Goal: Information Seeking & Learning: Learn about a topic

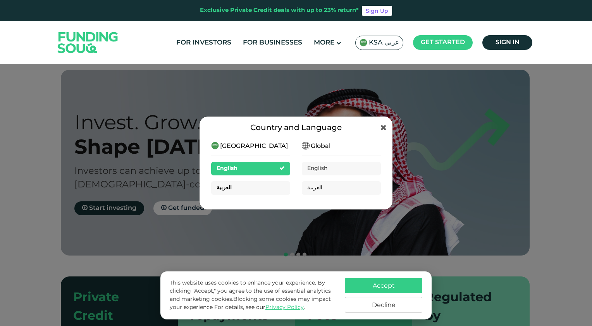
click at [251, 187] on div "العربية" at bounding box center [250, 188] width 79 height 14
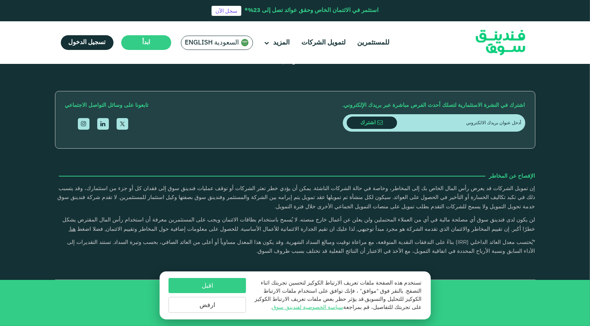
type tc-range-slider "4"
drag, startPoint x: 86, startPoint y: 132, endPoint x: 165, endPoint y: 134, distance: 79.0
drag, startPoint x: 165, startPoint y: 134, endPoint x: 105, endPoint y: 114, distance: 62.7
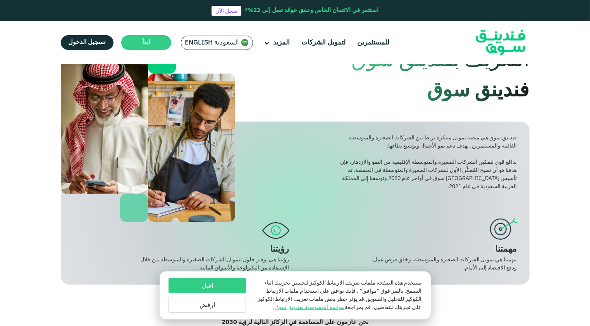
scroll to position [39, 0]
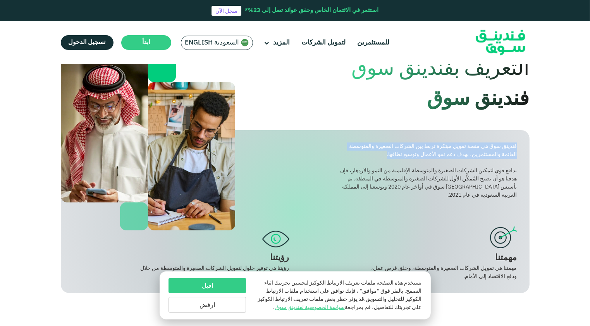
drag, startPoint x: 517, startPoint y: 146, endPoint x: 383, endPoint y: 155, distance: 134.3
click at [383, 155] on div "فندينق سوق هي منصة تمويل مبتكرة تربط بين الشركات الصغيرة والمتوسطة القائمة والم…" at bounding box center [427, 151] width 177 height 16
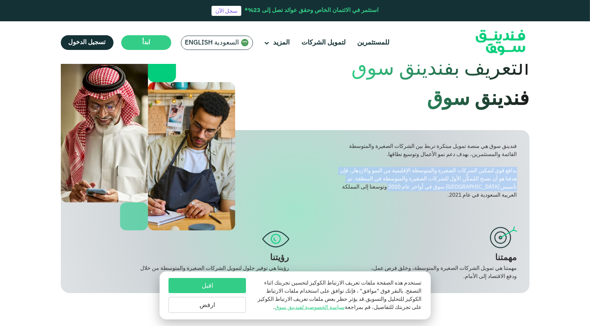
drag, startPoint x: 516, startPoint y: 172, endPoint x: 400, endPoint y: 191, distance: 117.8
click at [400, 191] on div "بدافع قوي لتمكين الشركات الصغيرة والمتوسطة الإقليمية من النمو والازدهار، فإن هد…" at bounding box center [427, 183] width 177 height 33
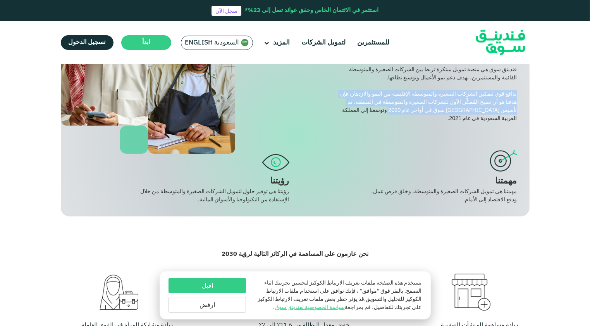
scroll to position [77, 0]
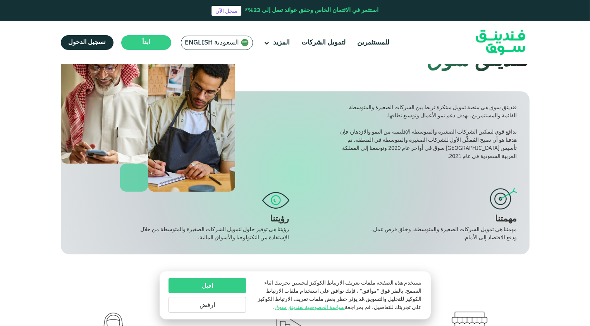
click at [454, 158] on div "بدافع قوي لتمكين الشركات الصغيرة والمتوسطة الإقليمية من النمو والازدهار، فإن هد…" at bounding box center [427, 144] width 177 height 33
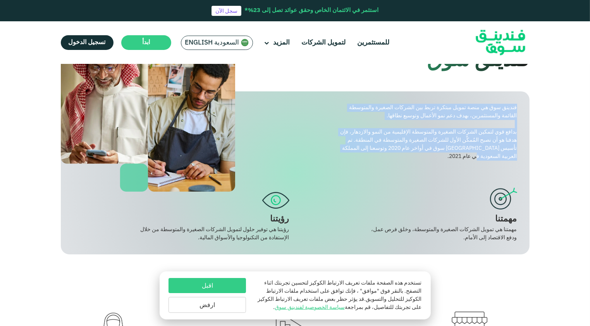
drag, startPoint x: 463, startPoint y: 158, endPoint x: 527, endPoint y: 107, distance: 82.1
click at [527, 107] on div "فندينق سوق هي منصة تمويل مبتكرة تربط بين الشركات الصغيرة والمتوسطة القائمة والم…" at bounding box center [295, 172] width 469 height 163
click at [466, 113] on div "فندينق سوق هي منصة تمويل مبتكرة تربط بين الشركات الصغيرة والمتوسطة القائمة والم…" at bounding box center [427, 112] width 177 height 16
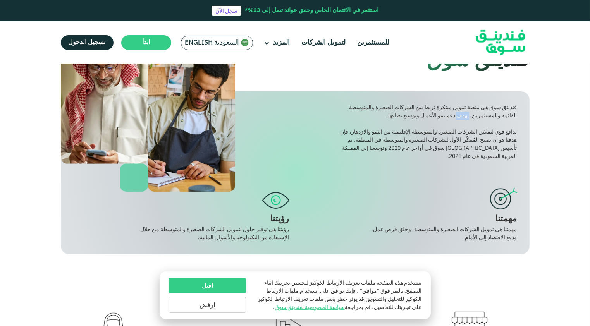
click at [466, 113] on div "فندينق سوق هي منصة تمويل مبتكرة تربط بين الشركات الصغيرة والمتوسطة القائمة والم…" at bounding box center [427, 112] width 177 height 16
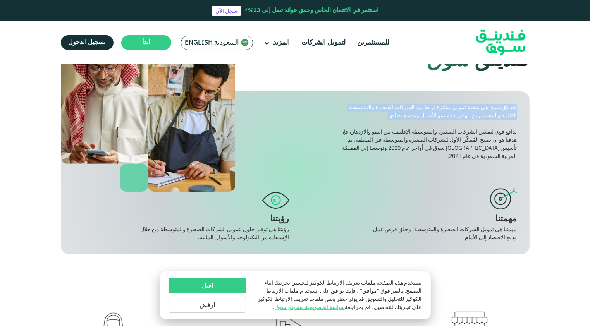
click at [466, 113] on div "فندينق سوق هي منصة تمويل مبتكرة تربط بين الشركات الصغيرة والمتوسطة القائمة والم…" at bounding box center [427, 112] width 177 height 16
drag, startPoint x: 466, startPoint y: 113, endPoint x: 454, endPoint y: 112, distance: 12.5
click at [454, 112] on div "فندينق سوق هي منصة تمويل مبتكرة تربط بين الشركات الصغيرة والمتوسطة القائمة والم…" at bounding box center [427, 112] width 177 height 16
click at [456, 110] on div "فندينق سوق هي منصة تمويل مبتكرة تربط بين الشركات الصغيرة والمتوسطة القائمة والم…" at bounding box center [427, 112] width 177 height 16
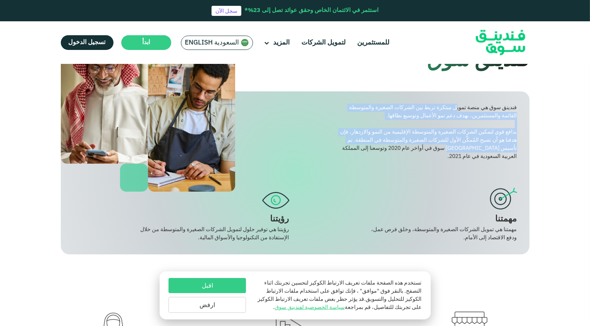
drag, startPoint x: 455, startPoint y: 106, endPoint x: 458, endPoint y: 152, distance: 45.8
click at [458, 152] on div "فندينق سوق هي منصة تمويل مبتكرة تربط بين الشركات الصغيرة والمتوسطة القائمة والم…" at bounding box center [427, 132] width 177 height 57
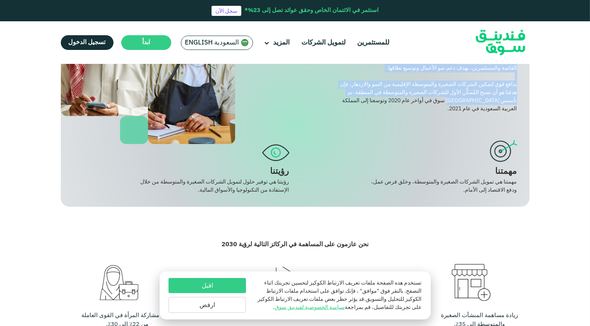
scroll to position [116, 0]
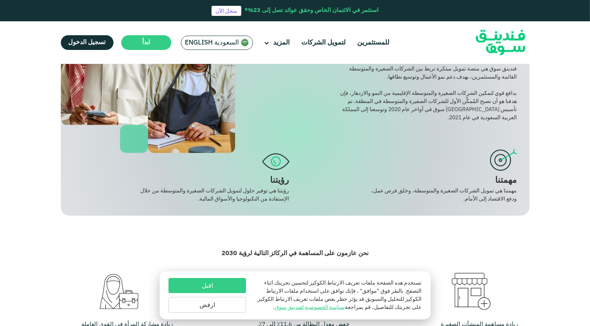
click at [477, 186] on div "مهمتنا" at bounding box center [409, 180] width 216 height 13
drag, startPoint x: 477, startPoint y: 186, endPoint x: 462, endPoint y: 191, distance: 16.4
click at [462, 191] on div "مهمتنا هي تمويل الشركات الصغيرة والمتوسطة، وخلق فرص عمل، ودفع الاقتصاد إلى الأم…" at bounding box center [441, 195] width 151 height 16
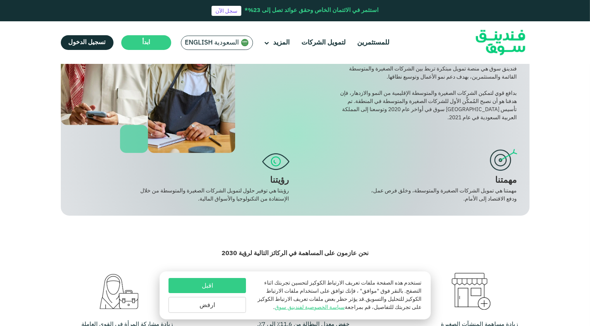
click at [461, 191] on div "مهمتنا هي تمويل الشركات الصغيرة والمتوسطة، وخلق فرص عمل، ودفع الاقتصاد إلى الأم…" at bounding box center [441, 195] width 151 height 16
click at [264, 190] on div "رؤيتنا هي توفير حلول لتمويل الشركات الصغيرة والمتوسطة من خلال الإستفادة من التك…" at bounding box center [213, 195] width 151 height 16
click at [264, 189] on div "رؤيتنا هي توفير حلول لتمويل الشركات الصغيرة والمتوسطة من خلال الإستفادة من التك…" at bounding box center [213, 195] width 151 height 16
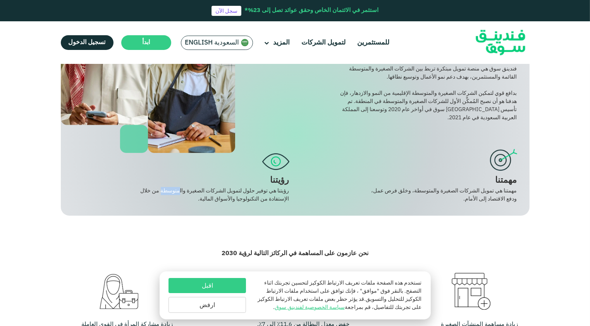
click at [264, 189] on div "رؤيتنا هي توفير حلول لتمويل الشركات الصغيرة والمتوسطة من خلال الإستفادة من التك…" at bounding box center [213, 195] width 151 height 16
drag, startPoint x: 264, startPoint y: 189, endPoint x: 244, endPoint y: 190, distance: 19.4
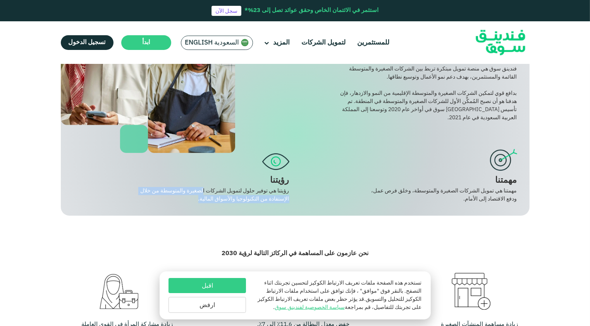
click at [245, 190] on div "رؤيتنا هي توفير حلول لتمويل الشركات الصغيرة والمتوسطة من خلال الإستفادة من التك…" at bounding box center [213, 195] width 151 height 16
click at [253, 196] on div "رؤيتنا هي توفير حلول لتمويل الشركات الصغيرة والمتوسطة من خلال الإستفادة من التك…" at bounding box center [213, 195] width 151 height 16
drag, startPoint x: 254, startPoint y: 196, endPoint x: 248, endPoint y: 199, distance: 6.8
click at [254, 197] on div "رؤيتنا هي توفير حلول لتمويل الشركات الصغيرة والمتوسطة من خلال الإستفادة من التك…" at bounding box center [213, 195] width 151 height 16
click at [239, 200] on div "رؤيتنا هي توفير حلول لتمويل الشركات الصغيرة والمتوسطة من خلال الإستفادة من التك…" at bounding box center [213, 195] width 151 height 16
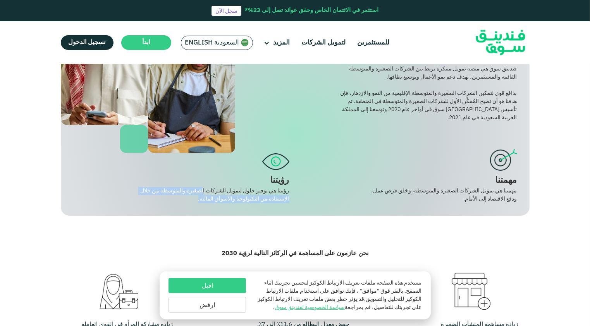
click at [196, 198] on div "رؤيتنا هي توفير حلول لتمويل الشركات الصغيرة والمتوسطة من خلال الإستفادة من التك…" at bounding box center [213, 195] width 151 height 16
drag, startPoint x: 229, startPoint y: 196, endPoint x: 287, endPoint y: 184, distance: 59.8
click at [287, 184] on div "رؤيتنا رؤيتنا هي توفير حلول لتمويل الشركات الصغيرة والمتوسطة من خلال الإستفادة …" at bounding box center [181, 176] width 216 height 54
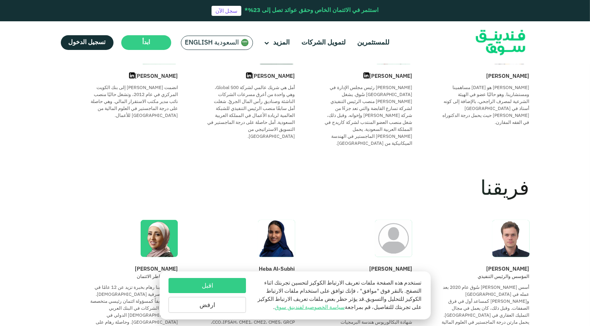
scroll to position [465, 0]
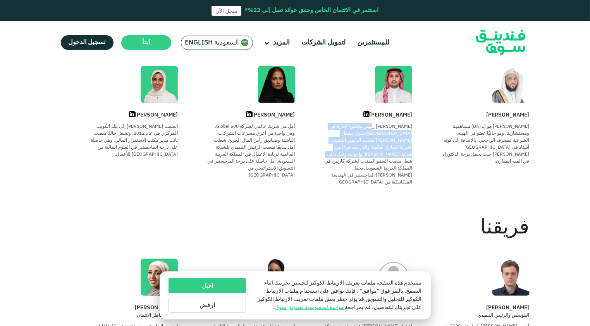
drag, startPoint x: 407, startPoint y: 125, endPoint x: 341, endPoint y: 145, distance: 69.1
click at [341, 145] on div "عمر هو رئيس مجلس الإدارة في فَندِينق سُوق. يشغل عمر حاليًا منصب الرئيس التنفيذي…" at bounding box center [368, 154] width 88 height 63
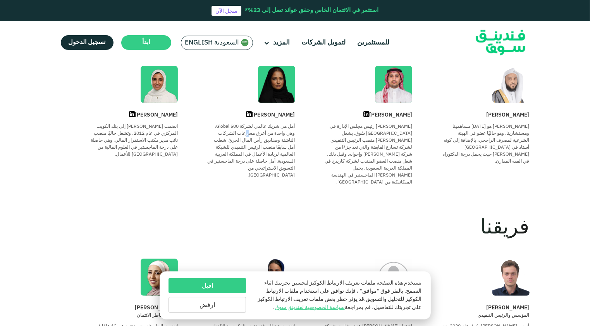
drag, startPoint x: 341, startPoint y: 145, endPoint x: 277, endPoint y: 133, distance: 64.7
click at [277, 133] on div "أمل هي شريك عالمي لشركة 500 Global، وهي واحدة من أعرق مسرعات الشركات الناشئة وص…" at bounding box center [251, 151] width 88 height 56
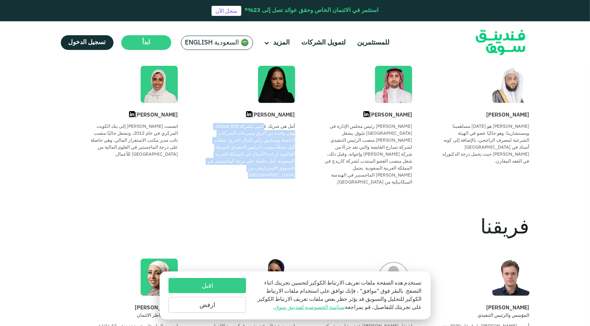
click at [277, 133] on div "أمل هي شريك عالمي لشركة 500 Global، وهي واحدة من أعرق مسرعات الشركات الناشئة وص…" at bounding box center [251, 151] width 88 height 56
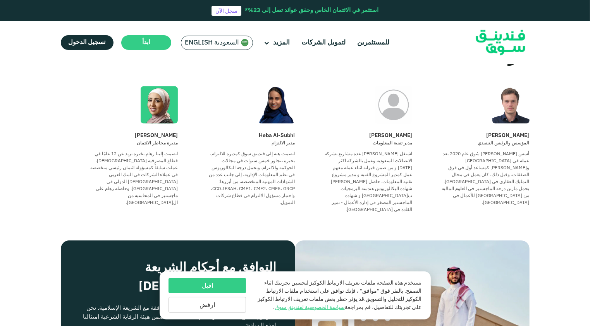
scroll to position [620, 0]
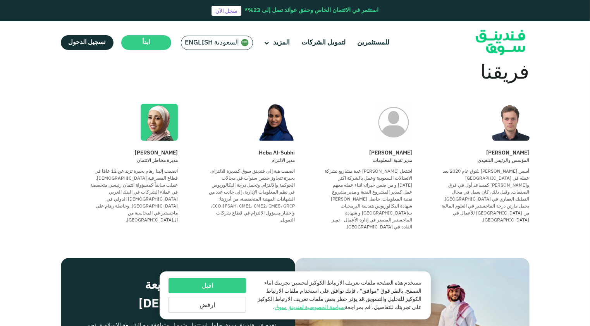
click at [492, 157] on div "Martin Jaouni المؤسس والرئيس التنفيذي أسس مارتن فَندِينق سُوق عام 2020 بعد عمله…" at bounding box center [470, 190] width 117 height 82
drag, startPoint x: 492, startPoint y: 157, endPoint x: 494, endPoint y: 167, distance: 9.5
click at [494, 168] on div "أسس مارتن فَندِينق سُوق عام 2020 بعد عمله في برايس ووترهاوس كوبرز كمساعد أول في…" at bounding box center [486, 196] width 88 height 56
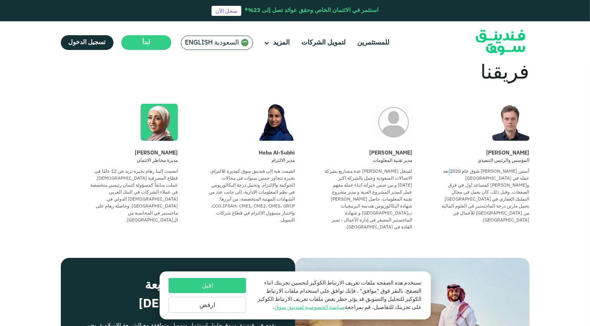
click at [494, 168] on div "أسس مارتن فَندِينق سُوق عام 2020 بعد عمله في برايس ووترهاوس كوبرز كمساعد أول في…" at bounding box center [486, 196] width 88 height 56
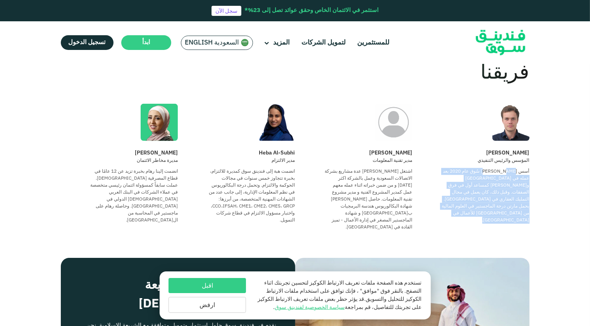
click at [494, 168] on div "أسس مارتن فَندِينق سُوق عام 2020 بعد عمله في برايس ووترهاوس كوبرز كمساعد أول في…" at bounding box center [486, 196] width 88 height 56
drag, startPoint x: 494, startPoint y: 167, endPoint x: 502, endPoint y: 165, distance: 8.2
click at [502, 168] on div "أسس مارتن فَندِينق سُوق عام 2020 بعد عمله في برايس ووترهاوس كوبرز كمساعد أول في…" at bounding box center [486, 196] width 88 height 56
click at [517, 168] on div "أسس مارتن فَندِينق سُوق عام 2020 بعد عمله في برايس ووترهاوس كوبرز كمساعد أول في…" at bounding box center [486, 196] width 88 height 56
drag, startPoint x: 530, startPoint y: 162, endPoint x: 477, endPoint y: 201, distance: 66.3
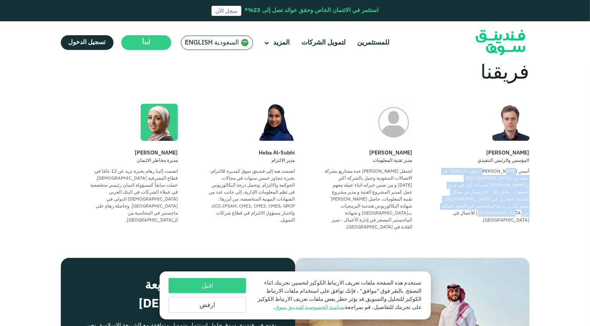
click at [477, 201] on div "أسس مارتن فَندِينق سُوق عام 2020 بعد عمله في برايس ووترهاوس كوبرز كمساعد أول في…" at bounding box center [486, 196] width 88 height 56
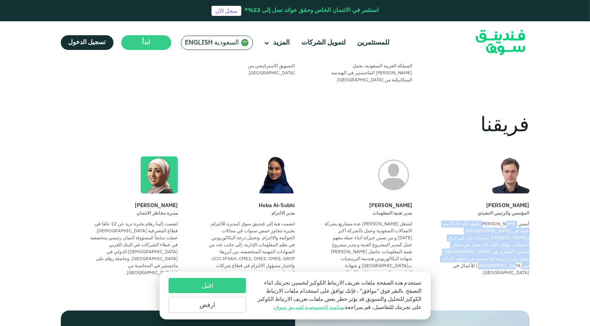
scroll to position [581, 0]
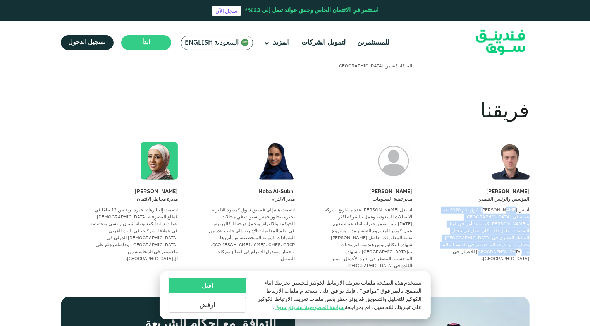
drag, startPoint x: 263, startPoint y: 187, endPoint x: 297, endPoint y: 188, distance: 34.1
click at [297, 188] on div "Martin Jaouni المؤسس والرئيس التنفيذي أسس مارتن فَندِينق سُوق عام 2020 بعد عمله…" at bounding box center [295, 206] width 469 height 127
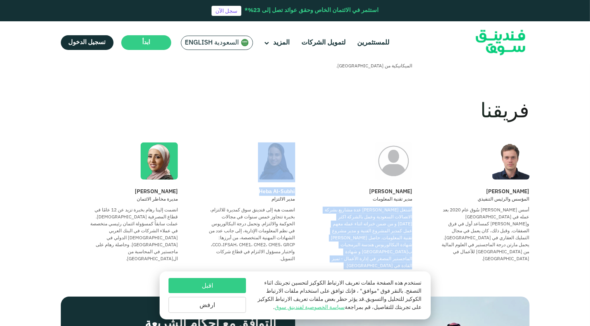
drag, startPoint x: 297, startPoint y: 188, endPoint x: 295, endPoint y: 196, distance: 8.0
click at [295, 196] on div "Martin Jaouni المؤسس والرئيس التنفيذي أسس مارتن فَندِينق سُوق عام 2020 بعد عمله…" at bounding box center [295, 206] width 469 height 127
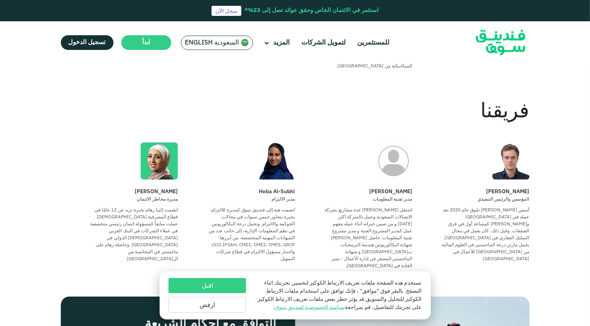
click at [286, 199] on div "Heba Al-Subhi مدير الالتزام انضمت هبة إلى فندينق سوق كمديرة للالتزام، بخبرة تتج…" at bounding box center [236, 229] width 117 height 82
drag, startPoint x: 269, startPoint y: 206, endPoint x: 258, endPoint y: 253, distance: 49.0
click at [258, 253] on div "انضمت هبة إلى فندينق سوق كمديرة للالتزام، بخبرة تتجاوز خمس سنوات في مجالات الحو…" at bounding box center [251, 235] width 88 height 56
click at [257, 251] on div "انضمت هبة إلى فندينق سوق كمديرة للالتزام، بخبرة تتجاوز خمس سنوات في مجالات الحو…" at bounding box center [251, 235] width 88 height 56
click at [258, 251] on div "انضمت هبة إلى فندينق سوق كمديرة للالتزام، بخبرة تتجاوز خمس سنوات في مجالات الحو…" at bounding box center [251, 235] width 88 height 56
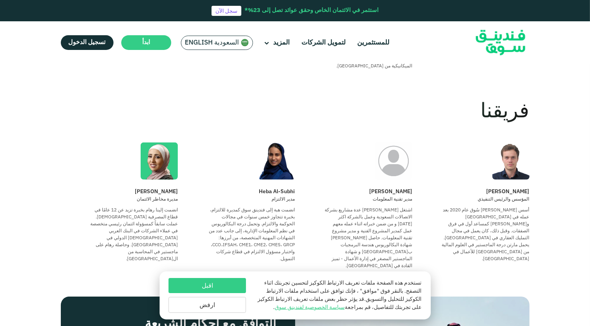
click at [258, 249] on div "انضمت هبة إلى فندينق سوق كمديرة للالتزام، بخبرة تتجاوز خمس سنوات في مجالات الحو…" at bounding box center [251, 235] width 88 height 56
click at [260, 249] on div "انضمت هبة إلى فندينق سوق كمديرة للالتزام، بخبرة تتجاوز خمس سنوات في مجالات الحو…" at bounding box center [251, 235] width 88 height 56
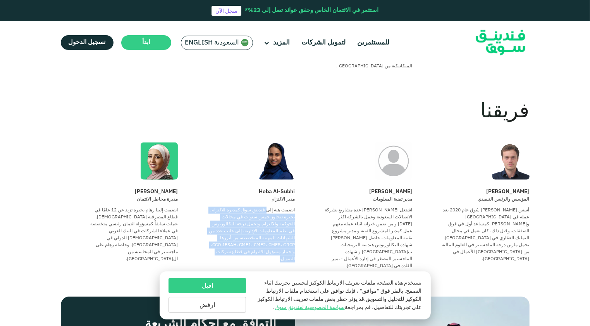
click at [260, 249] on div "انضمت هبة إلى فندينق سوق كمديرة للالتزام، بخبرة تتجاوز خمس سنوات في مجالات الحو…" at bounding box center [251, 235] width 88 height 56
drag, startPoint x: 260, startPoint y: 249, endPoint x: 282, endPoint y: 255, distance: 22.6
click at [284, 254] on div "انضمت هبة إلى فندينق سوق كمديرة للالتزام، بخبرة تتجاوز خمس سنوات في مجالات الحو…" at bounding box center [251, 235] width 88 height 56
click at [277, 253] on div "انضمت هبة إلى فندينق سوق كمديرة للالتزام، بخبرة تتجاوز خمس سنوات في مجالات الحو…" at bounding box center [251, 235] width 88 height 56
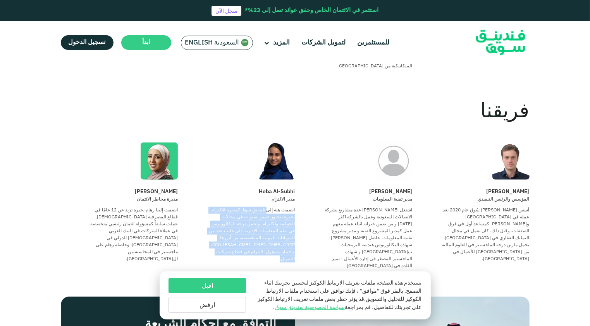
click at [277, 253] on div "انضمت هبة إلى فندينق سوق كمديرة للالتزام، بخبرة تتجاوز خمس سنوات في مجالات الحو…" at bounding box center [251, 235] width 88 height 56
drag, startPoint x: 277, startPoint y: 253, endPoint x: 280, endPoint y: 238, distance: 15.7
click at [282, 244] on div "انضمت هبة إلى فندينق سوق كمديرة للالتزام، بخبرة تتجاوز خمس سنوات في مجالات الحو…" at bounding box center [251, 235] width 88 height 56
click at [270, 207] on div "انضمت هبة إلى فندينق سوق كمديرة للالتزام، بخبرة تتجاوز خمس سنوات في مجالات الحو…" at bounding box center [251, 235] width 88 height 56
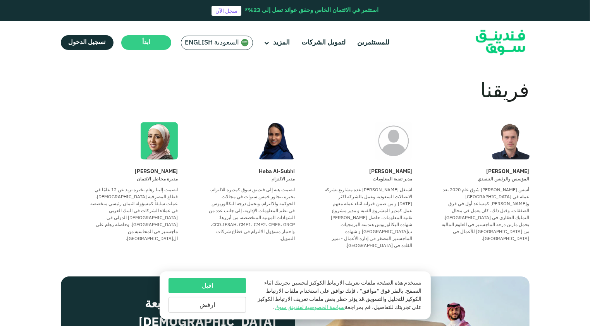
scroll to position [620, 0]
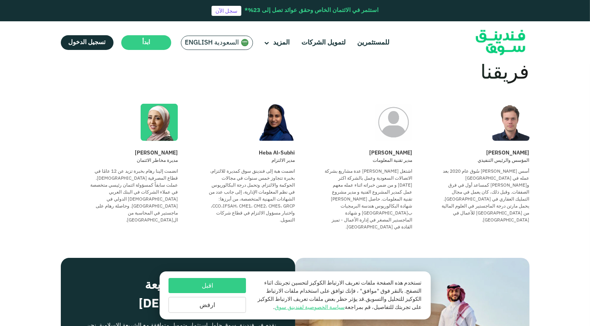
click at [160, 149] on div "Reham Hadidi" at bounding box center [119, 153] width 117 height 9
click at [159, 149] on div "Reham Hadidi" at bounding box center [119, 153] width 117 height 9
click at [163, 149] on div "Reham Hadidi" at bounding box center [119, 153] width 117 height 9
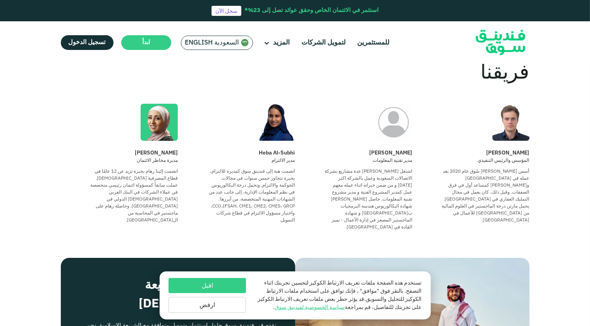
click at [284, 149] on div "Heba Al-Subhi" at bounding box center [236, 153] width 117 height 9
click at [160, 175] on div "انضمت إلينا رهام بخبرة تزيد عن 12 عامًا في قطاع المصرفية الإسلامية. عملت سابقاً…" at bounding box center [134, 196] width 88 height 56
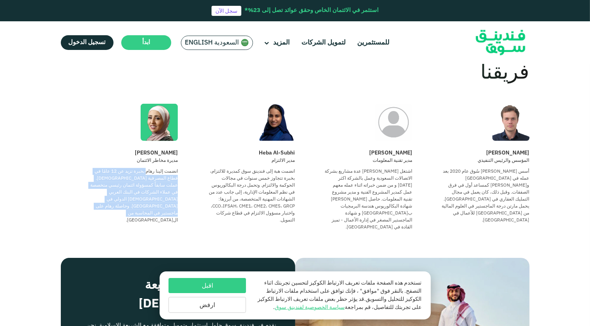
drag, startPoint x: 172, startPoint y: 164, endPoint x: 113, endPoint y: 199, distance: 68.8
click at [113, 199] on div "انضمت إلينا رهام بخبرة تزيد عن 12 عامًا في قطاع المصرفية الإسلامية. عملت سابقاً…" at bounding box center [134, 196] width 88 height 56
drag, startPoint x: 113, startPoint y: 199, endPoint x: 135, endPoint y: 199, distance: 21.7
click at [135, 199] on div "انضمت إلينا رهام بخبرة تزيد عن 12 عامًا في قطاع المصرفية الإسلامية. عملت سابقاً…" at bounding box center [134, 196] width 88 height 56
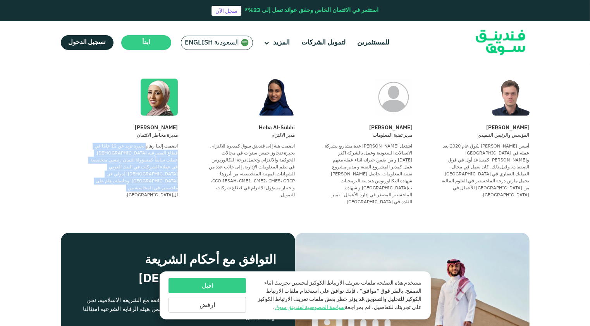
scroll to position [659, 0]
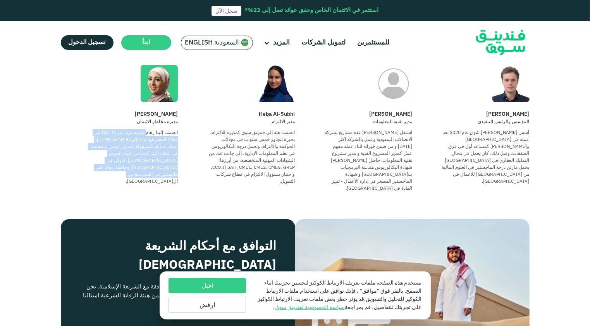
drag, startPoint x: 396, startPoint y: 126, endPoint x: 337, endPoint y: 172, distance: 75.1
click at [337, 172] on div "اشتغل عبدالعزيز على عدة مشاريع بشركة الاتصالات السعودية وعمل بالشركة اكثر من 5 …" at bounding box center [368, 160] width 88 height 63
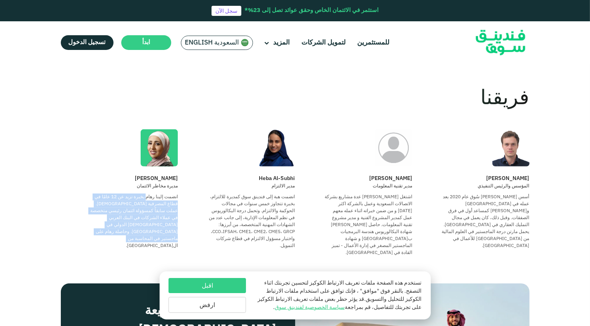
scroll to position [581, 0]
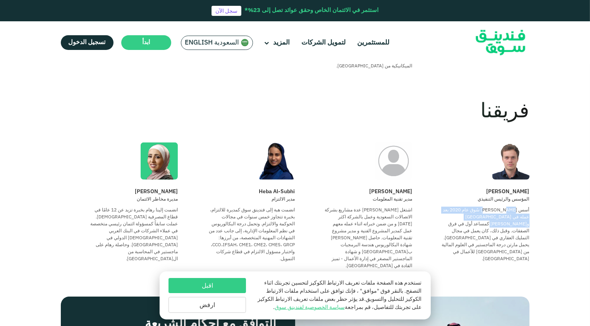
drag, startPoint x: 532, startPoint y: 202, endPoint x: 482, endPoint y: 212, distance: 50.9
click at [480, 212] on div "أسس مارتن فَندِينق سُوق عام 2020 بعد عمله في برايس ووترهاوس كوبرز كمساعد أول في…" at bounding box center [486, 235] width 88 height 56
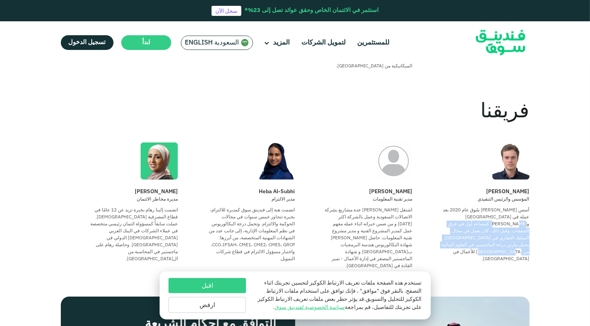
drag, startPoint x: 489, startPoint y: 210, endPoint x: 496, endPoint y: 236, distance: 27.4
click at [496, 236] on div "أسس مارتن فَندِينق سُوق عام 2020 بعد عمله في برايس ووترهاوس كوبرز كمساعد أول في…" at bounding box center [486, 235] width 88 height 56
click at [494, 236] on div "أسس مارتن فَندِينق سُوق عام 2020 بعد عمله في برايس ووترهاوس كوبرز كمساعد أول في…" at bounding box center [486, 235] width 88 height 56
click at [496, 237] on div "أسس مارتن فَندِينق سُوق عام 2020 بعد عمله في برايس ووترهاوس كوبرز كمساعد أول في…" at bounding box center [486, 235] width 88 height 56
click at [499, 239] on div "أسس مارتن فَندِينق سُوق عام 2020 بعد عمله في برايس ووترهاوس كوبرز كمساعد أول في…" at bounding box center [486, 235] width 88 height 56
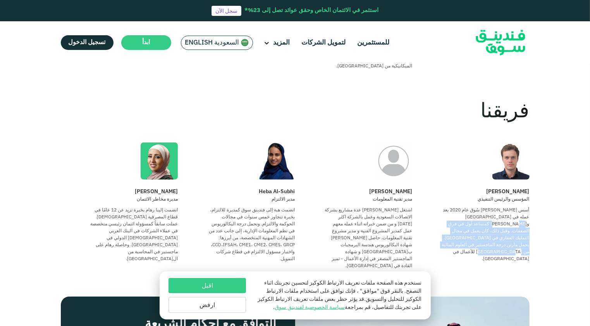
click at [503, 243] on div "Martin Jaouni المؤسس والرئيس التنفيذي أسس مارتن فَندِينق سُوق عام 2020 بعد عمله…" at bounding box center [470, 229] width 117 height 82
drag, startPoint x: 497, startPoint y: 243, endPoint x: 535, endPoint y: 186, distance: 67.8
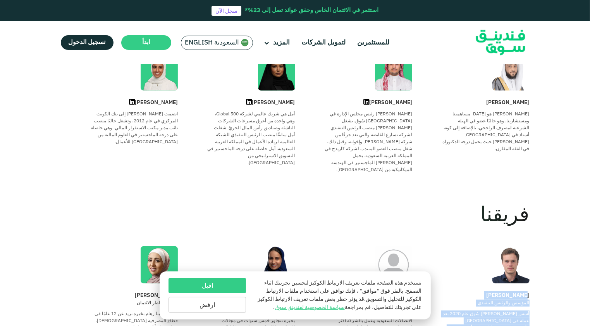
scroll to position [426, 0]
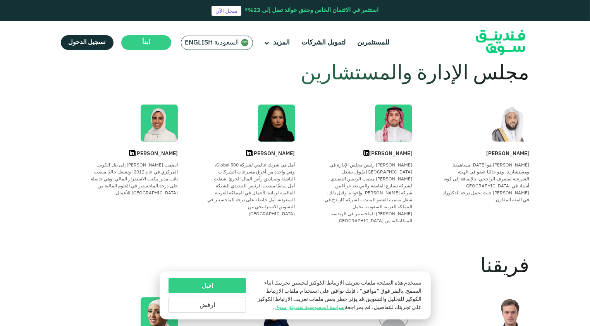
drag, startPoint x: 287, startPoint y: 163, endPoint x: 228, endPoint y: 209, distance: 74.5
click at [228, 209] on div "أمل هي شريك عالمي لشركة 500 Global، وهي واحدة من أعرق مسرعات الشركات الناشئة وص…" at bounding box center [251, 190] width 88 height 56
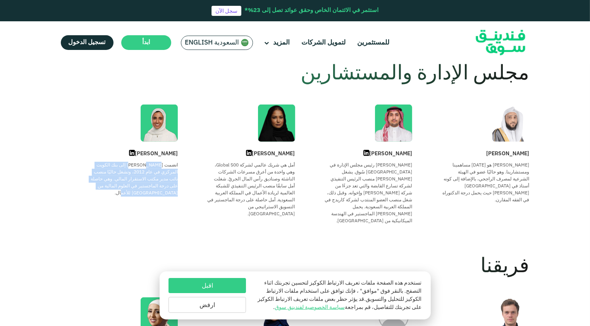
drag, startPoint x: 228, startPoint y: 209, endPoint x: 142, endPoint y: 193, distance: 87.2
click at [142, 193] on div "انضمت مريم إلى بنك الكويت المركزي في عام 2012، وتشغل حاليًا منصب نائب مدير مكتب…" at bounding box center [134, 179] width 88 height 35
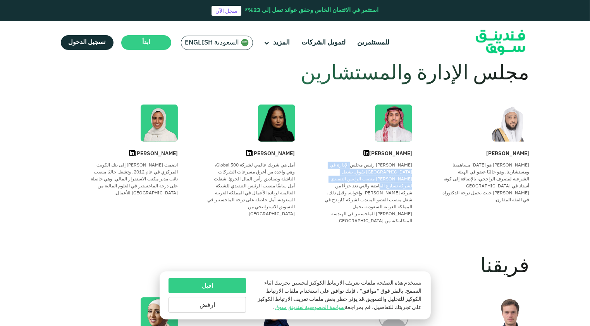
drag, startPoint x: 392, startPoint y: 167, endPoint x: 382, endPoint y: 177, distance: 15.1
click at [382, 177] on div "عمر هو رئيس مجلس الإدارة في فَندِينق سُوق. يشغل عمر حاليًا منصب الرئيس التنفيذي…" at bounding box center [368, 193] width 88 height 63
drag, startPoint x: 528, startPoint y: 165, endPoint x: 465, endPoint y: 194, distance: 69.5
click at [465, 194] on div "التعريف بفندينق سوق فندينق سوق فندينق سوق هي منصة تمويل مبتكرة تربط بين الشركات…" at bounding box center [295, 51] width 480 height 800
click at [465, 194] on div "الشيخ عبد الله هو أحد مساهمينا ومستشارينا. وهو حاليًا عضو في الهيئة الشرعية لمص…" at bounding box center [486, 183] width 88 height 42
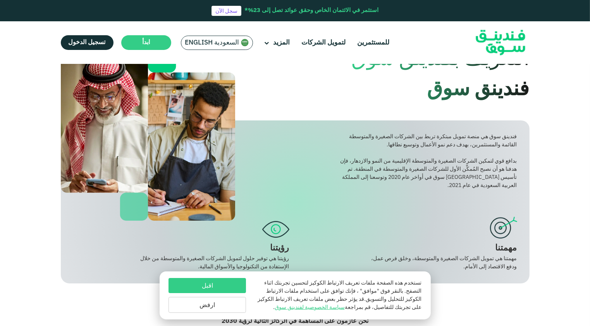
scroll to position [0, 0]
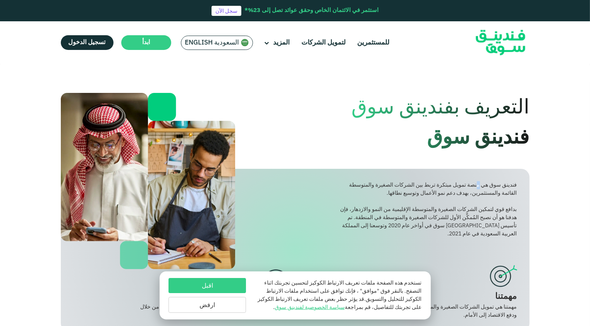
click at [477, 186] on div "فندينق سوق هي منصة تمويل مبتكرة تربط بين الشركات الصغيرة والمتوسطة القائمة والم…" at bounding box center [427, 189] width 177 height 16
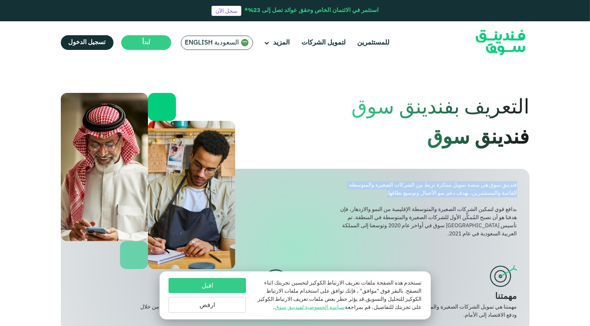
click at [477, 186] on div "فندينق سوق هي منصة تمويل مبتكرة تربط بين الشركات الصغيرة والمتوسطة القائمة والم…" at bounding box center [427, 189] width 177 height 16
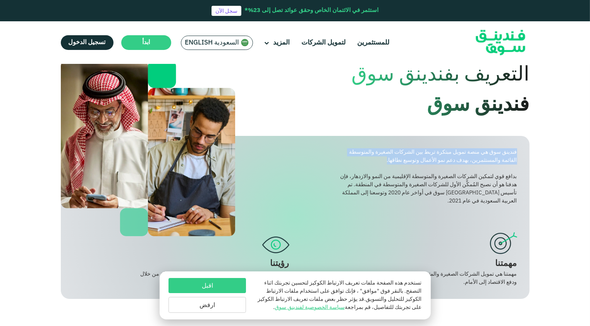
scroll to position [77, 0]
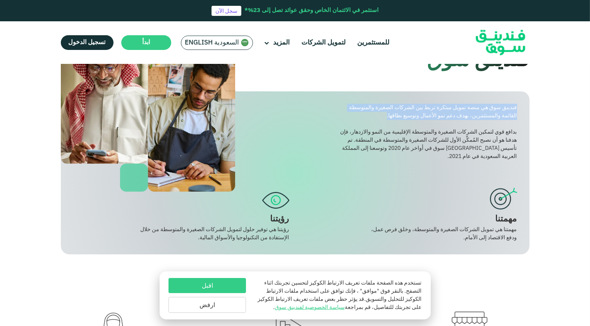
drag, startPoint x: 480, startPoint y: 226, endPoint x: 448, endPoint y: 246, distance: 37.4
click at [448, 246] on div "فندينق سوق هي منصة تمويل مبتكرة تربط بين الشركات الصغيرة والمتوسطة القائمة والم…" at bounding box center [295, 172] width 469 height 163
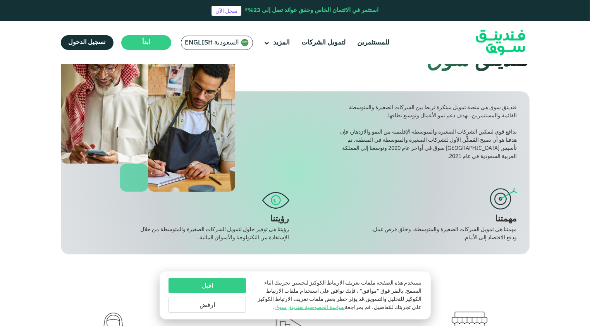
click at [258, 229] on div "رؤيتنا هي توفير حلول لتمويل الشركات الصغيرة والمتوسطة من خلال الإستفادة من التك…" at bounding box center [213, 234] width 151 height 16
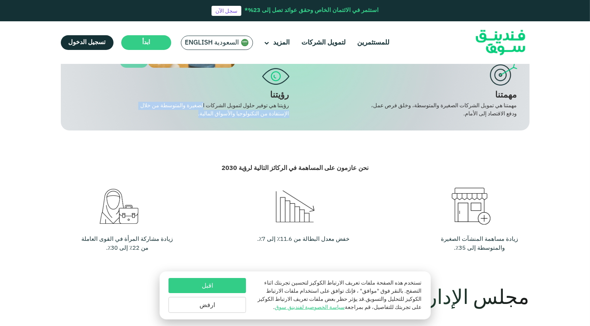
scroll to position [232, 0]
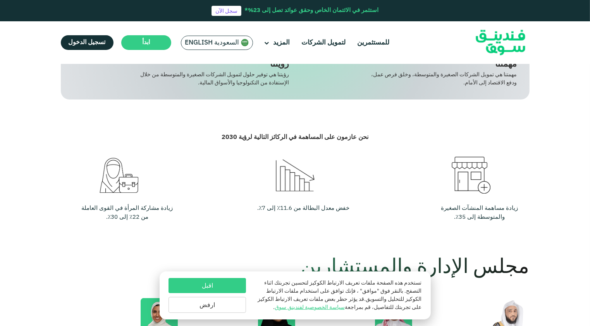
click at [462, 205] on div "زيادة مساهمة المنشآت الصغيرة والمتوسطة إلى 35٪." at bounding box center [480, 212] width 96 height 17
click at [306, 212] on div "خفض معدل البطالة من 11.6٪ إلى 7٪." at bounding box center [304, 208] width 96 height 9
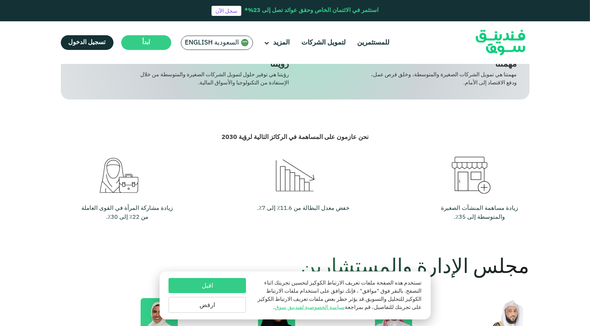
click at [306, 212] on div "خفض معدل البطالة من 11.6٪ إلى 7٪." at bounding box center [304, 208] width 96 height 9
drag, startPoint x: 306, startPoint y: 212, endPoint x: 300, endPoint y: 138, distance: 75.0
click at [300, 138] on span "نحن عازمون على المساهمة في الركائز التالية لرؤية 2030" at bounding box center [295, 137] width 147 height 6
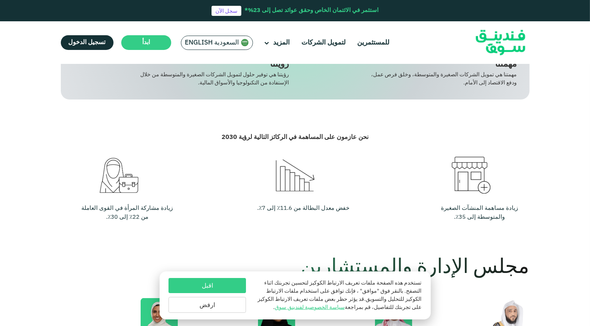
click at [149, 209] on div "زيادة مشاركة المرأة في القوى العاملة من 22٪ إلى 30٪." at bounding box center [127, 212] width 96 height 17
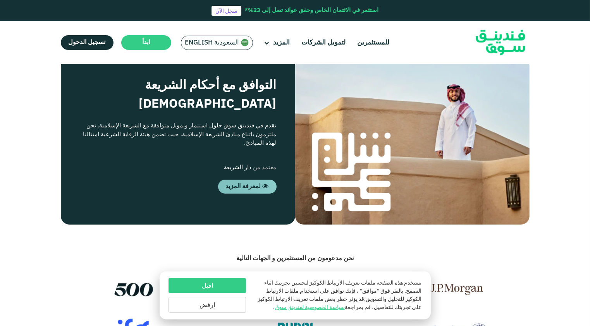
scroll to position [775, 0]
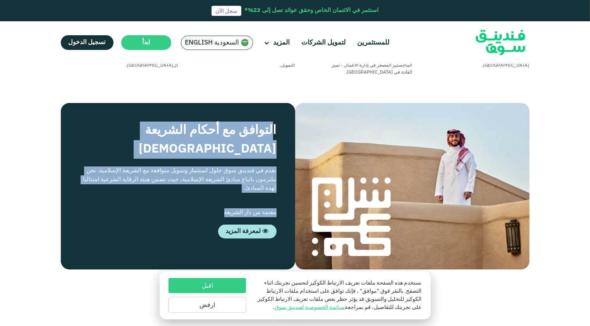
drag, startPoint x: 264, startPoint y: 123, endPoint x: 220, endPoint y: 176, distance: 69.0
click at [220, 176] on div "التوافق مع أحكام الشريعة الإسلامية نقدم في فندينق سوق حلول استثمار وتمويل متواف…" at bounding box center [178, 186] width 234 height 167
click at [222, 208] on div "معتمد من دار الشريعة" at bounding box center [177, 212] width 197 height 9
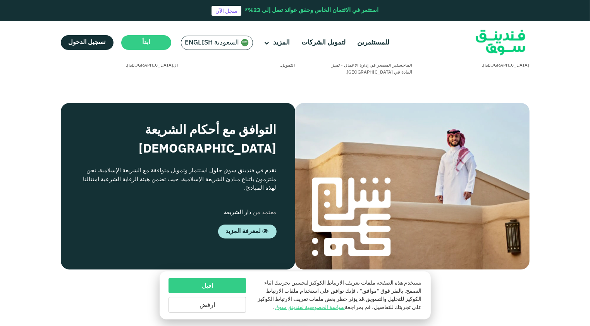
click at [211, 208] on div "معتمد من دار الشريعة" at bounding box center [177, 212] width 197 height 9
click at [226, 208] on div "معتمد من دار الشريعة" at bounding box center [177, 212] width 197 height 9
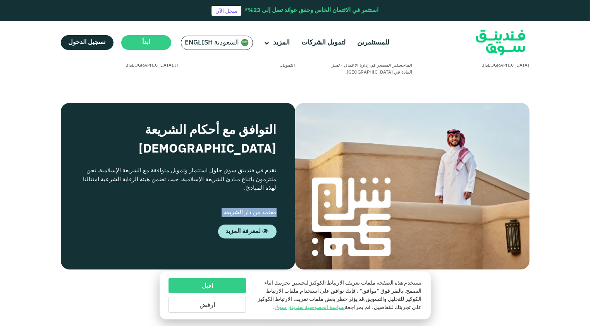
click at [226, 210] on span "دار الشريعة" at bounding box center [238, 212] width 28 height 5
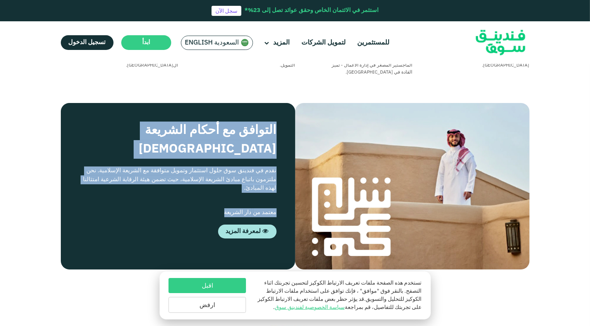
drag, startPoint x: 222, startPoint y: 179, endPoint x: 280, endPoint y: 112, distance: 88.7
click at [280, 112] on div "التوافق مع أحكام الشريعة الإسلامية نقدم في فندينق سوق حلول استثمار وتمويل متواف…" at bounding box center [178, 186] width 234 height 167
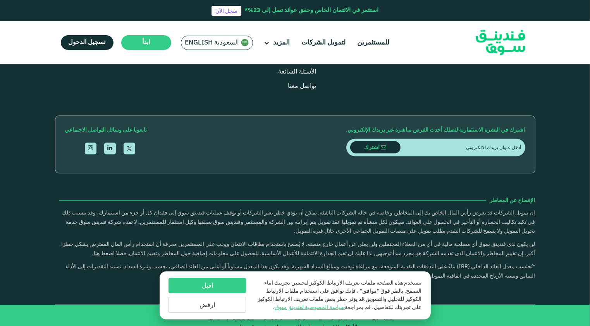
scroll to position [1314, 0]
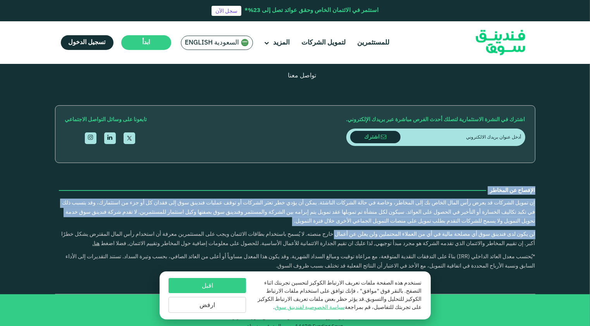
drag, startPoint x: 539, startPoint y: 177, endPoint x: 412, endPoint y: 223, distance: 134.3
click at [412, 223] on div "التعريف بفندينق سوق من نحن للمستثمرين لتمويل الشركات" at bounding box center [295, 104] width 590 height 380
drag, startPoint x: 412, startPoint y: 223, endPoint x: 420, endPoint y: 223, distance: 7.4
click at [420, 230] on p "لن يكون لدى فندينق سوق أي مصلحة مالية في أي من العملاء المحتملين ولن يعلن عن أع…" at bounding box center [295, 239] width 480 height 19
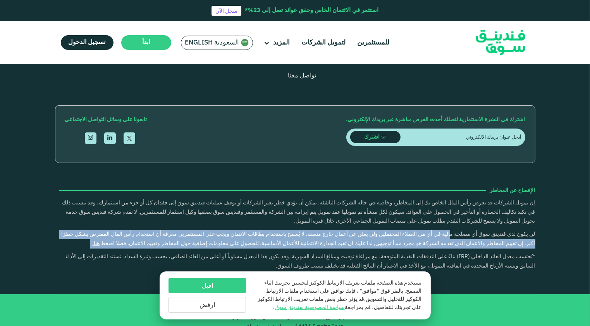
click at [420, 230] on p "لن يكون لدى فندينق سوق أي مصلحة مالية في أي من العملاء المحتملين ولن يعلن عن أع…" at bounding box center [295, 239] width 480 height 19
drag, startPoint x: 420, startPoint y: 223, endPoint x: 428, endPoint y: 218, distance: 10.4
click at [428, 230] on p "لن يكون لدى فندينق سوق أي مصلحة مالية في أي من العملاء المحتملين ولن يعلن عن أع…" at bounding box center [295, 239] width 480 height 19
click at [417, 232] on span "لن يكون لدى فندينق سوق أي مصلحة مالية في أي من العملاء المحتملين ولن يعلن عن أع…" at bounding box center [299, 239] width 474 height 15
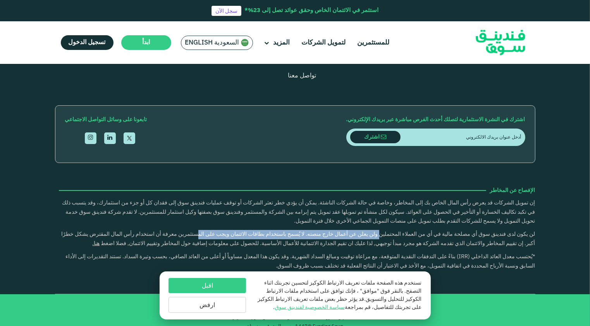
drag, startPoint x: 445, startPoint y: 218, endPoint x: 277, endPoint y: 225, distance: 167.9
click at [277, 230] on p "لن يكون لدى فندينق سوق أي مصلحة مالية في أي من العملاء المحتملين ولن يعلن عن أع…" at bounding box center [295, 239] width 480 height 19
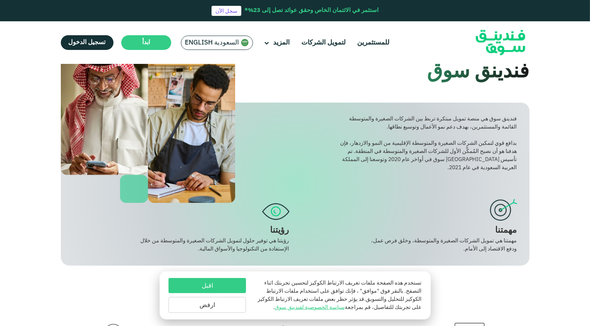
scroll to position [0, 0]
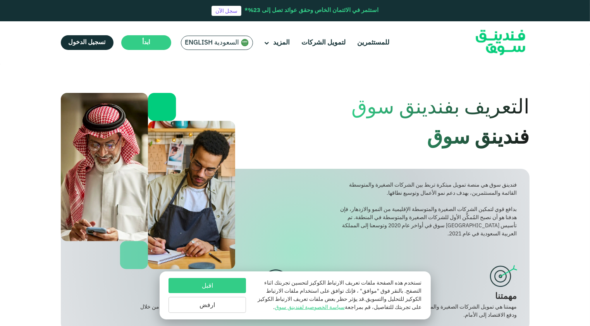
drag, startPoint x: 387, startPoint y: 135, endPoint x: 422, endPoint y: 44, distance: 97.4
click at [363, 43] on link "للمستثمرين" at bounding box center [374, 42] width 36 height 13
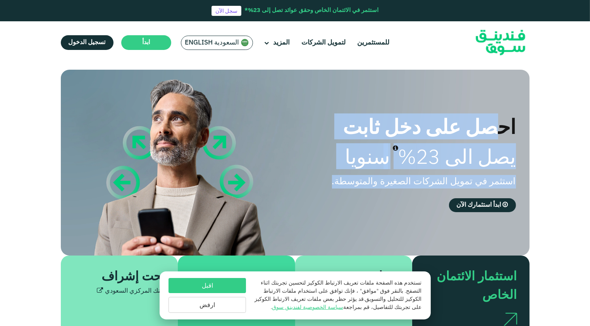
drag, startPoint x: 496, startPoint y: 122, endPoint x: 332, endPoint y: 181, distance: 173.8
click at [332, 181] on div "احصل على دخل ثابت يصل الى 23% سنويا استثمر في تمويل الشركات الصغيرة والمتوسطة. …" at bounding box center [399, 163] width 234 height 99
drag, startPoint x: 332, startPoint y: 181, endPoint x: 341, endPoint y: 181, distance: 8.5
click at [341, 181] on span "استثمر في تمويل الشركات الصغيرة والمتوسطة." at bounding box center [424, 181] width 184 height 9
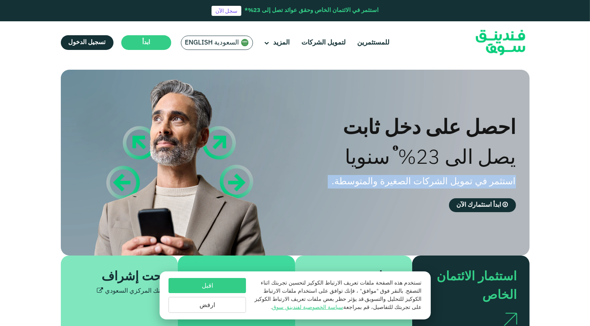
click at [341, 181] on span "استثمر في تمويل الشركات الصغيرة والمتوسطة." at bounding box center [424, 181] width 184 height 9
drag, startPoint x: 341, startPoint y: 181, endPoint x: 332, endPoint y: 181, distance: 8.5
click at [332, 181] on div "استثمر في تمويل الشركات الصغيرة والمتوسطة." at bounding box center [399, 182] width 234 height 14
click at [344, 184] on span "استثمر في تمويل الشركات الصغيرة والمتوسطة." at bounding box center [424, 181] width 184 height 9
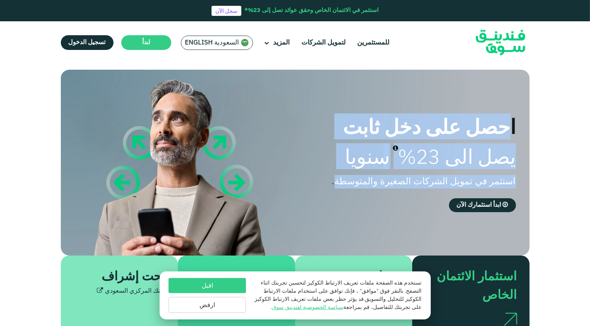
drag, startPoint x: 338, startPoint y: 184, endPoint x: 507, endPoint y: 100, distance: 188.2
click at [507, 100] on div "احصل على دخل ثابت يصل الى 23% سنويا استثمر في تمويل الشركات الصغيرة والمتوسطة. …" at bounding box center [289, 163] width 469 height 186
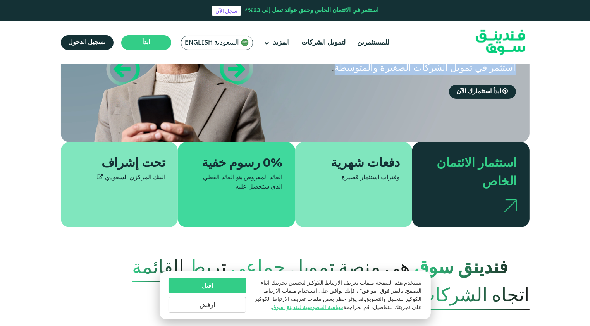
scroll to position [116, 0]
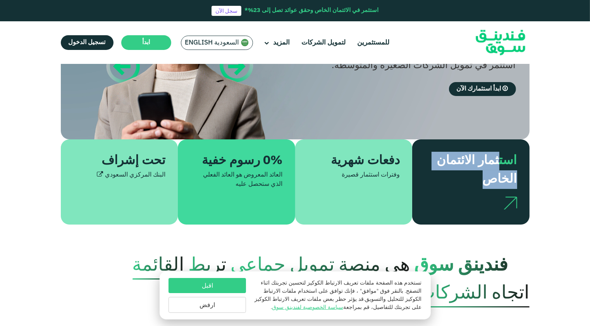
drag, startPoint x: 499, startPoint y: 156, endPoint x: 437, endPoint y: 177, distance: 66.2
click at [438, 177] on div "استثمار الائتمان الخاص" at bounding box center [475, 170] width 83 height 37
drag, startPoint x: 437, startPoint y: 177, endPoint x: 331, endPoint y: 181, distance: 105.8
click at [331, 181] on div "دفعات شهرية وفترات استثمار قصيرة" at bounding box center [353, 181] width 117 height 85
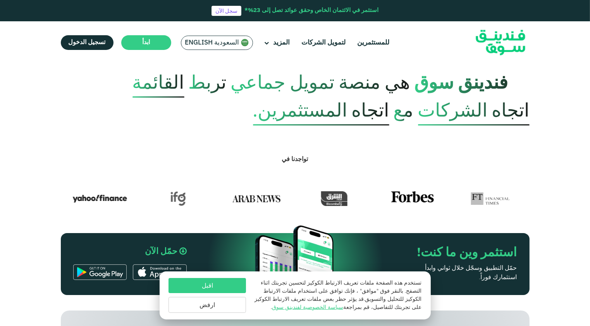
scroll to position [271, 0]
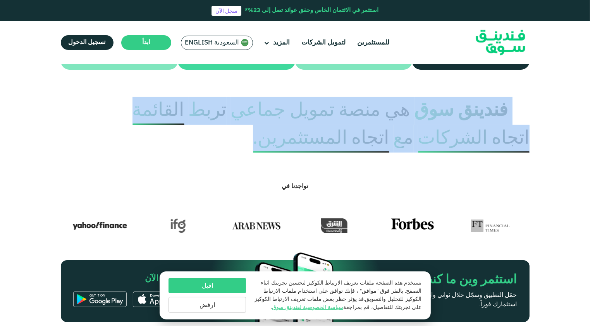
drag, startPoint x: 506, startPoint y: 109, endPoint x: 257, endPoint y: 143, distance: 251.0
click at [257, 143] on p "فندينق سوق هي منصة تمويل جماعي تربط القائمة اتجاه الشركات مع اتجاه المستثمرين." at bounding box center [295, 125] width 469 height 56
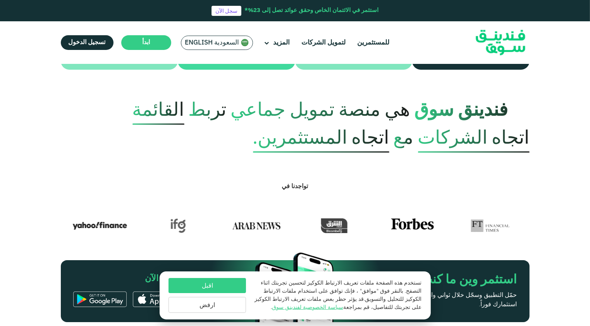
drag, startPoint x: 257, startPoint y: 143, endPoint x: 249, endPoint y: 142, distance: 7.8
click at [249, 142] on p "فندينق سوق هي منصة تمويل جماعي تربط القائمة اتجاه الشركات مع اتجاه المستثمرين." at bounding box center [295, 125] width 469 height 56
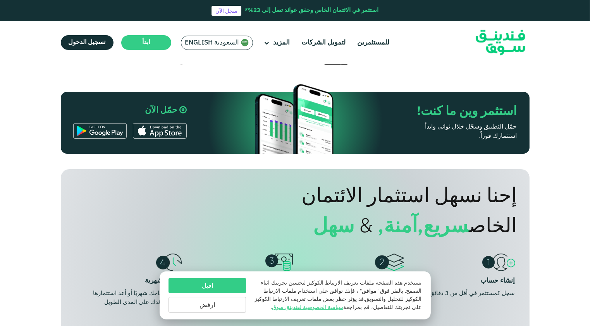
scroll to position [504, 0]
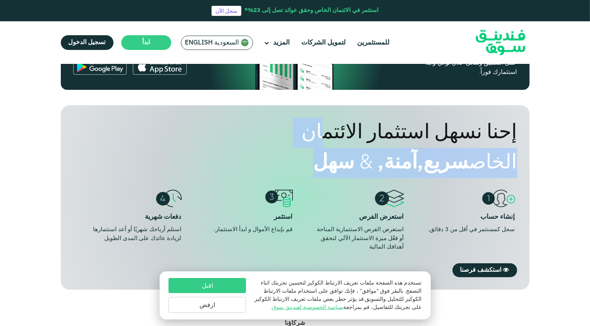
drag, startPoint x: 497, startPoint y: 125, endPoint x: 365, endPoint y: 165, distance: 137.7
click at [365, 165] on div "إحنا نسهل استثمار الائتمان الخاص سريع, آمنة, & سهل" at bounding box center [316, 148] width 399 height 60
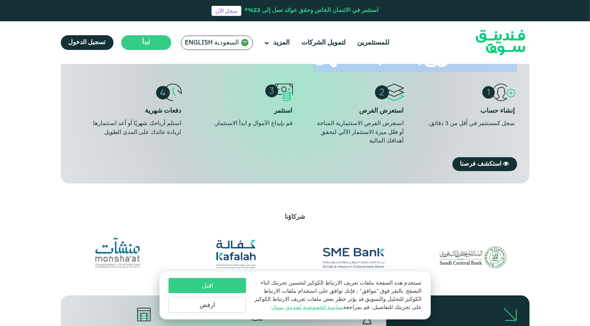
scroll to position [620, 0]
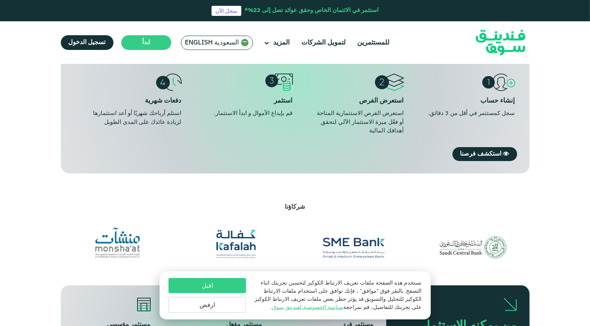
drag, startPoint x: 490, startPoint y: 113, endPoint x: 442, endPoint y: 116, distance: 48.1
click at [442, 116] on div "سجل كمستثمر في أقل من 3 دقائق." at bounding box center [470, 113] width 91 height 9
drag, startPoint x: 442, startPoint y: 116, endPoint x: 350, endPoint y: 136, distance: 93.5
click at [350, 136] on div "إحنا نسهل استثمار الائتمان الخاص سريع, آمنة, & سهل إنشاء حساب سجل كمستثمر في أق…" at bounding box center [295, 81] width 469 height 184
drag, startPoint x: 350, startPoint y: 136, endPoint x: 292, endPoint y: 112, distance: 62.7
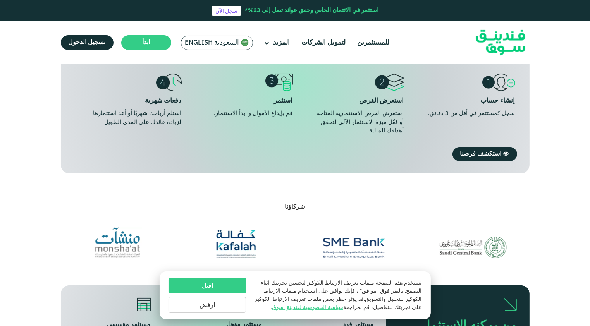
click at [292, 112] on div "قم بإيداع الأموال و ابدأ الاستثمار." at bounding box center [247, 113] width 91 height 9
drag, startPoint x: 292, startPoint y: 112, endPoint x: 260, endPoint y: 115, distance: 32.7
click at [260, 115] on div "قم بإيداع الأموال و ابدأ الاستثمار." at bounding box center [247, 113] width 91 height 9
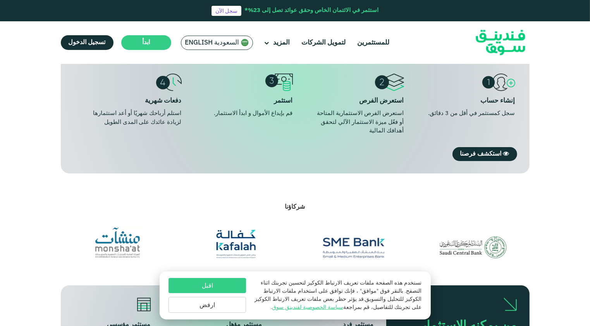
drag, startPoint x: 260, startPoint y: 115, endPoint x: 222, endPoint y: 112, distance: 38.0
click at [222, 112] on div "قم بإيداع الأموال و ابدأ الاستثمار." at bounding box center [247, 113] width 91 height 9
click at [391, 133] on div "استعرض الفرص الاستثمارية المتاحة أو فعّل ميزة الاستثمار الآلي لتحقق أهدافك الما…" at bounding box center [358, 122] width 91 height 26
click at [391, 129] on div "استعرض الفرص الاستثمارية المتاحة أو فعّل ميزة الاستثمار الآلي لتحقق أهدافك الما…" at bounding box center [358, 122] width 91 height 26
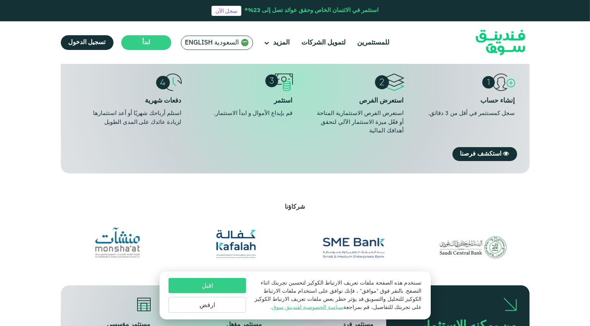
click at [391, 129] on div "استعرض الفرص الاستثمارية المتاحة أو فعّل ميزة الاستثمار الآلي لتحقق أهدافك الما…" at bounding box center [358, 122] width 91 height 26
drag, startPoint x: 391, startPoint y: 129, endPoint x: 353, endPoint y: 128, distance: 38.8
click at [353, 128] on div "استعرض الفرص الاستثمارية المتاحة أو فعّل ميزة الاستثمار الآلي لتحقق أهدافك الما…" at bounding box center [358, 122] width 91 height 26
click at [128, 120] on div "استلم أرباحك شهريًا أو أعد استثمارها لزيادة عائدك على المدى الطويل" at bounding box center [136, 117] width 91 height 17
click at [115, 121] on div "استلم أرباحك شهريًا أو أعد استثمارها لزيادة عائدك على المدى الطويل" at bounding box center [136, 117] width 91 height 17
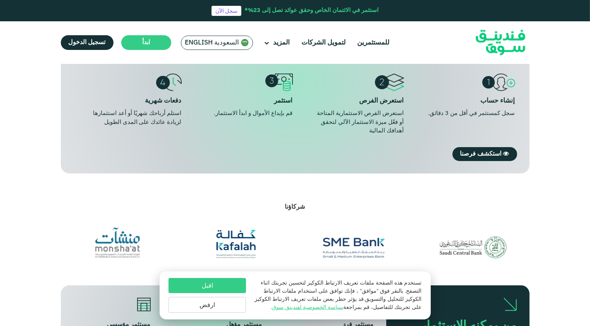
click at [114, 121] on div "استلم أرباحك شهريًا أو أعد استثمارها لزيادة عائدك على المدى الطويل" at bounding box center [136, 117] width 91 height 17
drag, startPoint x: 114, startPoint y: 121, endPoint x: 107, endPoint y: 122, distance: 7.4
click at [107, 122] on div "استلم أرباحك شهريًا أو أعد استثمارها لزيادة عائدك على المدى الطويل" at bounding box center [136, 117] width 91 height 17
click at [104, 122] on div "استلم أرباحك شهريًا أو أعد استثمارها لزيادة عائدك على المدى الطويل" at bounding box center [136, 117] width 91 height 17
click at [110, 125] on div "استلم أرباحك شهريًا أو أعد استثمارها لزيادة عائدك على المدى الطويل" at bounding box center [136, 117] width 91 height 17
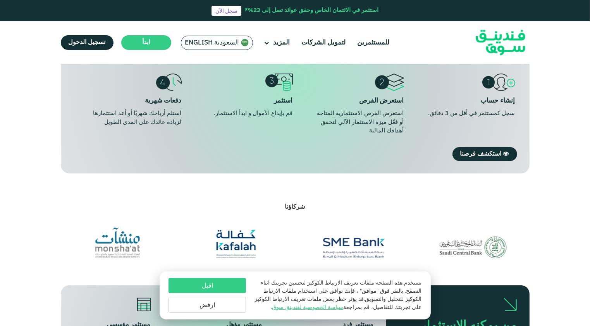
drag, startPoint x: 111, startPoint y: 125, endPoint x: 522, endPoint y: 77, distance: 413.8
click at [522, 77] on div "إحنا نسهل استثمار الائتمان الخاص سريع, آمنة, & سهل إنشاء حساب سجل كمستثمر في أق…" at bounding box center [295, 81] width 469 height 184
drag, startPoint x: 522, startPoint y: 77, endPoint x: 557, endPoint y: 88, distance: 36.4
click at [557, 88] on section "إحنا نسهل استثمار الائتمان الخاص سريع, آمنة, & سهل إنشاء حساب سجل كمستثمر في أق…" at bounding box center [295, 74] width 590 height 200
click at [336, 131] on div "استعرض الفرص الاستثمارية المتاحة أو فعّل ميزة الاستثمار الآلي لتحقق أهدافك الما…" at bounding box center [358, 122] width 91 height 26
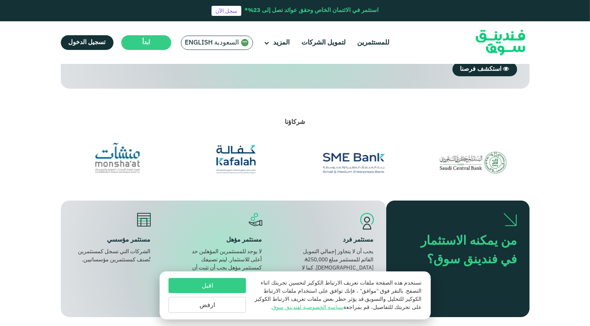
scroll to position [736, 0]
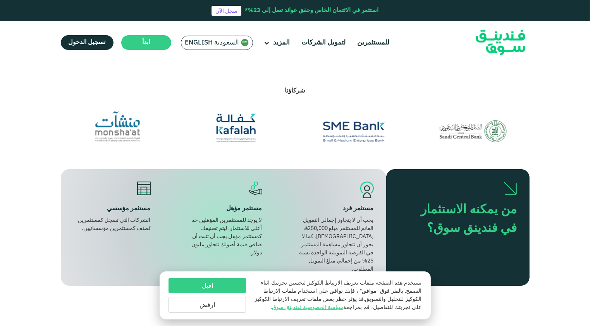
drag, startPoint x: 87, startPoint y: 143, endPoint x: 591, endPoint y: 163, distance: 504.8
click at [528, 162] on section "شركاؤنا" at bounding box center [295, 113] width 590 height 112
drag, startPoint x: 51, startPoint y: 122, endPoint x: 282, endPoint y: 124, distance: 230.5
click at [276, 131] on section "شركاؤنا" at bounding box center [295, 113] width 590 height 58
click at [301, 89] on span "شركاؤنا" at bounding box center [295, 91] width 20 height 6
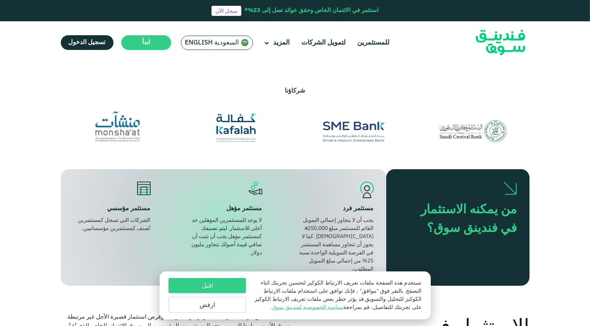
drag, startPoint x: 301, startPoint y: 89, endPoint x: 132, endPoint y: 131, distance: 173.6
click at [136, 132] on div "شركاؤنا" at bounding box center [295, 113] width 480 height 58
drag, startPoint x: 132, startPoint y: 131, endPoint x: 59, endPoint y: 122, distance: 73.7
click at [59, 122] on div "شركاؤنا" at bounding box center [295, 113] width 480 height 58
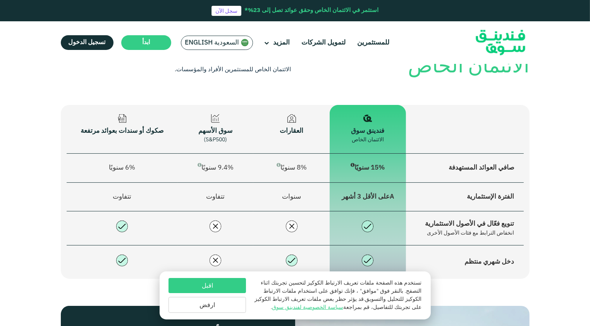
scroll to position [1046, 0]
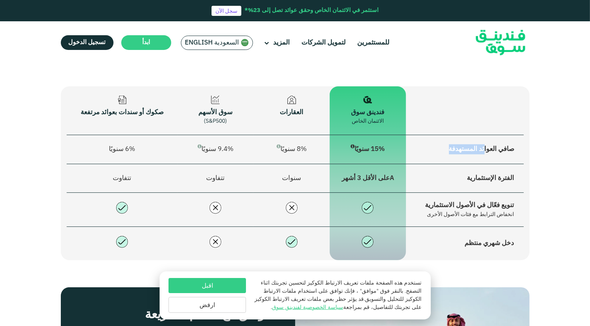
drag, startPoint x: 483, startPoint y: 139, endPoint x: 442, endPoint y: 139, distance: 41.1
click at [442, 145] on div "صافي العوائد المستهدفة" at bounding box center [464, 150] width 99 height 10
drag, startPoint x: 442, startPoint y: 139, endPoint x: 350, endPoint y: 137, distance: 92.2
click at [350, 137] on td "15% سنويًا" at bounding box center [368, 149] width 76 height 29
click at [501, 172] on td "الفترة الإستثمارية" at bounding box center [465, 178] width 118 height 29
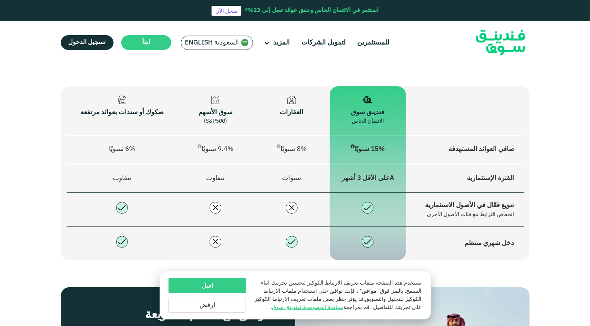
drag, startPoint x: 388, startPoint y: 166, endPoint x: 341, endPoint y: 165, distance: 47.7
click at [341, 165] on td "Aعلى الأقل 3 أشهر" at bounding box center [368, 178] width 76 height 29
drag, startPoint x: 341, startPoint y: 165, endPoint x: 296, endPoint y: 170, distance: 44.8
click at [296, 175] on span "سنوات" at bounding box center [291, 178] width 19 height 7
drag, startPoint x: 157, startPoint y: 102, endPoint x: 82, endPoint y: 106, distance: 75.3
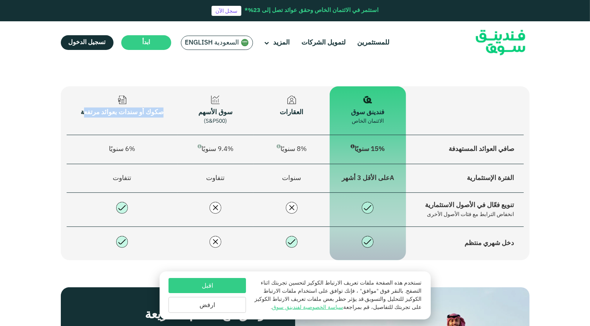
click at [82, 108] on div "صكوك أو سندات بعوائد مرتفعة" at bounding box center [122, 113] width 92 height 10
click at [361, 108] on div "فندينق سوق" at bounding box center [368, 113] width 58 height 10
drag, startPoint x: 381, startPoint y: 100, endPoint x: 351, endPoint y: 104, distance: 29.7
click at [351, 108] on div "فندينق سوق" at bounding box center [368, 113] width 58 height 10
drag, startPoint x: 351, startPoint y: 104, endPoint x: 273, endPoint y: 106, distance: 78.3
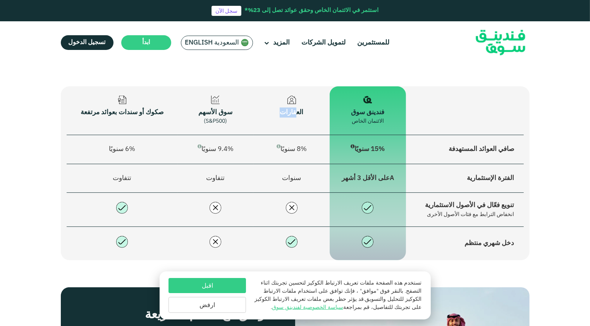
click at [273, 108] on div "العقارات" at bounding box center [292, 113] width 58 height 10
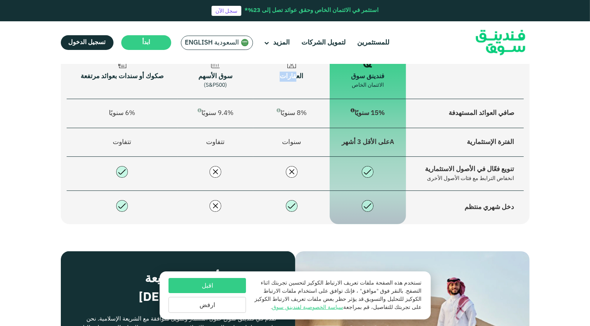
scroll to position [1124, 0]
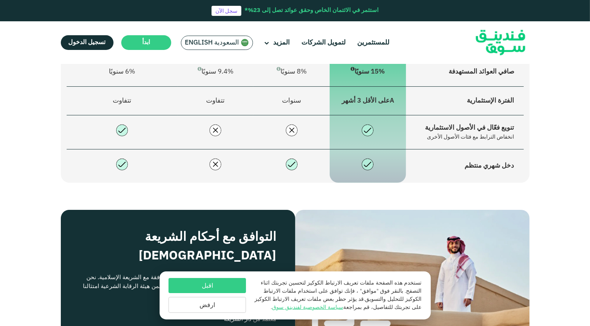
drag, startPoint x: 512, startPoint y: 119, endPoint x: 435, endPoint y: 129, distance: 77.8
click at [435, 129] on td "تنويع فعّال في الأصول الاستثمارية انخفاض الترابط مع فئات الأصول الأخرى" at bounding box center [465, 132] width 118 height 34
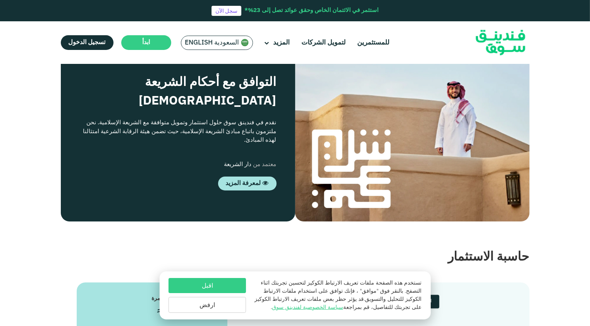
scroll to position [1201, 0]
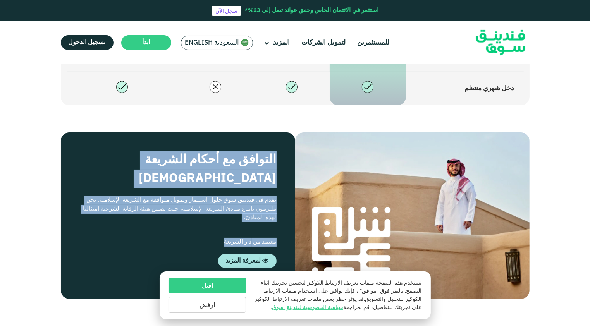
drag, startPoint x: 264, startPoint y: 152, endPoint x: 155, endPoint y: 198, distance: 118.6
click at [155, 198] on div "التوافق مع أحكام الشريعة الإسلامية نقدم في فندينق سوق حلول استثمار وتمويل متواف…" at bounding box center [178, 215] width 234 height 167
click at [155, 199] on div "التوافق مع أحكام الشريعة الإسلامية نقدم في فندينق سوق حلول استثمار وتمويل متواف…" at bounding box center [178, 215] width 234 height 167
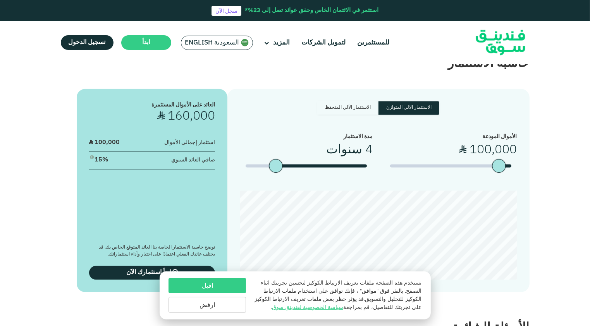
scroll to position [1433, 0]
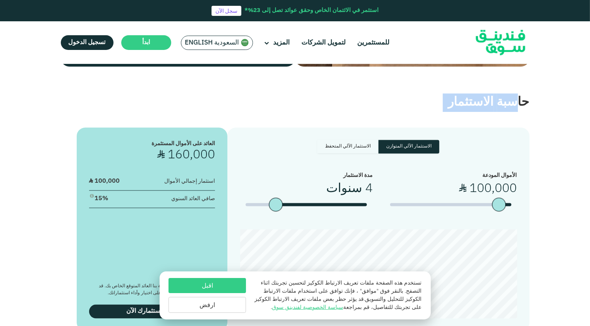
drag, startPoint x: 518, startPoint y: 88, endPoint x: 434, endPoint y: 116, distance: 88.6
click at [434, 116] on section "حاسبة الاستثمار الاستثمار الآلي المتوازن الاستثمار الآلي المتحفظ الأموال المودع…" at bounding box center [295, 213] width 590 height 292
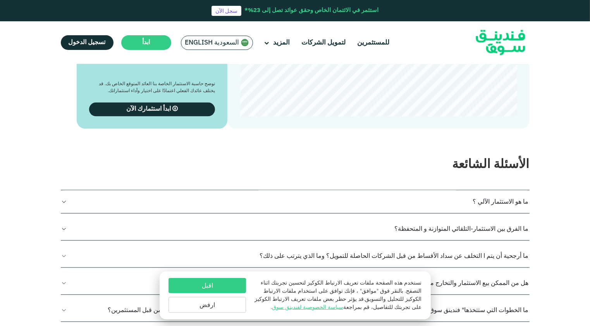
scroll to position [1705, 0]
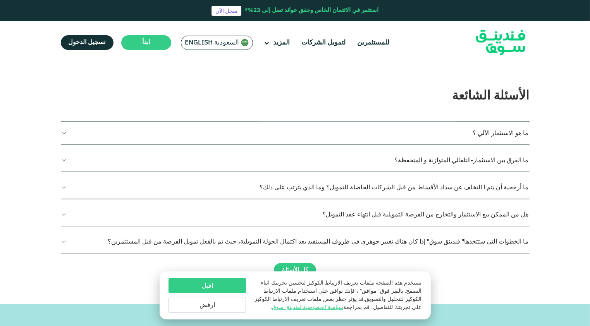
click at [60, 121] on div "الأسئلة الشائعة ما هو الاستثمار الآلي ؟ يتيح تنشيط الاستثمار الآلي للمستثمرين ا…" at bounding box center [295, 182] width 480 height 190
click at [63, 124] on button "ما هو الاستثمار الآلي ؟" at bounding box center [295, 133] width 469 height 23
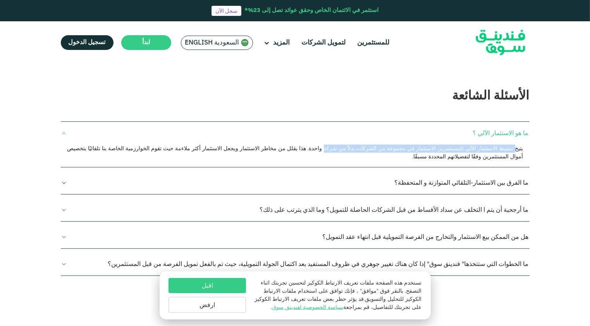
drag, startPoint x: 514, startPoint y: 134, endPoint x: 371, endPoint y: 142, distance: 143.6
click at [371, 145] on div "يتيح تنشيط الاستثمار الآلي للمستثمرين الاستثمار في مجموعة من الشركات بدلاً من ش…" at bounding box center [295, 156] width 469 height 22
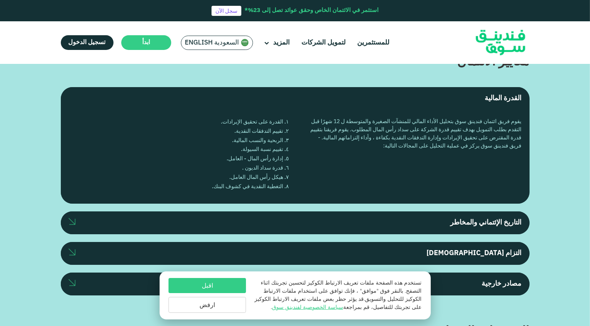
scroll to position [1976, 0]
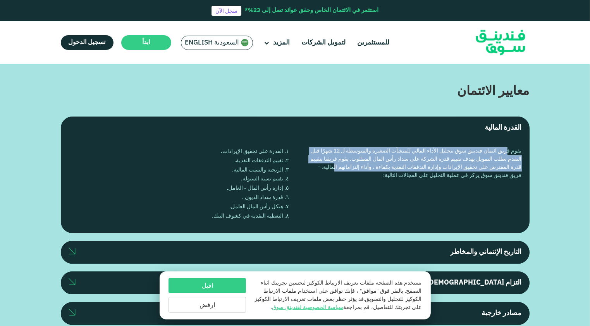
drag, startPoint x: 506, startPoint y: 135, endPoint x: 339, endPoint y: 147, distance: 167.0
click at [339, 147] on div "يقوم فريق ائتمان فندينق سوق بتحليل الأداء المالي للمنشآت الصغيرة والمتوسطة ل 12…" at bounding box center [414, 186] width 215 height 78
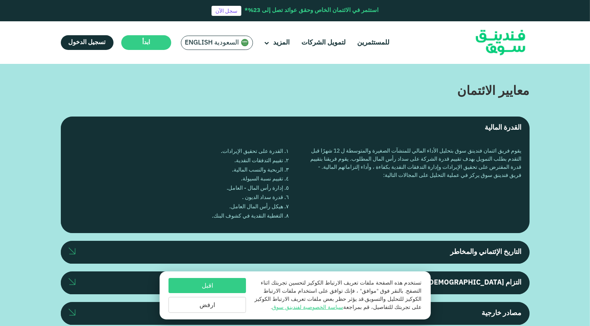
click at [435, 162] on div "يقوم فريق ائتمان فندينق سوق بتحليل الأداء المالي للمنشآت الصغيرة والمتوسطة ل 12…" at bounding box center [414, 186] width 215 height 78
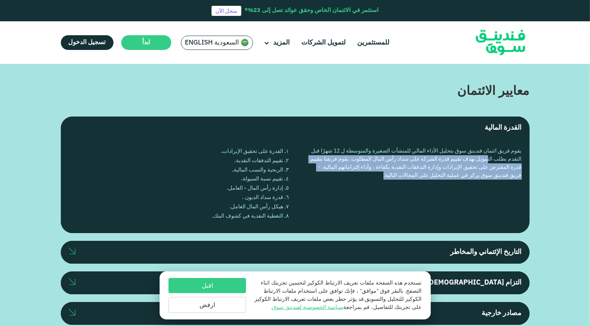
drag, startPoint x: 480, startPoint y: 139, endPoint x: 389, endPoint y: 159, distance: 93.5
click at [389, 159] on div "يقوم فريق ائتمان فندينق سوق بتحليل الأداء المالي للمنشآت الصغيرة والمتوسطة ل 12…" at bounding box center [414, 186] width 215 height 78
drag, startPoint x: 389, startPoint y: 159, endPoint x: 379, endPoint y: 162, distance: 10.4
click at [379, 162] on div "يقوم فريق ائتمان فندينق سوق بتحليل الأداء المالي للمنشآت الصغيرة والمتوسطة ل 12…" at bounding box center [414, 186] width 215 height 78
drag, startPoint x: 287, startPoint y: 130, endPoint x: 229, endPoint y: 201, distance: 91.4
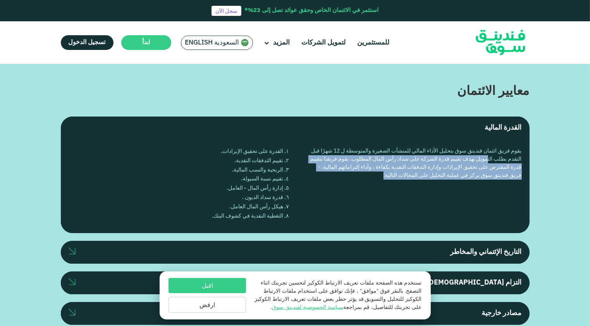
click at [229, 201] on ol "القدرة على تحقيق الإيرادات. تقييم التدفقات النقدية. الربحية والنسب المالية. تقي…" at bounding box center [176, 184] width 215 height 74
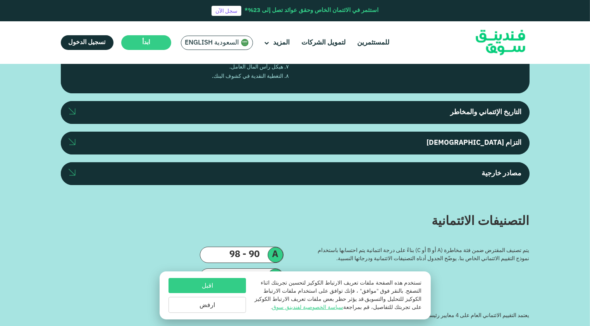
scroll to position [2131, 0]
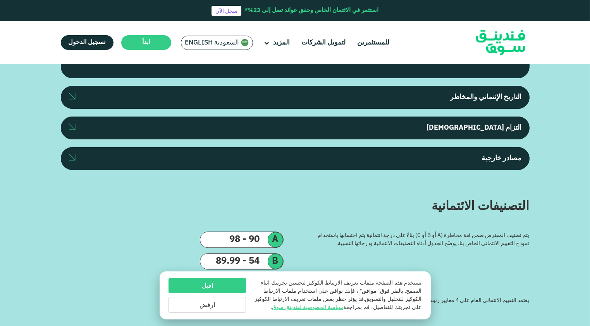
click at [74, 93] on img at bounding box center [72, 96] width 7 height 7
click at [0, 0] on input "التاريخ الإئتماني والمخاطر" at bounding box center [0, 0] width 0 height 0
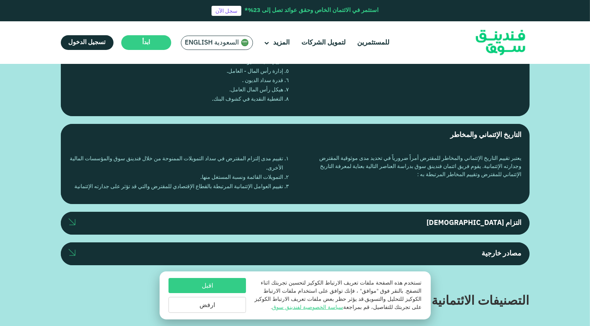
scroll to position [2092, 0]
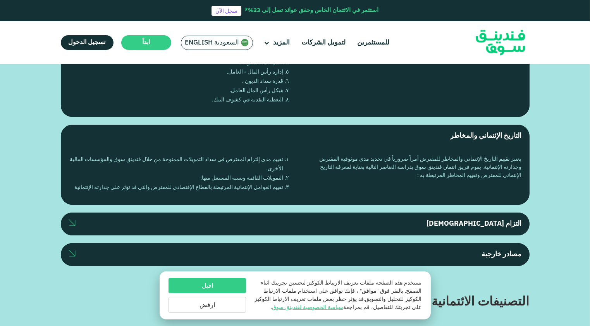
click at [465, 156] on div "يعتبر تقييم التاريخ الإئتماني والمخاطر للمقترض أمراً ضرورياً في تحديد مدى موثوق…" at bounding box center [414, 176] width 215 height 41
click at [464, 156] on div "يعتبر تقييم التاريخ الإئتماني والمخاطر للمقترض أمراً ضرورياً في تحديد مدى موثوق…" at bounding box center [414, 176] width 215 height 41
click at [279, 174] on li "التمويلات القائمة ونسبة المستغل منها." at bounding box center [176, 178] width 215 height 9
drag, startPoint x: 72, startPoint y: 168, endPoint x: 533, endPoint y: 139, distance: 461.6
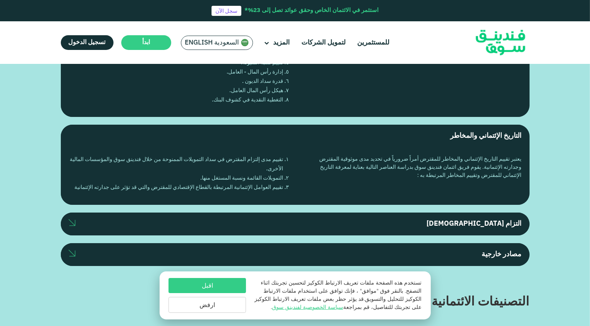
click at [533, 139] on div "معايير الائتمان القدرة المالية يقوم فريق ائتمان فندينق سوق بتحليل الأداء المالي…" at bounding box center [295, 116] width 480 height 300
click at [74, 219] on img at bounding box center [72, 222] width 7 height 7
click at [0, 0] on input "التزام [DEMOGRAPHIC_DATA]" at bounding box center [0, 0] width 0 height 0
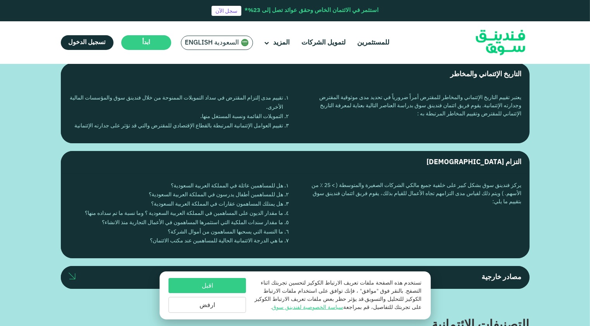
scroll to position [2208, 0]
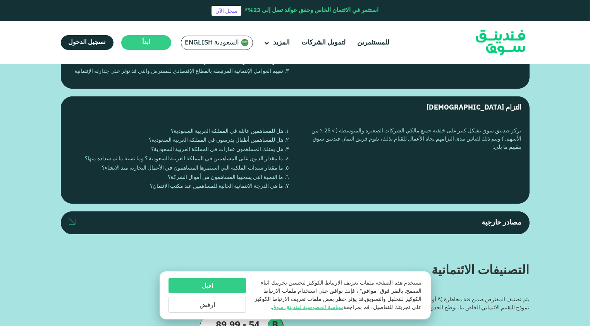
drag, startPoint x: 141, startPoint y: 165, endPoint x: 528, endPoint y: 93, distance: 394.1
click at [528, 96] on div "التزام [DEMOGRAPHIC_DATA] يركز فندينق سوق بشكل كبير على خلفية جميع مالكي الشركا…" at bounding box center [295, 150] width 469 height 108
click at [465, 127] on div "يركز فندينق سوق بشكل كبير على خلفية جميع مالكي الشركات الصغيرة والمتوسطة ( > 25…" at bounding box center [414, 161] width 215 height 69
click at [71, 218] on div at bounding box center [72, 223] width 7 height 10
click at [0, 0] on input "مصادر خارجية" at bounding box center [0, 0] width 0 height 0
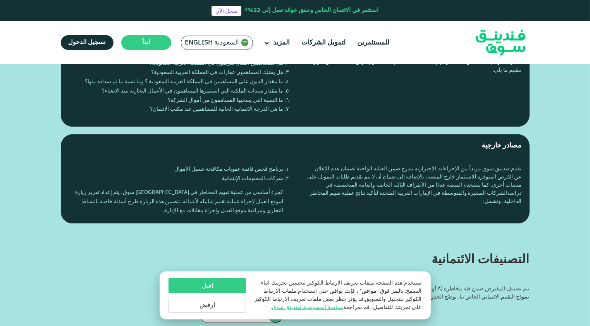
scroll to position [2286, 0]
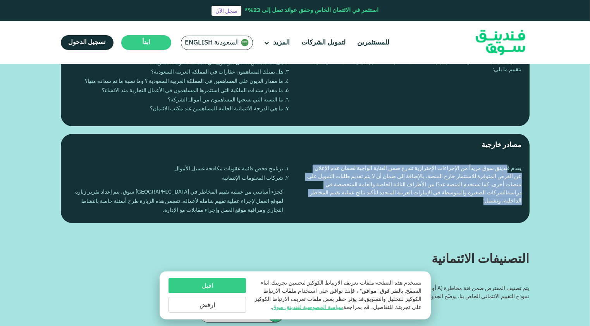
drag, startPoint x: 490, startPoint y: 146, endPoint x: 485, endPoint y: 189, distance: 42.9
click at [485, 189] on div "يقدم فندينق سوق مزيداً من الإجراءات الإحترازية تندرج ضمن العناية الواجبة لضمان …" at bounding box center [295, 190] width 469 height 66
drag, startPoint x: 485, startPoint y: 189, endPoint x: 441, endPoint y: 184, distance: 44.5
click at [441, 184] on div "يقدم فندينق سوق مزيداً من الإجراءات الإحترازية تندرج ضمن العناية الواجبة لضمان …" at bounding box center [414, 190] width 215 height 51
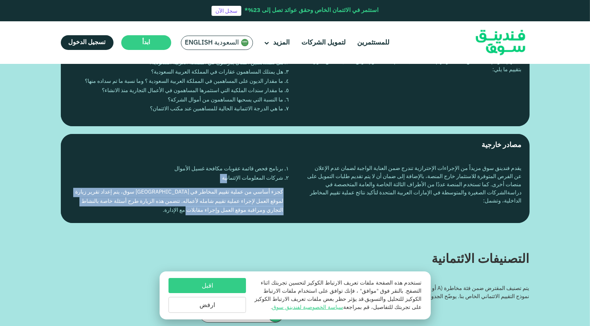
drag, startPoint x: 270, startPoint y: 157, endPoint x: 185, endPoint y: 191, distance: 91.4
click at [185, 192] on div "برنامج فحص قائمة عقوبات مكافحة غسيل الأموال شركات المعلومات الإئتمانية كجزء أسا…" at bounding box center [176, 190] width 215 height 51
drag, startPoint x: 185, startPoint y: 191, endPoint x: 192, endPoint y: 191, distance: 6.6
click at [192, 191] on div "كجزء أساسي من عملية تقييم المخاطر في [GEOGRAPHIC_DATA] سوق، يتم إعداد تقرير زيا…" at bounding box center [176, 202] width 215 height 28
click at [194, 189] on div "كجزء أساسي من عملية تقييم المخاطر في [GEOGRAPHIC_DATA] سوق، يتم إعداد تقرير زيا…" at bounding box center [176, 202] width 215 height 28
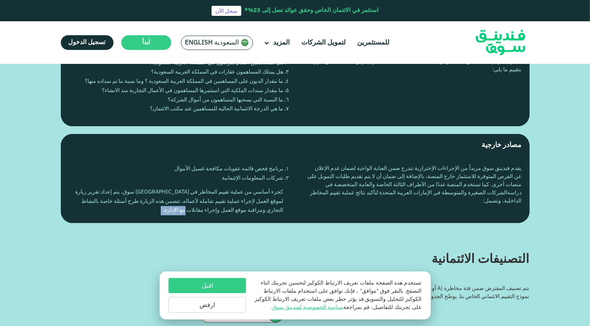
click at [194, 189] on div "كجزء أساسي من عملية تقييم المخاطر في [GEOGRAPHIC_DATA] سوق، يتم إعداد تقرير زيا…" at bounding box center [176, 202] width 215 height 28
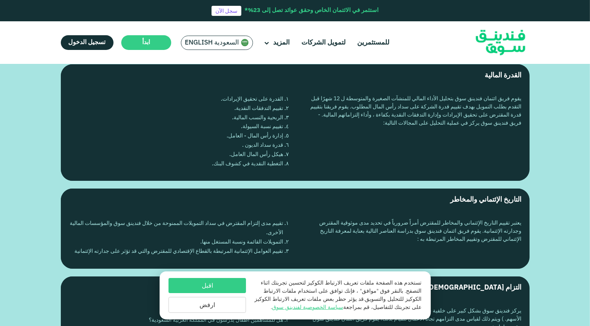
scroll to position [2015, 0]
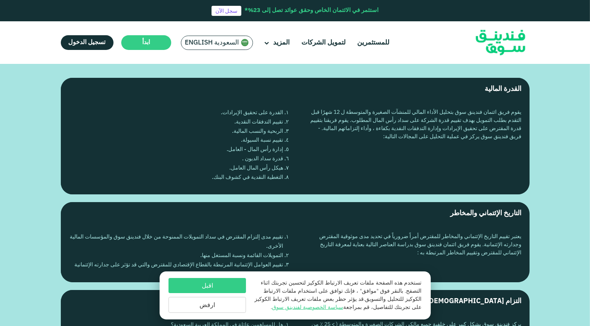
click at [515, 209] on div "التاريخ الإئتماني والمخاطر" at bounding box center [486, 214] width 71 height 10
click at [0, 0] on input "التاريخ الإئتماني والمخاطر" at bounding box center [0, 0] width 0 height 0
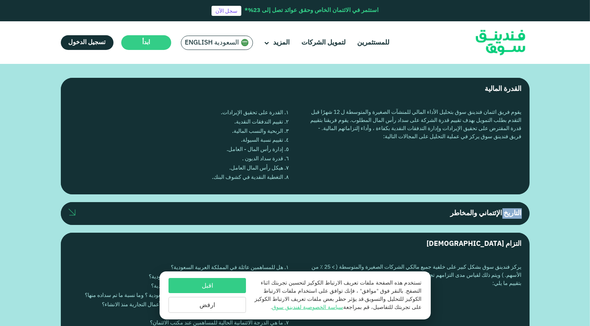
click at [515, 209] on div "التاريخ الإئتماني والمخاطر" at bounding box center [486, 214] width 71 height 10
click at [0, 0] on input "التاريخ الإئتماني والمخاطر" at bounding box center [0, 0] width 0 height 0
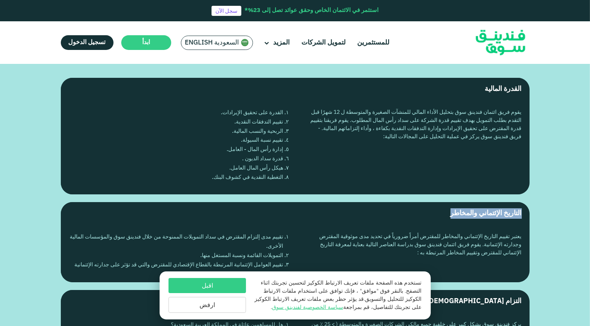
click at [515, 209] on div "التاريخ الإئتماني والمخاطر" at bounding box center [486, 214] width 71 height 10
click at [0, 0] on input "التاريخ الإئتماني والمخاطر" at bounding box center [0, 0] width 0 height 0
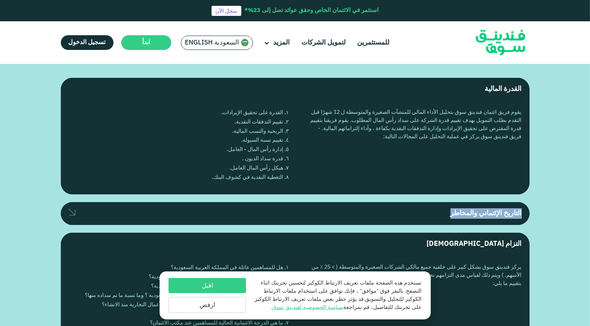
click at [515, 209] on div "التاريخ الإئتماني والمخاطر" at bounding box center [486, 214] width 71 height 10
click at [0, 0] on input "التاريخ الإئتماني والمخاطر" at bounding box center [0, 0] width 0 height 0
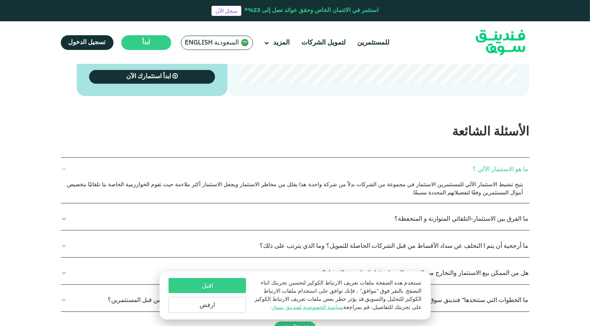
scroll to position [1666, 0]
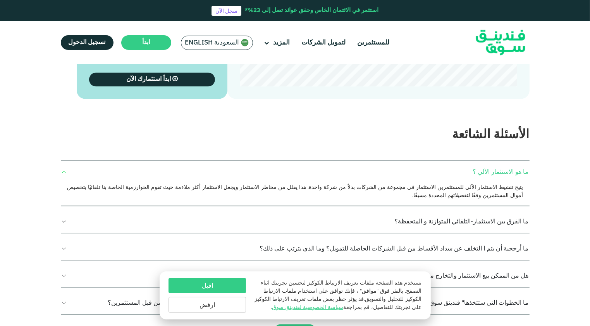
drag, startPoint x: 448, startPoint y: 174, endPoint x: 320, endPoint y: 172, distance: 127.9
click at [320, 172] on div "ما هو الاستثمار الآلي ؟ يتيح تنشيط الاستثمار الآلي للمستثمرين الاستثمار في مجمو…" at bounding box center [295, 183] width 469 height 46
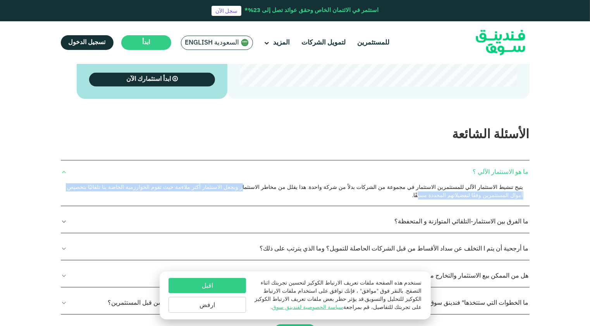
drag, startPoint x: 320, startPoint y: 172, endPoint x: 87, endPoint y: 178, distance: 233.3
click at [87, 184] on span "يتيح تنشيط الاستثمار الآلي للمستثمرين الاستثمار في مجموعة من الشركات بدلاً من ش…" at bounding box center [295, 191] width 456 height 15
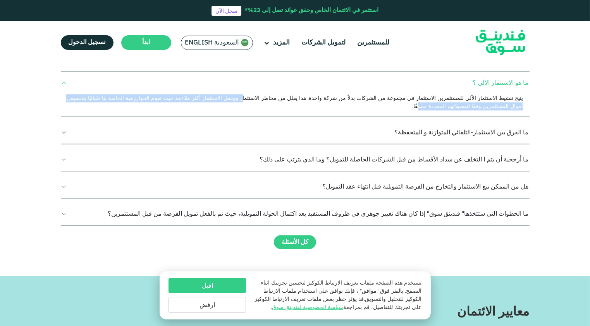
scroll to position [1743, 0]
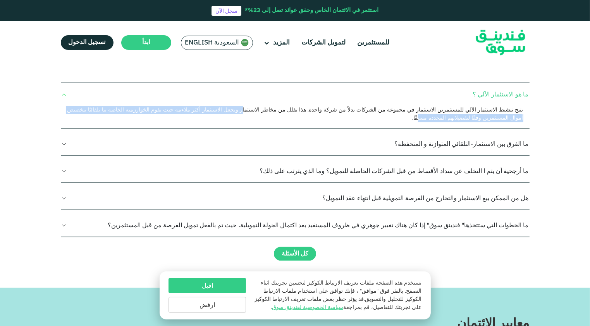
click at [62, 132] on button "ما الفرق بين الاستثمار-التلقائي المتوازنة و المتحفظة؟" at bounding box center [295, 143] width 469 height 23
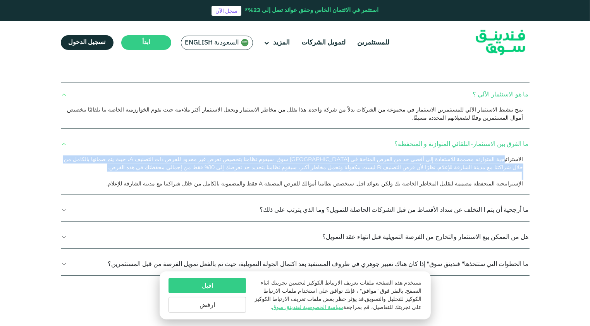
drag, startPoint x: 508, startPoint y: 136, endPoint x: 256, endPoint y: 157, distance: 252.7
click at [256, 157] on div "الاستراتيجية المتوازنه مصممة للاستفادة إلى أقصى حد من الفرص المتاحة في فندينق س…" at bounding box center [295, 174] width 469 height 39
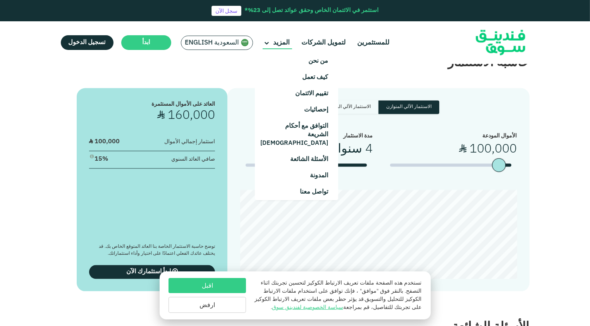
scroll to position [1472, 0]
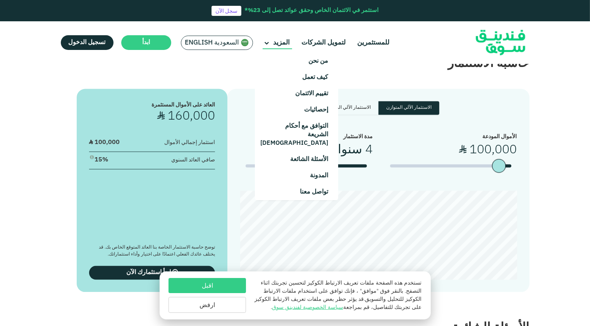
click at [274, 41] on span "المزيد" at bounding box center [282, 43] width 17 height 7
click at [298, 79] on link "كيف تعمل" at bounding box center [296, 77] width 83 height 16
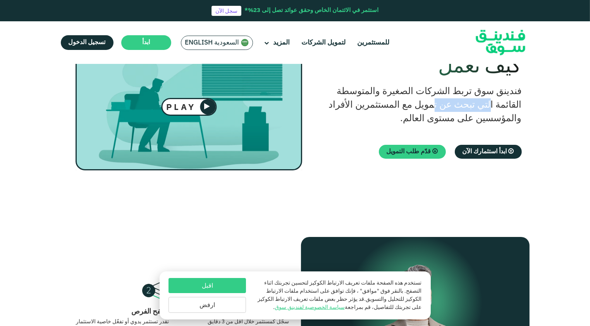
click at [398, 120] on h2 "فندينق سوق تربط الشركات الصغيرة والمتوسطة القائمة التي تبحث عن تمويل مع المستثم…" at bounding box center [420, 105] width 204 height 41
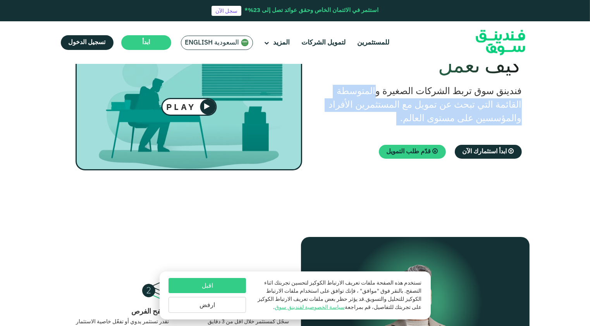
click at [398, 120] on h2 "فندينق سوق تربط الشركات الصغيرة والمتوسطة القائمة التي تبحث عن تمويل مع المستثم…" at bounding box center [420, 105] width 204 height 41
drag, startPoint x: 398, startPoint y: 120, endPoint x: 395, endPoint y: 110, distance: 10.7
click at [395, 110] on h2 "فندينق سوق تربط الشركات الصغيرة والمتوسطة القائمة التي تبحث عن تمويل مع المستثم…" at bounding box center [420, 105] width 204 height 41
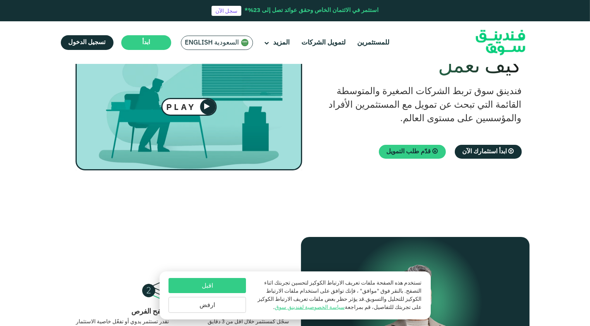
click at [469, 79] on div "كيف تعمل فندينق سوق تربط الشركات الصغيرة والمتوسطة القائمة التي تبحث عن تمويل م…" at bounding box center [420, 107] width 204 height 104
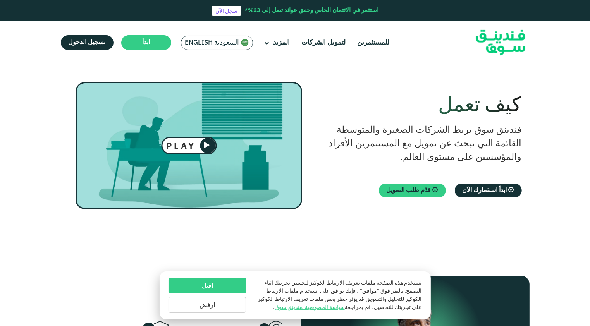
drag, startPoint x: 519, startPoint y: 100, endPoint x: 392, endPoint y: 154, distance: 138.2
click at [392, 154] on div "كيف تعمل فندينق سوق تربط الشركات الصغيرة والمتوسطة القائمة التي تبحث عن تمويل م…" at bounding box center [420, 146] width 204 height 104
drag, startPoint x: 392, startPoint y: 154, endPoint x: 375, endPoint y: 152, distance: 17.2
click at [375, 152] on h2 "فندينق سوق تربط الشركات الصغيرة والمتوسطة القائمة التي تبحث عن تمويل مع المستثم…" at bounding box center [420, 144] width 204 height 41
click at [350, 156] on h2 "فندينق سوق تربط الشركات الصغيرة والمتوسطة القائمة التي تبحث عن تمويل مع المستثم…" at bounding box center [420, 144] width 204 height 41
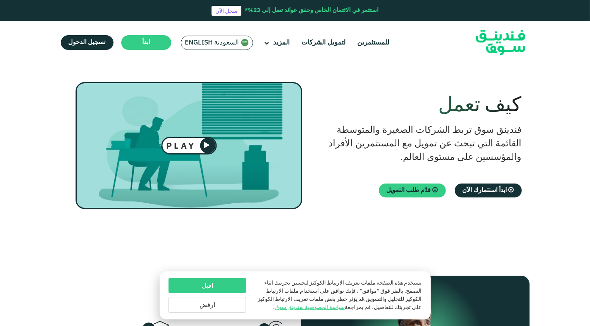
click at [425, 168] on div "كيف تعمل فندينق سوق تربط الشركات الصغيرة والمتوسطة القائمة التي تبحث عن تمويل م…" at bounding box center [420, 146] width 204 height 104
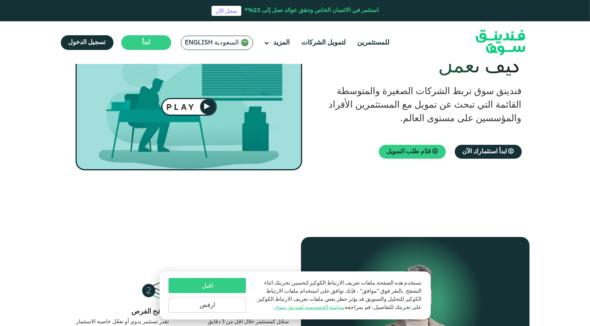
scroll to position [0, 0]
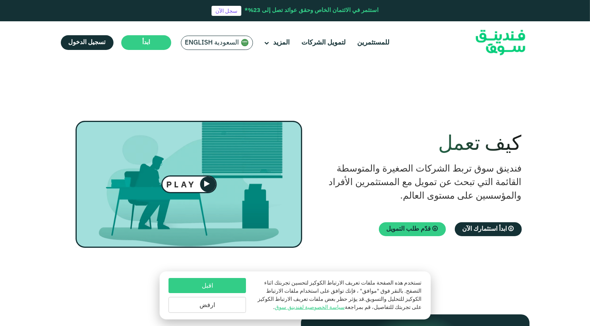
drag, startPoint x: 493, startPoint y: 168, endPoint x: 397, endPoint y: 202, distance: 101.9
click at [397, 202] on h2 "فندينق سوق تربط الشركات الصغيرة والمتوسطة القائمة التي تبحث عن تمويل مع المستثم…" at bounding box center [420, 182] width 204 height 41
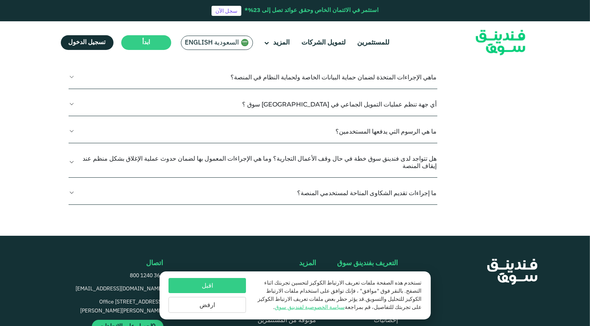
scroll to position [930, 0]
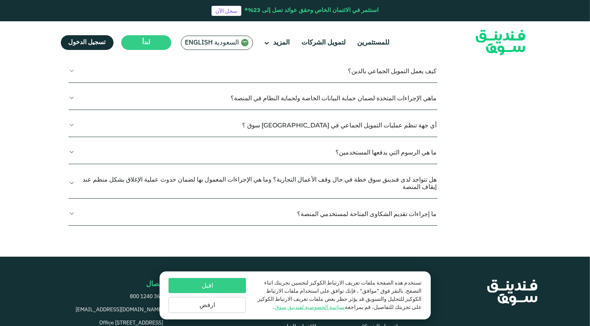
drag, startPoint x: 366, startPoint y: 147, endPoint x: 119, endPoint y: 148, distance: 246.8
drag, startPoint x: 119, startPoint y: 148, endPoint x: 143, endPoint y: 146, distance: 24.6
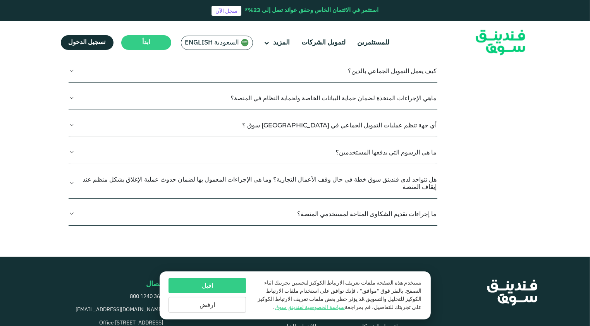
drag, startPoint x: 420, startPoint y: 157, endPoint x: 400, endPoint y: 148, distance: 22.0
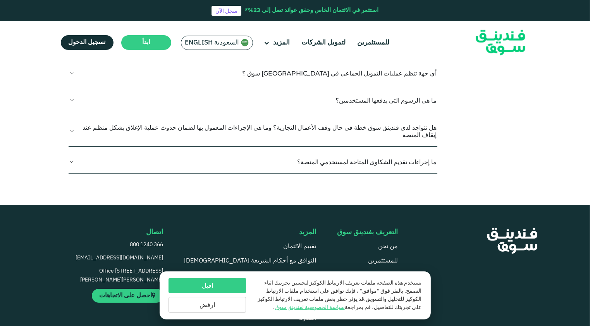
scroll to position [969, 0]
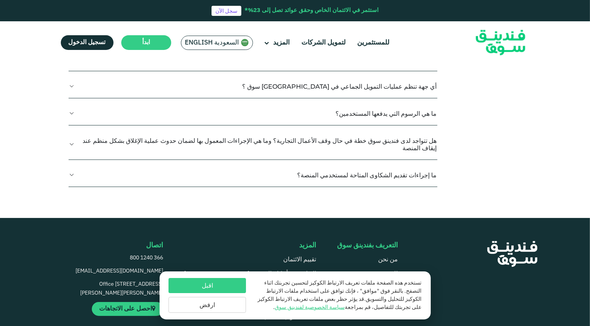
drag, startPoint x: 420, startPoint y: 117, endPoint x: 432, endPoint y: 111, distance: 14.4
drag, startPoint x: 432, startPoint y: 111, endPoint x: 423, endPoint y: 113, distance: 9.9
copy p "فندينق سوق عبارة عن منصة تمويل جماعي بالدين تربط الشركات القائمة بالمستثمرين. ت…"
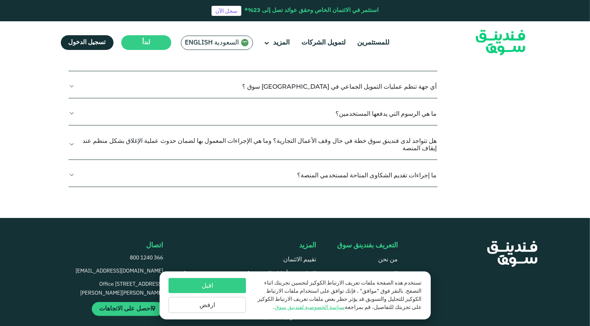
click at [68, 143] on div "اسئلة عامة المستثمرين الشركات ما المقصود بالمعايير الموحدة للإبلاغ الضريبي (CRS…" at bounding box center [295, 58] width 469 height 282
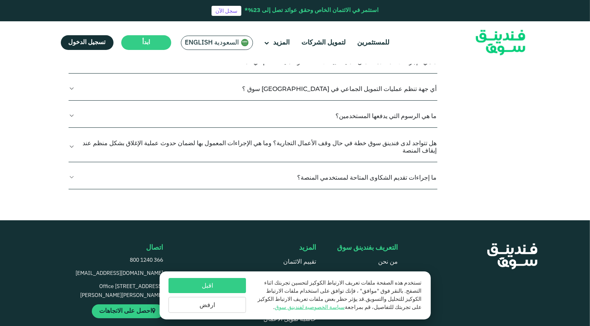
scroll to position [1007, 0]
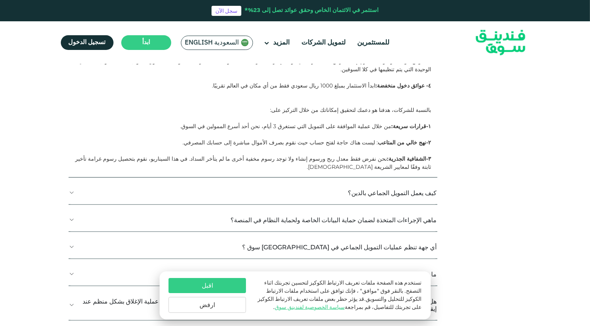
scroll to position [1046, 0]
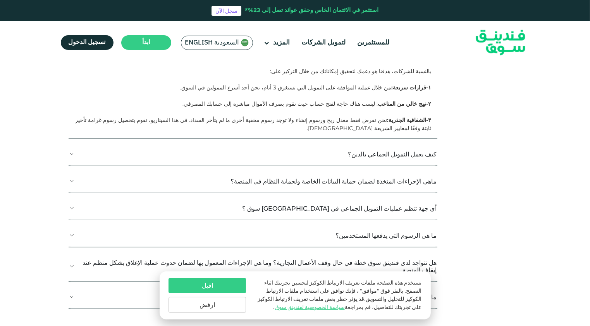
drag, startPoint x: 419, startPoint y: 132, endPoint x: 309, endPoint y: 134, distance: 110.4
drag, startPoint x: 309, startPoint y: 134, endPoint x: 299, endPoint y: 134, distance: 9.7
drag, startPoint x: 301, startPoint y: 132, endPoint x: 189, endPoint y: 136, distance: 111.6
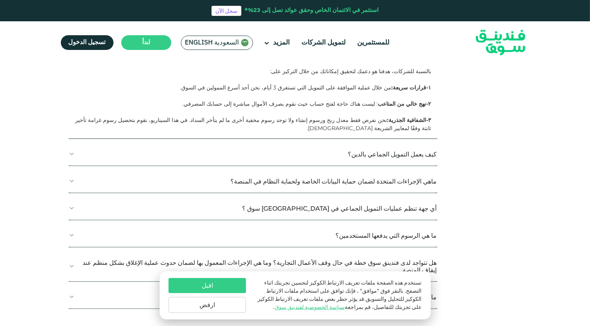
drag, startPoint x: 189, startPoint y: 136, endPoint x: 282, endPoint y: 144, distance: 93.4
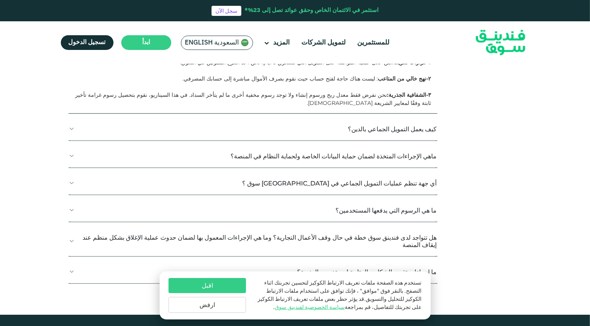
scroll to position [1085, 0]
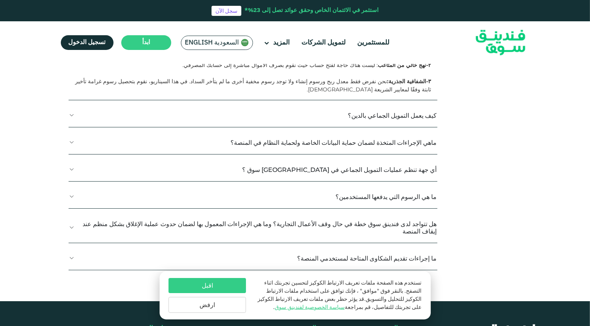
drag, startPoint x: 420, startPoint y: 108, endPoint x: 319, endPoint y: 110, distance: 101.5
drag, startPoint x: 319, startPoint y: 110, endPoint x: 373, endPoint y: 112, distance: 53.9
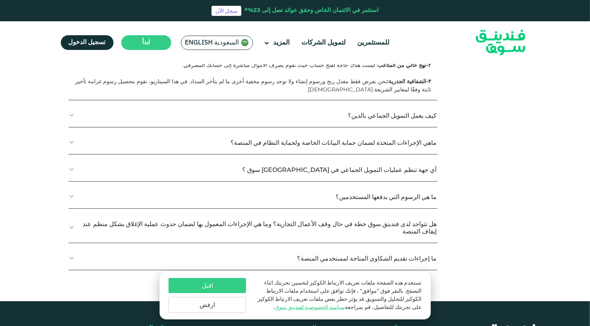
drag, startPoint x: 359, startPoint y: 108, endPoint x: 207, endPoint y: 129, distance: 153.7
click at [207, 100] on div "يعد الاستثمار مع فندينق سوق أحد خيارات الاستثمار الأعلى عائدًا للمستثمرين الأفر…" at bounding box center [253, 11] width 369 height 177
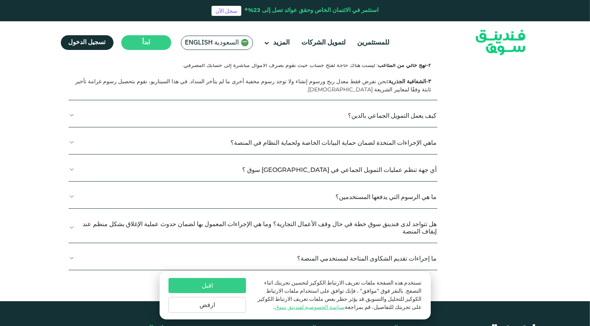
drag, startPoint x: 411, startPoint y: 144, endPoint x: 406, endPoint y: 148, distance: 6.9
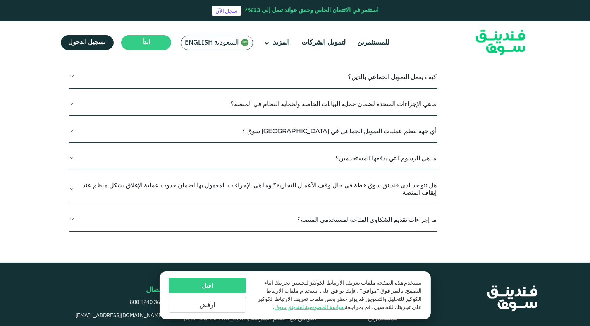
scroll to position [1046, 0]
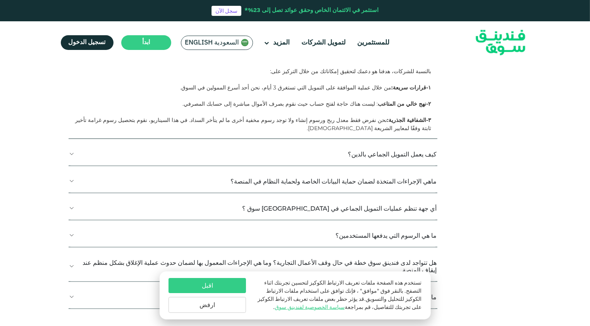
drag, startPoint x: 341, startPoint y: 131, endPoint x: 382, endPoint y: 140, distance: 42.0
click at [382, 139] on div "يعد الاستثمار مع فندينق سوق أحد خيارات الاستثمار الأعلى عائدًا للمستثمرين الأفر…" at bounding box center [253, 50] width 369 height 177
drag, startPoint x: 382, startPoint y: 140, endPoint x: 381, endPoint y: 149, distance: 9.4
drag, startPoint x: 389, startPoint y: 148, endPoint x: 351, endPoint y: 165, distance: 40.9
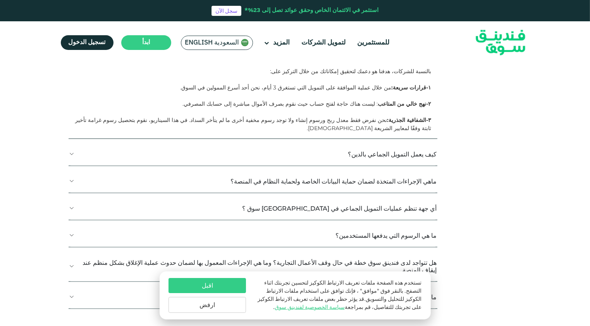
click at [351, 139] on div "يعد الاستثمار مع فندينق سوق أحد خيارات الاستثمار الأعلى عائدًا للمستثمرين الأفر…" at bounding box center [253, 50] width 369 height 177
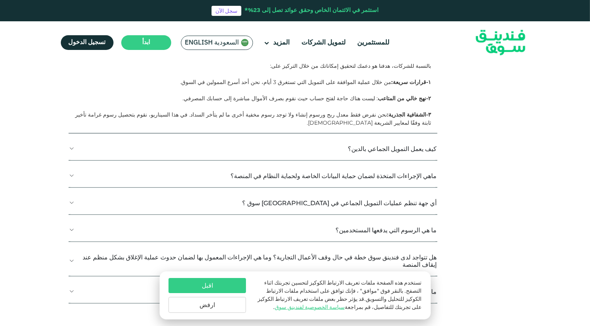
scroll to position [1124, 0]
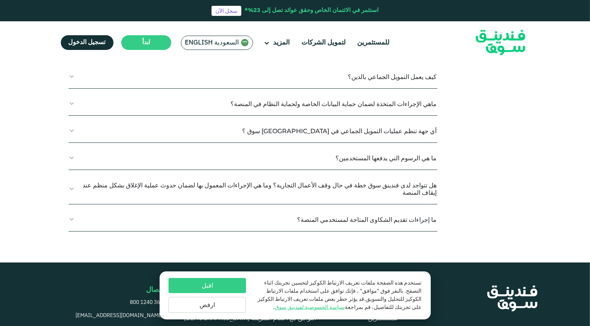
drag, startPoint x: 416, startPoint y: 165, endPoint x: 236, endPoint y: 172, distance: 179.9
click at [341, 22] on p at bounding box center [250, 18] width 362 height 8
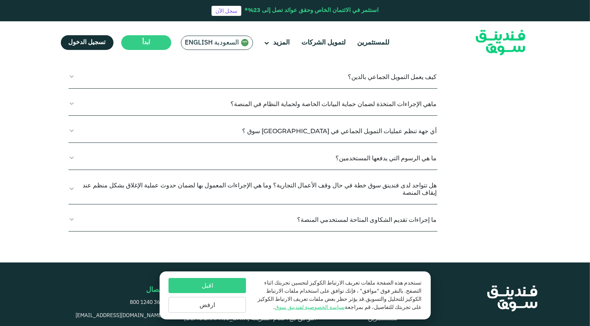
click at [382, 31] on p "٢-نهج خالي من المتاعب : ليست هناك حاجة لفتح حساب حيث نقوم بصرف الأموال مباشرة إ…" at bounding box center [250, 26] width 362 height 8
drag, startPoint x: 382, startPoint y: 183, endPoint x: 406, endPoint y: 188, distance: 25.2
click at [406, 30] on strong "٢-نهج خالي من المتاعب" at bounding box center [404, 26] width 53 height 7
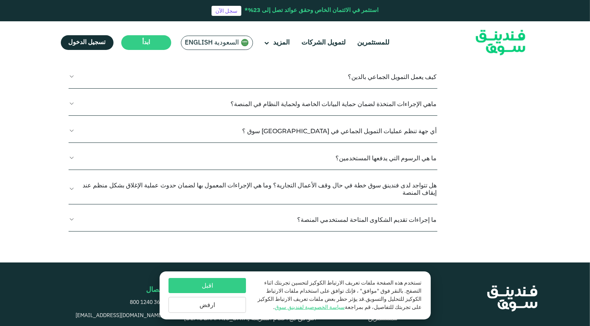
click at [415, 30] on strong "٢-نهج خالي من المتاعب" at bounding box center [404, 26] width 53 height 7
click at [422, 30] on strong "٢-نهج خالي من المتاعب" at bounding box center [404, 26] width 53 height 7
drag, startPoint x: 426, startPoint y: 184, endPoint x: 355, endPoint y: 185, distance: 71.3
click at [355, 31] on p "٢-نهج خالي من المتاعب : ليست هناك حاجة لفتح حساب حيث نقوم بصرف الأموال مباشرة إ…" at bounding box center [250, 26] width 362 height 8
drag, startPoint x: 355, startPoint y: 185, endPoint x: 362, endPoint y: 183, distance: 7.7
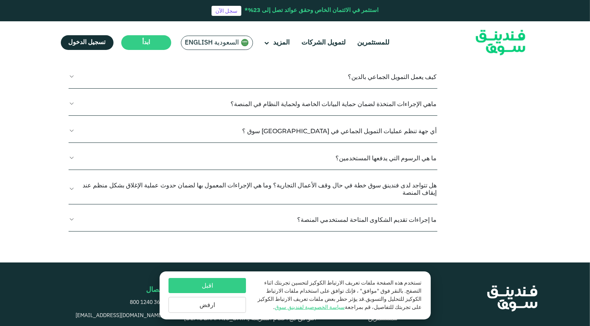
click at [362, 31] on p "٢-نهج خالي من المتاعب : ليست هناك حاجة لفتح حساب حيث نقوم بصرف الأموال مباشرة إ…" at bounding box center [250, 26] width 362 height 8
click at [330, 22] on p at bounding box center [250, 18] width 362 height 8
drag, startPoint x: 319, startPoint y: 182, endPoint x: 361, endPoint y: 193, distance: 44.2
click at [363, 39] on p at bounding box center [250, 35] width 362 height 8
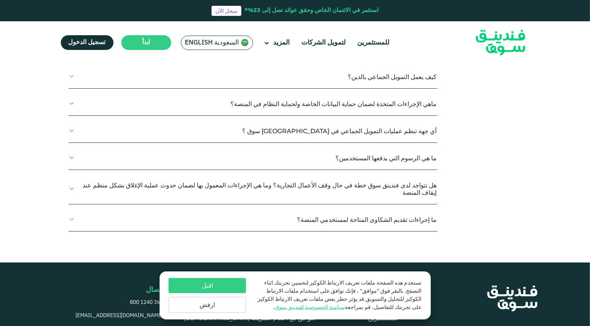
drag, startPoint x: 395, startPoint y: 198, endPoint x: 400, endPoint y: 200, distance: 5.2
click at [395, 55] on p "٣-الشفافية الجذرية: نحن نفرض فقط معدل ربح ورسوم إنشاء ولا توجد رسوم مخفية أخرى …" at bounding box center [250, 47] width 362 height 16
drag, startPoint x: 422, startPoint y: 201, endPoint x: 290, endPoint y: 202, distance: 131.7
click at [290, 55] on p "٣-الشفافية الجذرية: نحن نفرض فقط معدل ربح ورسوم إنشاء ولا توجد رسوم مخفية أخرى …" at bounding box center [250, 47] width 362 height 16
drag, startPoint x: 290, startPoint y: 202, endPoint x: 285, endPoint y: 202, distance: 4.6
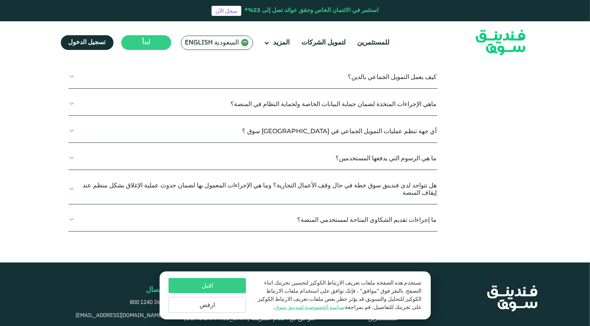
click at [285, 55] on p "٣-الشفافية الجذرية: نحن نفرض فقط معدل ربح ورسوم إنشاء ولا توجد رسوم مخفية أخرى …" at bounding box center [250, 47] width 362 height 16
drag, startPoint x: 276, startPoint y: 201, endPoint x: 102, endPoint y: 202, distance: 174.3
click at [102, 55] on p "٣-الشفافية الجذرية: نحن نفرض فقط معدل ربح ورسوم إنشاء ولا توجد رسوم مخفية أخرى …" at bounding box center [250, 47] width 362 height 16
drag, startPoint x: 102, startPoint y: 202, endPoint x: 95, endPoint y: 202, distance: 7.0
click at [95, 55] on p "٣-الشفافية الجذرية: نحن نفرض فقط معدل ربح ورسوم إنشاء ولا توجد رسوم مخفية أخرى …" at bounding box center [250, 47] width 362 height 16
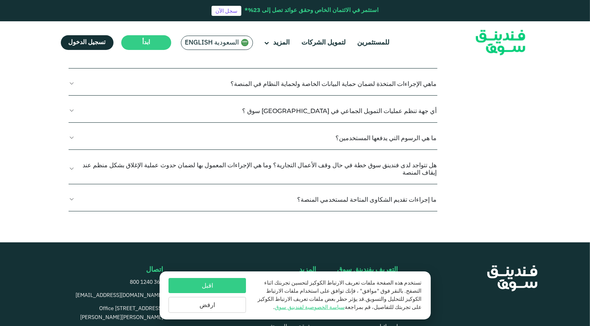
scroll to position [1162, 0]
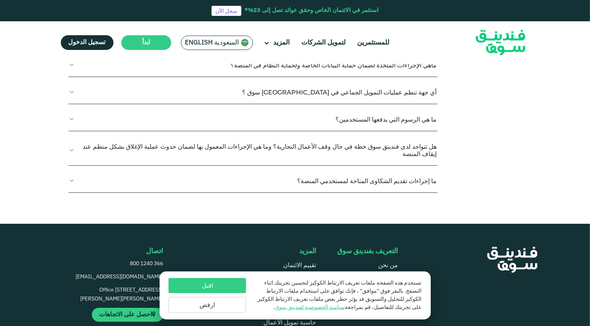
click at [69, 50] on button "كيف يعمل التمويل الجماعي بالدين؟" at bounding box center [253, 38] width 369 height 23
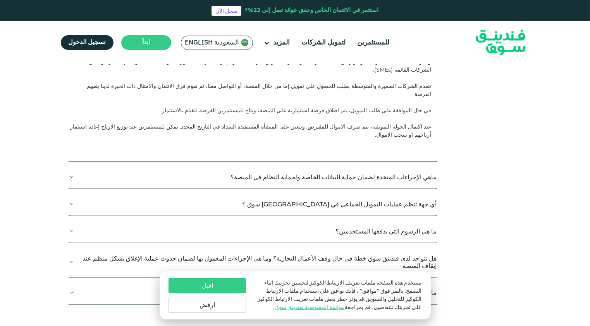
scroll to position [1201, 0]
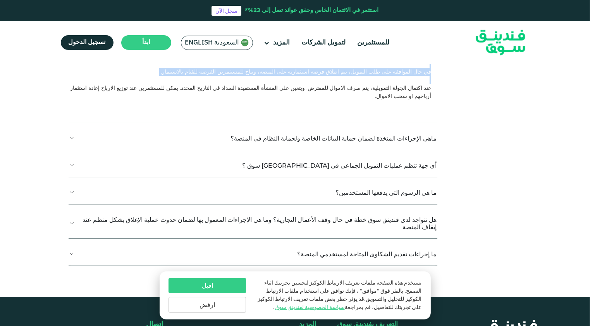
drag, startPoint x: 362, startPoint y: 165, endPoint x: 361, endPoint y: 215, distance: 49.2
click at [361, 123] on div "التمويل الجماعي القائم على الديون، والذي يشار إليه غالبًا باسم الإقراض من نظير …" at bounding box center [253, 67] width 369 height 112
drag, startPoint x: 361, startPoint y: 215, endPoint x: 326, endPoint y: 210, distance: 35.6
click at [326, 84] on div "في حال الموافقة على طلب التمويل، يتم اطلاق فرصة استثمارية على المنصة، ويتاح للم…" at bounding box center [250, 76] width 362 height 16
click at [385, 84] on div at bounding box center [250, 80] width 362 height 8
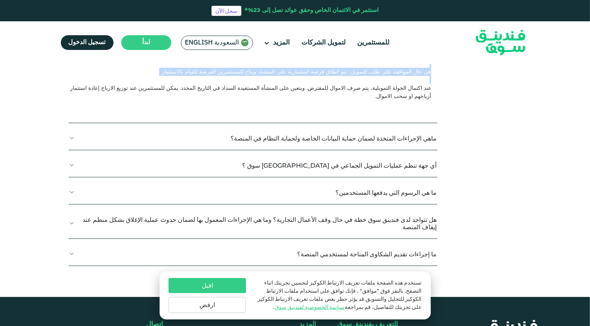
drag, startPoint x: 385, startPoint y: 206, endPoint x: 223, endPoint y: 209, distance: 162.3
click at [223, 76] on div "في حال الموافقة على طلب التمويل، يتم اطلاق فرصة استثمارية على المنصة، ويتاح للم…" at bounding box center [250, 72] width 362 height 8
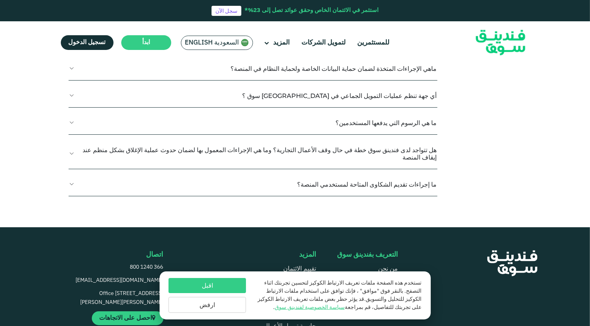
scroll to position [1278, 0]
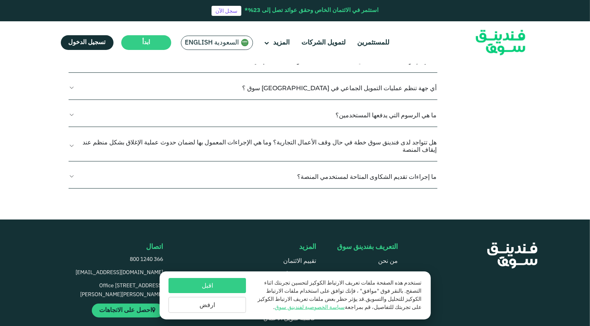
click at [405, 23] on div "عند اكتمال الجولة التمويلية، يتم صرف الاموال للمقترض. ويتعين على المنشأة المستف…" at bounding box center [250, 15] width 362 height 16
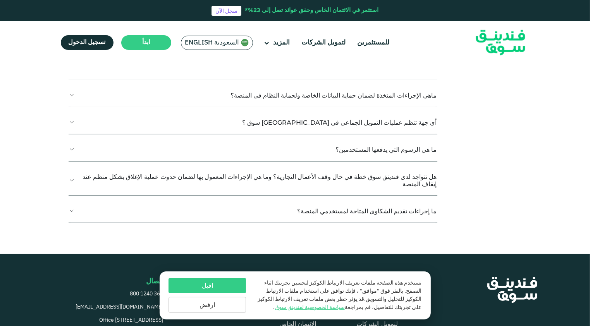
scroll to position [1201, 0]
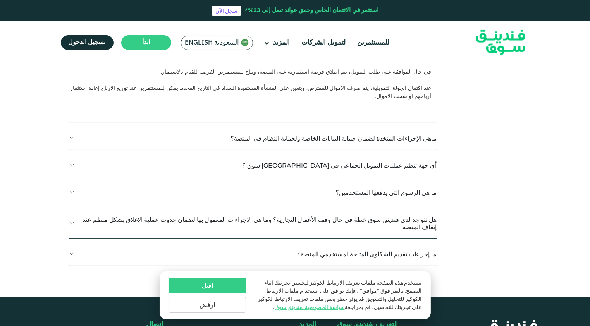
click at [326, 108] on p at bounding box center [250, 104] width 362 height 8
drag, startPoint x: 383, startPoint y: 160, endPoint x: 297, endPoint y: 170, distance: 86.2
click at [297, 35] on p "التمويل الجماعي القائم على الديون، والذي يشار إليه غالبًا باسم الإقراض من نظير …" at bounding box center [250, 23] width 362 height 24
drag, startPoint x: 297, startPoint y: 170, endPoint x: 322, endPoint y: 172, distance: 25.2
click at [322, 35] on p "التمويل الجماعي القائم على الديون، والذي يشار إليه غالبًا باسم الإقراض من نظير …" at bounding box center [250, 23] width 362 height 24
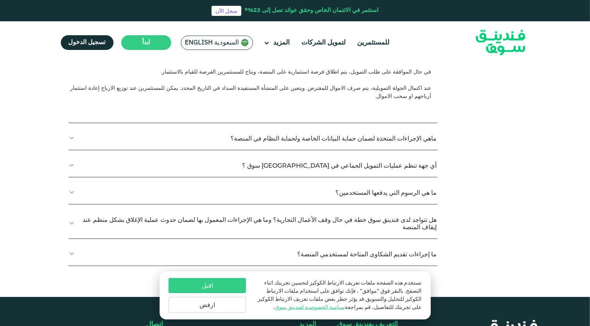
click at [321, 35] on p "التمويل الجماعي القائم على الديون، والذي يشار إليه غالبًا باسم الإقراض من نظير …" at bounding box center [250, 23] width 362 height 24
drag, startPoint x: 321, startPoint y: 167, endPoint x: 280, endPoint y: 169, distance: 41.1
click at [280, 35] on p "التمويل الجماعي القائم على الديون، والذي يشار إليه غالبًا باسم الإقراض من نظير …" at bounding box center [250, 23] width 362 height 24
drag, startPoint x: 280, startPoint y: 169, endPoint x: 251, endPoint y: 185, distance: 33.0
click at [251, 123] on div "التمويل الجماعي القائم على الديون، والذي يشار إليه غالبًا باسم الإقراض من نظير …" at bounding box center [253, 67] width 369 height 112
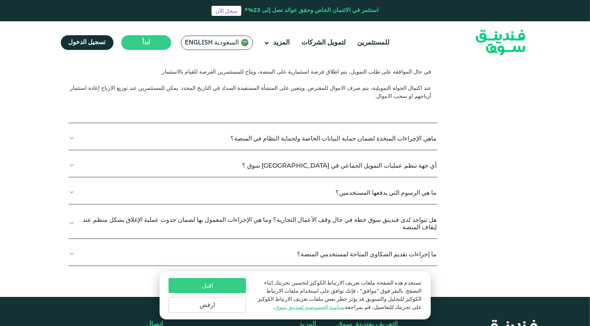
click at [398, 43] on p at bounding box center [250, 39] width 362 height 8
click at [431, 35] on p "التمويل الجماعي القائم على الديون، والذي يشار إليه غالبًا باسم الإقراض من نظير …" at bounding box center [250, 23] width 362 height 24
drag, startPoint x: 420, startPoint y: 162, endPoint x: 272, endPoint y: 179, distance: 148.1
click at [272, 123] on div "التمويل الجماعي القائم على الديون، والذي يشار إليه غالبًا باسم الإقراض من نظير …" at bounding box center [253, 67] width 369 height 112
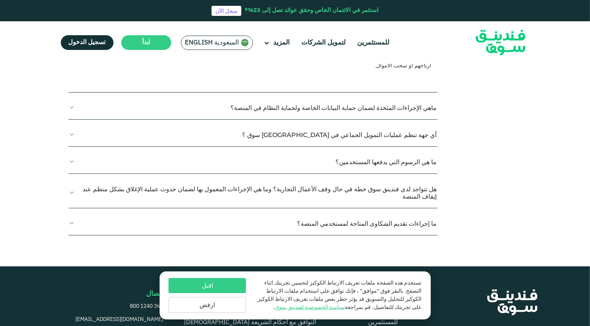
scroll to position [1278, 0]
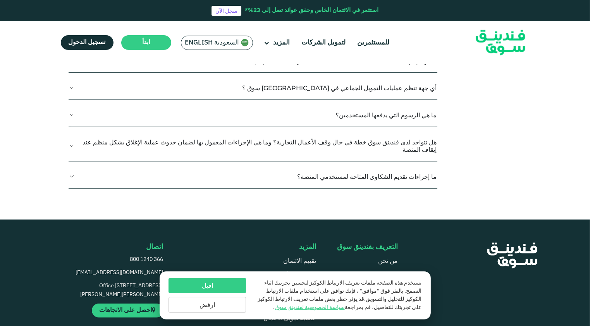
drag, startPoint x: 380, startPoint y: 111, endPoint x: 258, endPoint y: 112, distance: 121.7
click at [74, 72] on button "ماهي الإجراءات المتخذة لضمان حماية البيانات الخاصة ولحماية النظام في المنصة؟" at bounding box center [253, 61] width 369 height 23
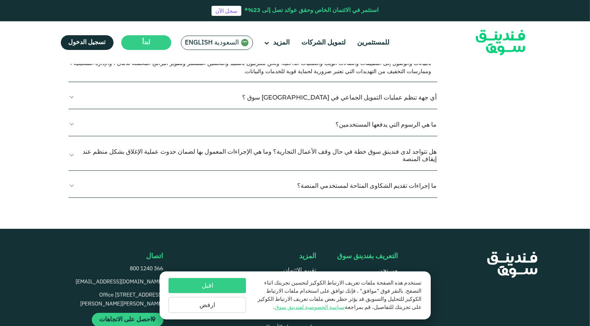
scroll to position [1317, 0]
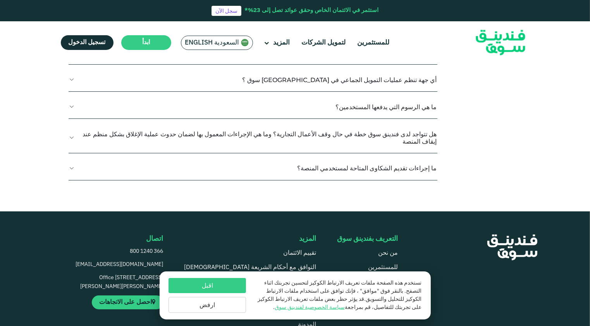
drag, startPoint x: 438, startPoint y: 162, endPoint x: 82, endPoint y: 172, distance: 356.2
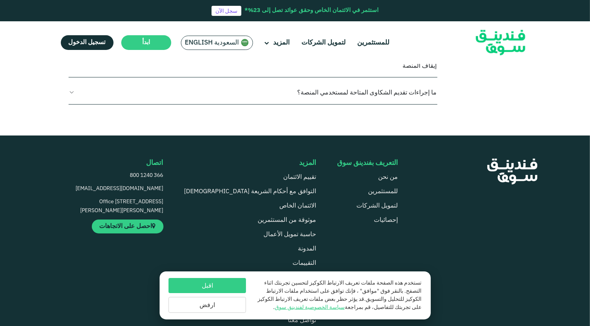
scroll to position [1395, 0]
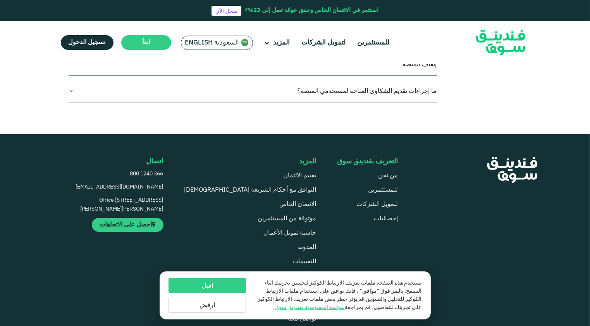
click at [72, 14] on button "أي جهة تنظم عمليات التمويل الجماعي في [GEOGRAPHIC_DATA] سوق ؟" at bounding box center [253, 2] width 369 height 23
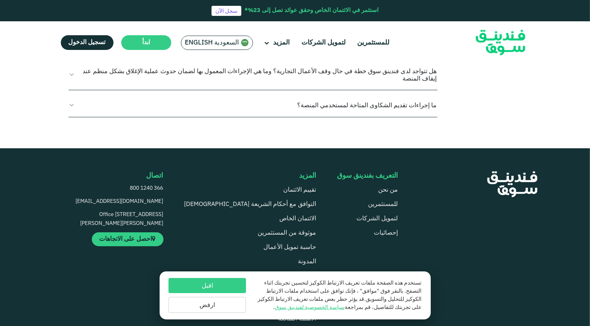
click at [403, 22] on p "يخضع فندينق سوق حاليًا لعملية التنظيم من قبل البنك المركزي السعودي (SAMA) لتشغي…" at bounding box center [250, 18] width 362 height 8
click at [393, 22] on p "يخضع فندينق سوق حاليًا لعملية التنظيم من قبل البنك المركزي السعودي (SAMA) لتشغي…" at bounding box center [250, 18] width 362 height 8
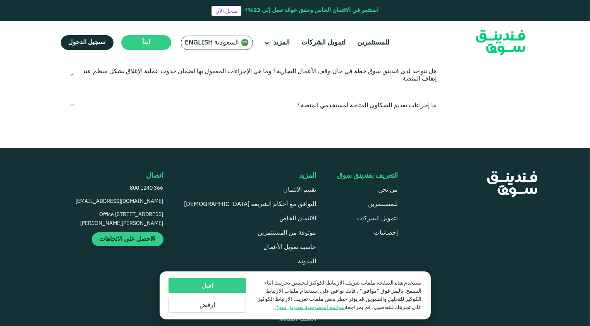
click at [400, 22] on p "يخضع فندينق سوق حاليًا لعملية التنظيم من قبل البنك المركزي السعودي (SAMA) لتشغي…" at bounding box center [250, 18] width 362 height 8
drag, startPoint x: 397, startPoint y: 137, endPoint x: 418, endPoint y: 138, distance: 21.7
click at [418, 22] on p "يخضع فندينق سوق حاليًا لعملية التنظيم من قبل البنك المركزي السعودي (SAMA) لتشغي…" at bounding box center [250, 18] width 362 height 8
drag, startPoint x: 418, startPoint y: 138, endPoint x: 409, endPoint y: 137, distance: 9.3
click at [409, 22] on p "يخضع فندينق سوق حاليًا لعملية التنظيم من قبل البنك المركزي السعودي (SAMA) لتشغي…" at bounding box center [250, 18] width 362 height 8
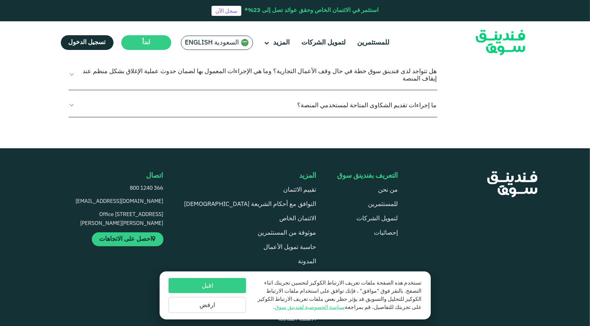
click at [402, 22] on p "يخضع فندينق سوق حاليًا لعملية التنظيم من قبل البنك المركزي السعودي (SAMA) لتشغي…" at bounding box center [250, 18] width 362 height 8
click at [396, 22] on p "يخضع فندينق سوق حاليًا لعملية التنظيم من قبل البنك المركزي السعودي (SAMA) لتشغي…" at bounding box center [250, 18] width 362 height 8
drag, startPoint x: 398, startPoint y: 137, endPoint x: 417, endPoint y: 139, distance: 19.1
click at [417, 22] on p "يخضع فندينق سوق حاليًا لعملية التنظيم من قبل البنك المركزي السعودي (SAMA) لتشغي…" at bounding box center [250, 18] width 362 height 8
drag, startPoint x: 417, startPoint y: 139, endPoint x: 411, endPoint y: 137, distance: 7.0
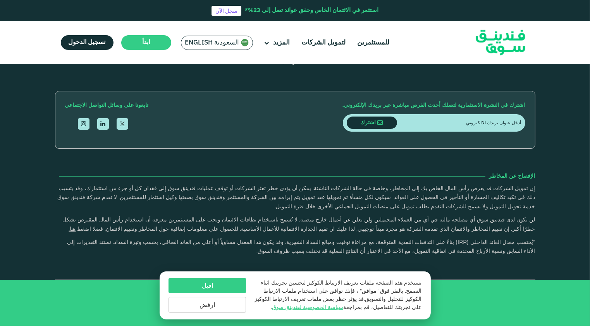
type tc-range-slider "4"
click at [372, 93] on footer "التعريف بفندينق سوق من نحن للمستثمرين لتمويل الشركات" at bounding box center [295, 97] width 590 height 458
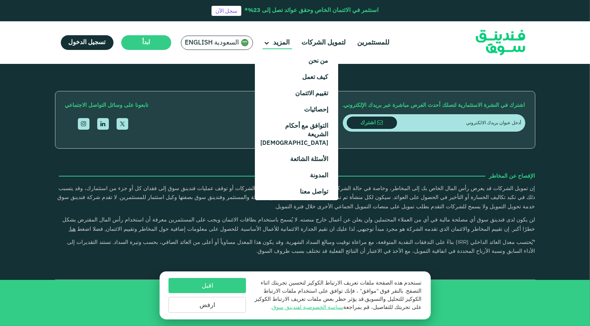
click at [274, 45] on main "المزيد" at bounding box center [277, 42] width 29 height 13
click at [293, 75] on link "كيف تعمل" at bounding box center [296, 77] width 83 height 16
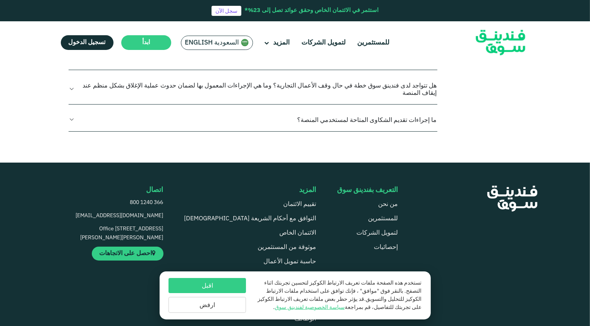
scroll to position [969, 0]
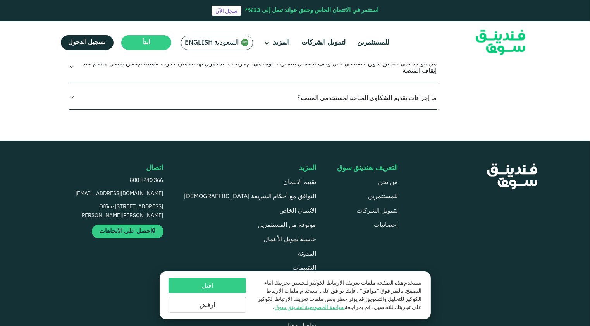
scroll to position [1007, 0]
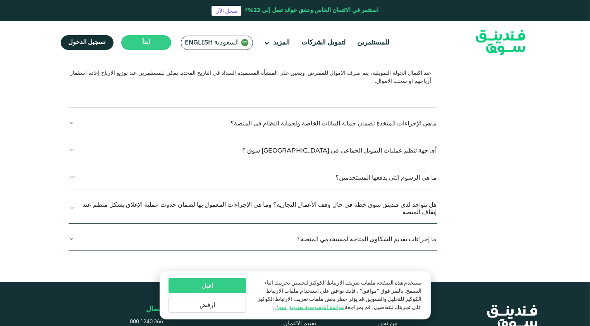
scroll to position [1085, 0]
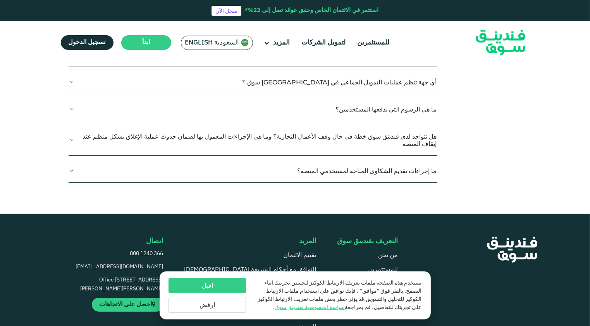
click at [72, 67] on button "ماهي الإجراءات المتخذة لضمان حماية البيانات الخاصة ولحماية النظام في المنصة؟" at bounding box center [253, 55] width 369 height 23
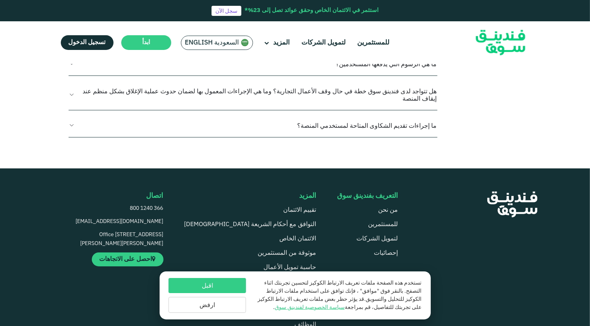
scroll to position [1162, 0]
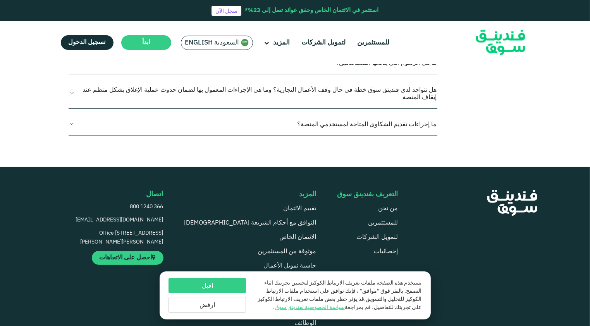
drag, startPoint x: 389, startPoint y: 133, endPoint x: 298, endPoint y: 136, distance: 91.1
click at [298, 13] on span "تستخدم فندينق سوق ميزات الأمان مثل التشفير وإدارة الهوية والوصول وأمن الشبكة. و…" at bounding box center [250, 1] width 361 height 23
click at [72, 47] on button "أي جهة تنظم عمليات التمويل الجماعي في [GEOGRAPHIC_DATA] سوق ؟" at bounding box center [253, 35] width 369 height 23
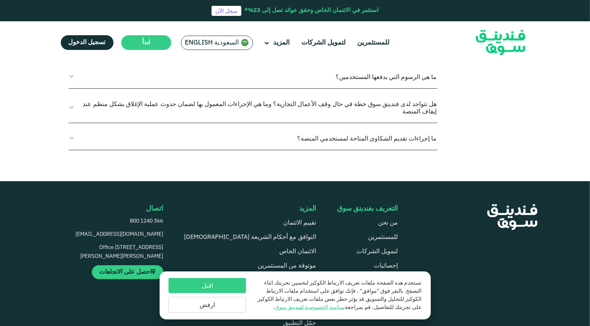
click at [414, 13] on span "تستخدم فندينق سوق ميزات الأمان مثل التشفير وإدارة الهوية والوصول وأمن الشبكة. و…" at bounding box center [250, 1] width 361 height 23
click at [77, 88] on button "ما هي الرسوم التي يدفعها المستخدمين؟" at bounding box center [253, 76] width 369 height 23
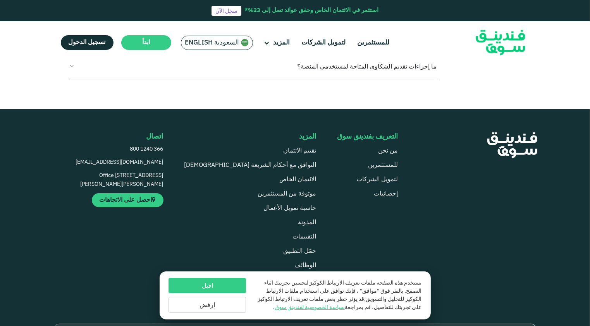
scroll to position [1278, 0]
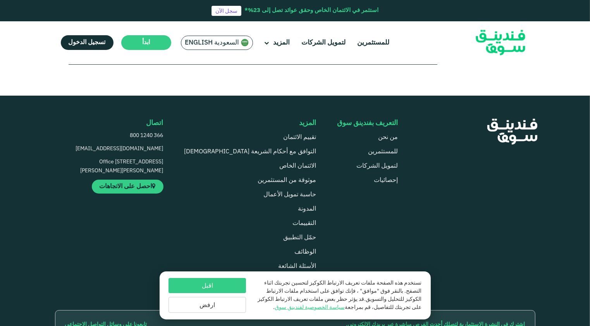
click at [69, 37] on button "هل تتواجد لدى فندينق سوق خطة في حال وقف الأعمال التجارية؟ وما هي الإجراءات المع…" at bounding box center [253, 22] width 369 height 30
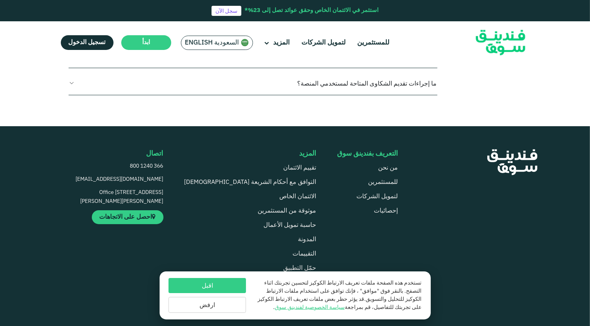
click at [73, 95] on button "ما إجراءات تقديم الشكاوى المتاحة لمستخدمي المنصة؟" at bounding box center [253, 83] width 369 height 23
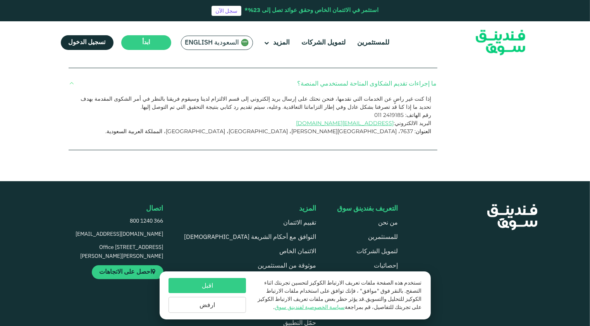
drag, startPoint x: 420, startPoint y: 199, endPoint x: 344, endPoint y: 210, distance: 77.1
click at [344, 95] on button "ما إجراءات تقديم الشكاوى المتاحة لمستخدمي المنصة؟" at bounding box center [253, 83] width 369 height 23
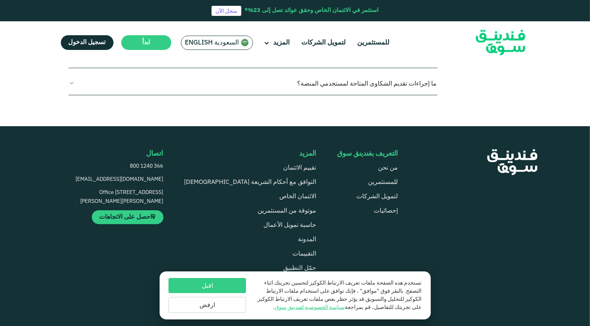
click at [271, 95] on button "ما إجراءات تقديم الشكاوى المتاحة لمستخدمي المنصة؟" at bounding box center [253, 83] width 369 height 23
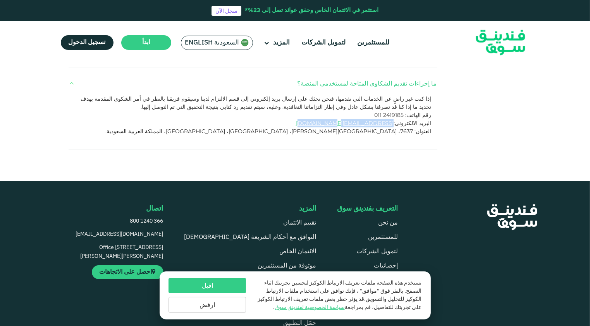
drag, startPoint x: 307, startPoint y: 241, endPoint x: 400, endPoint y: 244, distance: 93.0
click at [400, 127] on p "البريد الالكتروني: [EMAIL_ADDRESS][DOMAIN_NAME]" at bounding box center [250, 123] width 362 height 8
click at [280, 127] on p "البريد الالكتروني: [EMAIL_ADDRESS][DOMAIN_NAME]" at bounding box center [250, 123] width 362 height 8
click at [277, 135] on span "العنوان: 7637، [GEOGRAPHIC_DATA][PERSON_NAME]، [GEOGRAPHIC_DATA]، [GEOGRAPHIC_D…" at bounding box center [268, 131] width 326 height 7
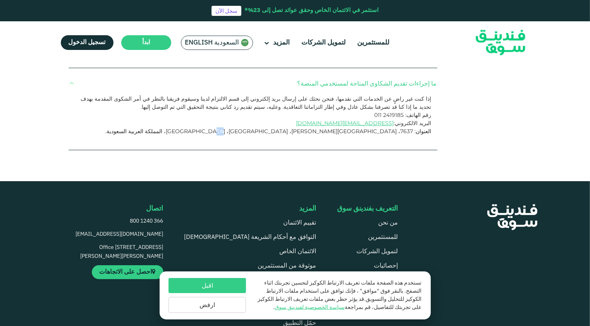
click at [277, 135] on span "العنوان: 7637، [GEOGRAPHIC_DATA][PERSON_NAME]، [GEOGRAPHIC_DATA]، [GEOGRAPHIC_D…" at bounding box center [268, 131] width 326 height 7
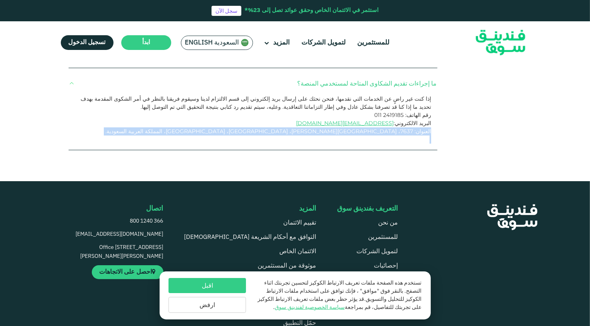
click at [277, 135] on span "العنوان: 7637، [GEOGRAPHIC_DATA][PERSON_NAME]، [GEOGRAPHIC_DATA]، [GEOGRAPHIC_D…" at bounding box center [268, 131] width 326 height 7
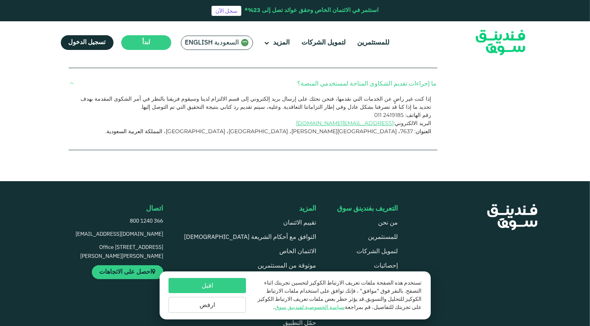
drag, startPoint x: 277, startPoint y: 250, endPoint x: 252, endPoint y: 242, distance: 26.5
click at [252, 127] on p "البريد الالكتروني: [EMAIL_ADDRESS][DOMAIN_NAME]" at bounding box center [250, 123] width 362 height 8
click at [69, 95] on button "ما إجراءات تقديم الشكاوى المتاحة لمستخدمي المنصة؟" at bounding box center [253, 83] width 369 height 23
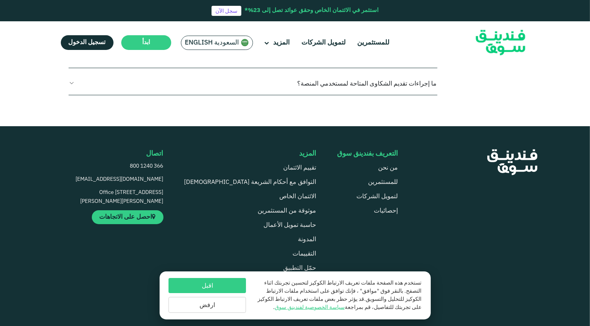
click at [69, 95] on button "ما إجراءات تقديم الشكاوى المتاحة لمستخدمي المنصة؟" at bounding box center [253, 83] width 369 height 23
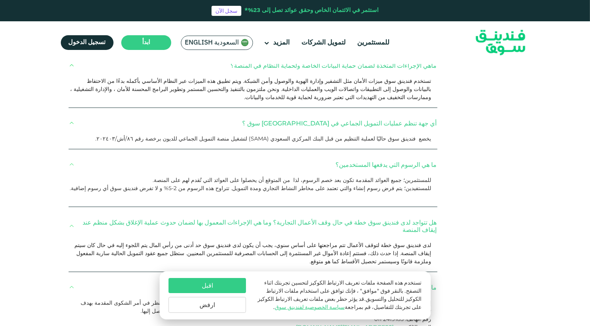
scroll to position [1124, 0]
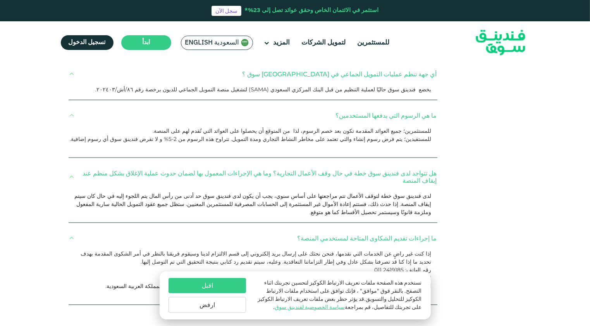
drag, startPoint x: 437, startPoint y: 160, endPoint x: 87, endPoint y: 184, distance: 351.0
click at [87, 184] on div "اسئلة عامة المستثمرين الشركات ما المقصود بالمعايير الموحدة للإبلاغ الضريبي (CRS…" at bounding box center [295, 39] width 469 height 555
click at [86, 52] on div "تستخدم فندينق سوق ميزات الأمان مثل التشفير وإدارة الهوية والوصول وأمن الشبكة. و…" at bounding box center [250, 40] width 362 height 24
click at [87, 52] on div "تستخدم فندينق سوق ميزات الأمان مثل التشفير وإدارة الهوية والوصول وأمن الشبكة. و…" at bounding box center [250, 40] width 362 height 24
drag, startPoint x: 87, startPoint y: 182, endPoint x: 441, endPoint y: 157, distance: 354.6
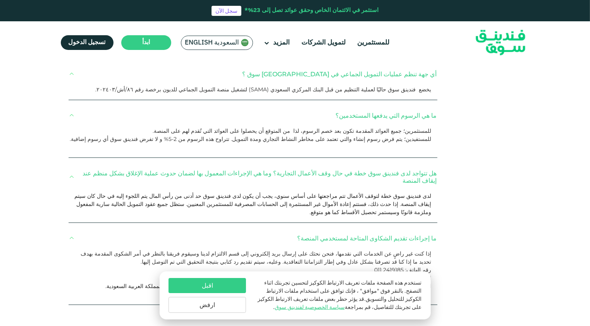
click at [441, 157] on div "اسئلة عامة المستثمرين الشركات ما المقصود بالمعايير الموحدة للإبلاغ الضريبي (CRS…" at bounding box center [295, 39] width 469 height 555
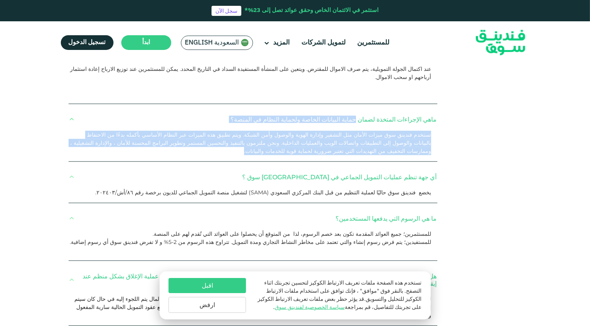
scroll to position [1007, 0]
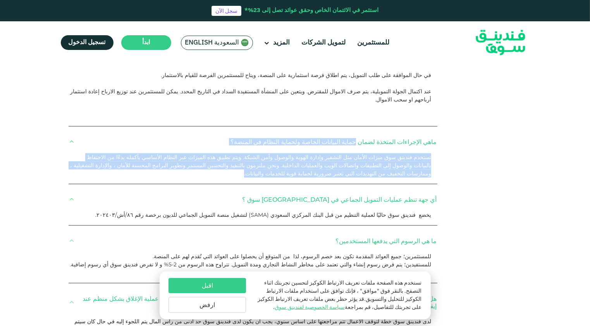
scroll to position [969, 0]
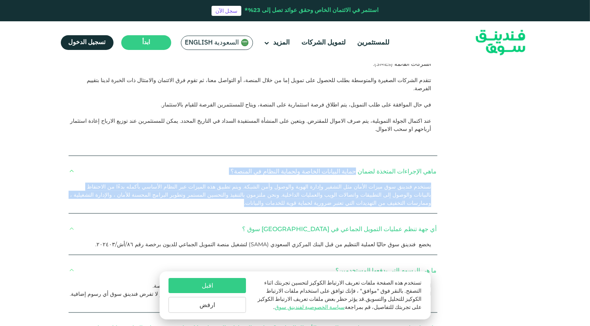
click at [70, 17] on button "ليش اختار فندينق سوق؟" at bounding box center [253, 5] width 369 height 23
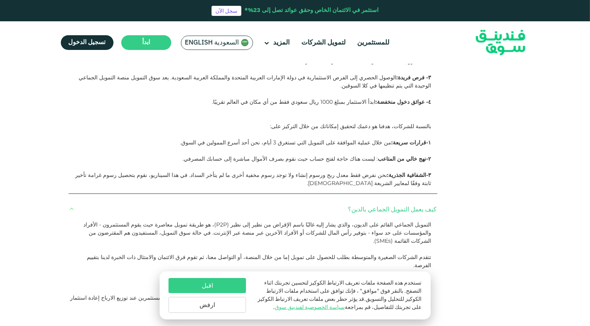
click at [70, 17] on button "ليش اختار فندينق سوق؟" at bounding box center [253, 5] width 369 height 23
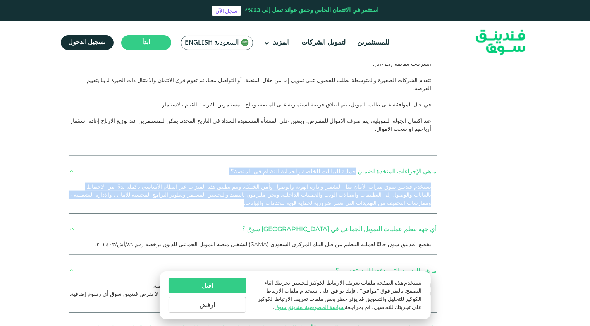
click at [70, 17] on button "ليش اختار فندينق سوق؟" at bounding box center [253, 5] width 369 height 23
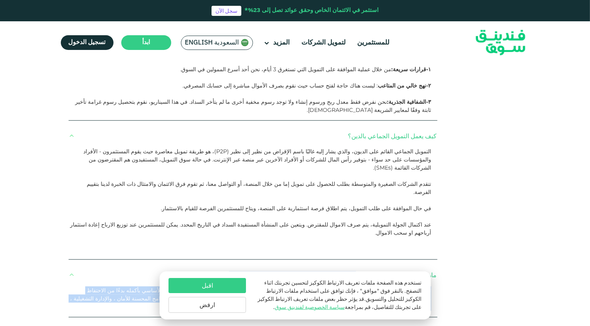
scroll to position [1046, 0]
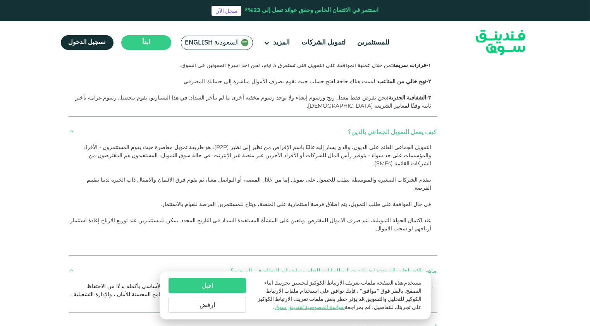
drag, startPoint x: 417, startPoint y: 150, endPoint x: 293, endPoint y: 147, distance: 123.6
drag, startPoint x: 293, startPoint y: 147, endPoint x: 298, endPoint y: 141, distance: 8.3
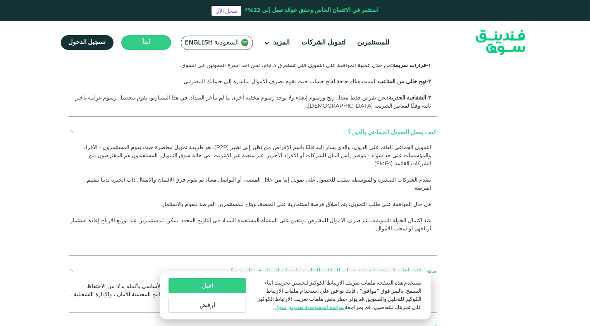
drag, startPoint x: 298, startPoint y: 141, endPoint x: 276, endPoint y: 144, distance: 22.3
drag, startPoint x: 276, startPoint y: 144, endPoint x: 187, endPoint y: 144, distance: 89.5
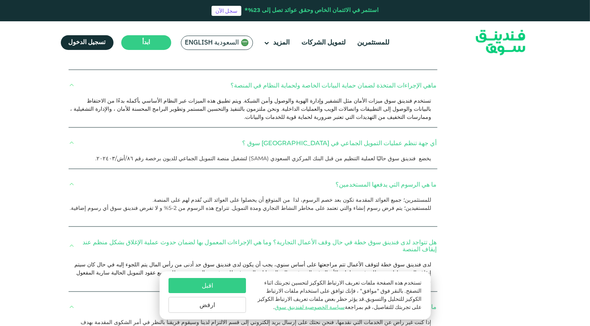
scroll to position [1240, 0]
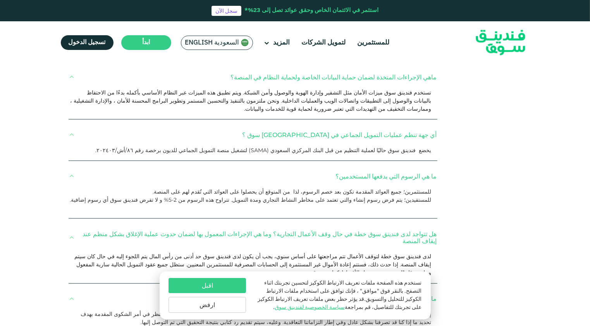
drag, startPoint x: 422, startPoint y: 101, endPoint x: 327, endPoint y: 112, distance: 95.5
drag, startPoint x: 293, startPoint y: 107, endPoint x: 165, endPoint y: 132, distance: 130.1
click at [165, 62] on div "التمويل الجماعي القائم على الديون، والذي يشار إليه غالبًا باسم الإقراض من نظير …" at bounding box center [253, 6] width 369 height 112
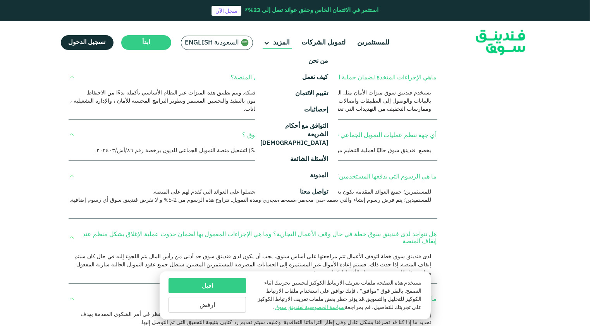
click at [265, 41] on icon at bounding box center [267, 43] width 5 height 5
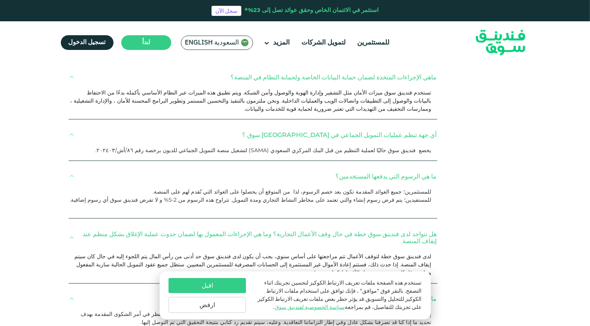
click at [485, 95] on div "اسئلة عامة المستثمرين الشركات ما المقصود بالمعايير الموحدة للإبلاغ الضريبي (CRS…" at bounding box center [295, 12] width 469 height 732
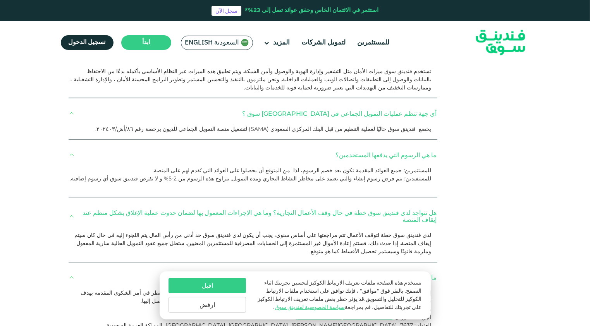
scroll to position [1278, 0]
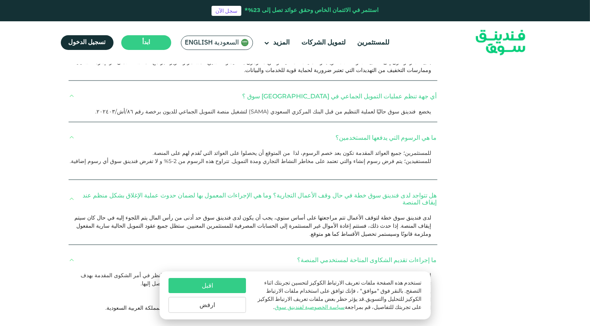
click at [207, 311] on button "ارفض" at bounding box center [207, 305] width 77 height 16
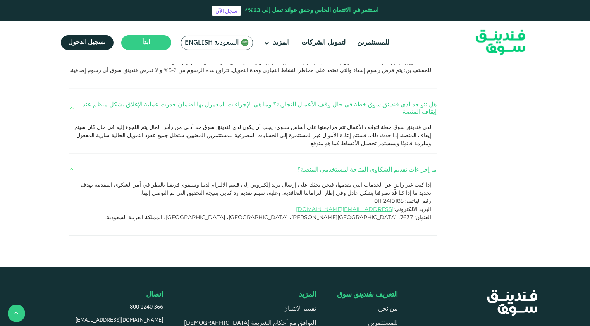
scroll to position [1356, 0]
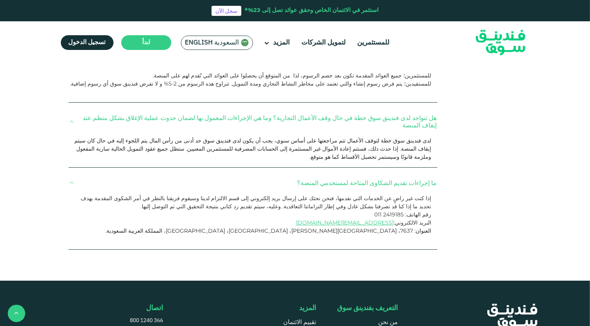
drag, startPoint x: 342, startPoint y: 152, endPoint x: 240, endPoint y: 155, distance: 102.7
click at [240, 38] on p "يخضع فندينق سوق حاليًا لعملية التنظيم من قبل البنك المركزي السعودي (SAMA) لتشغي…" at bounding box center [250, 34] width 362 height 8
drag, startPoint x: 386, startPoint y: 193, endPoint x: 318, endPoint y: 193, distance: 67.4
click at [318, 80] on p "للمستثمرين؛ جميع العوائد المقدمة تكون بعد خصم الرسوم، لذا من المتوقع أن يحصلوا …" at bounding box center [250, 76] width 362 height 8
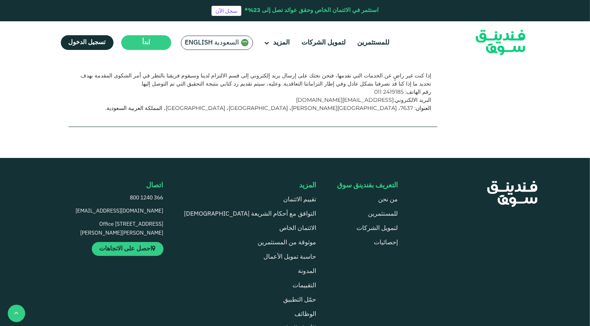
scroll to position [1472, 0]
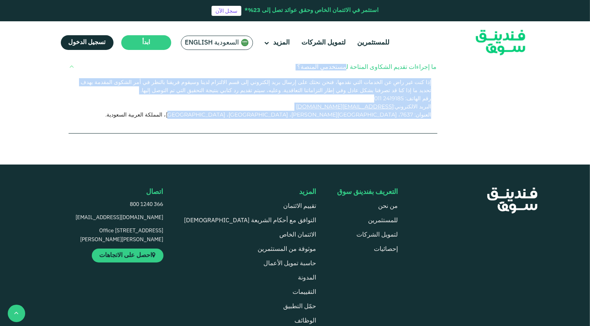
drag, startPoint x: 270, startPoint y: 220, endPoint x: 428, endPoint y: 170, distance: 165.3
click at [428, 134] on div "ما إجراءات تقديم الشكاوى المتاحة لمستخدمي المنصة؟ إذا كنت غير راضٍ عن الخدمات ا…" at bounding box center [253, 94] width 369 height 78
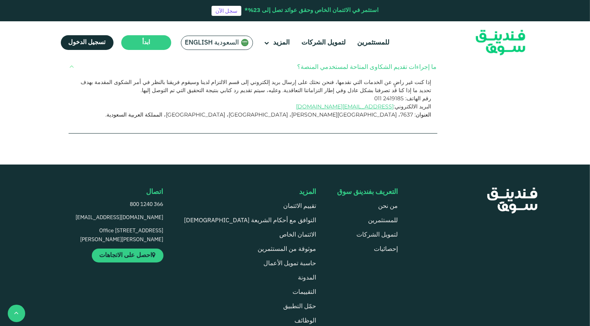
drag, startPoint x: 428, startPoint y: 170, endPoint x: 497, endPoint y: 115, distance: 88.3
drag, startPoint x: 435, startPoint y: 112, endPoint x: 126, endPoint y: 134, distance: 310.3
click at [134, 21] on button "هل تتواجد لدى فندينق سوق خطة في حال وقف الأعمال التجارية؟ وما هي الإجراءات المع…" at bounding box center [253, 5] width 369 height 30
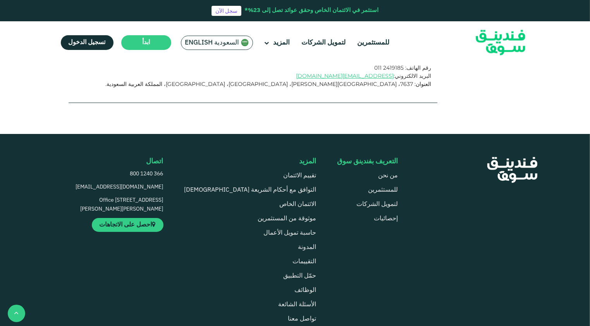
click at [95, 21] on button "هل تتواجد لدى فندينق سوق خطة في حال وقف الأعمال التجارية؟ وما هي الإجراءات المع…" at bounding box center [253, 5] width 369 height 30
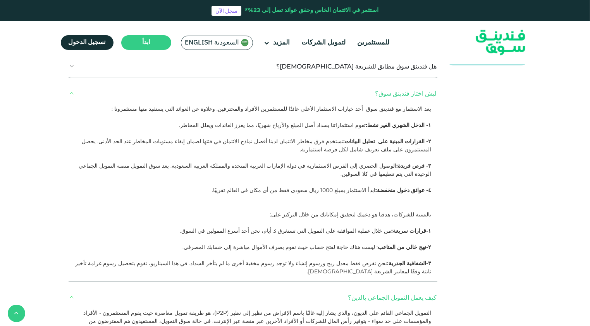
scroll to position [814, 0]
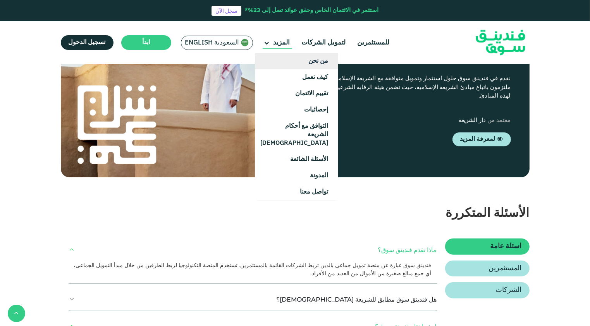
click at [297, 62] on link "من نحن" at bounding box center [296, 61] width 83 height 16
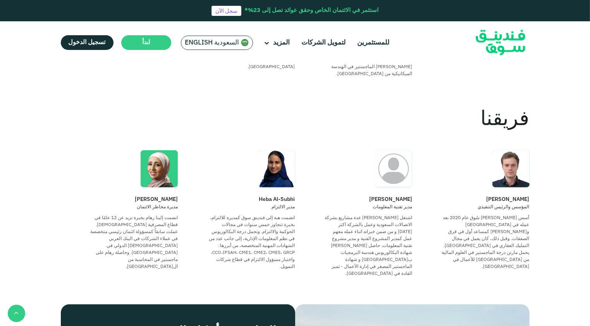
scroll to position [620, 0]
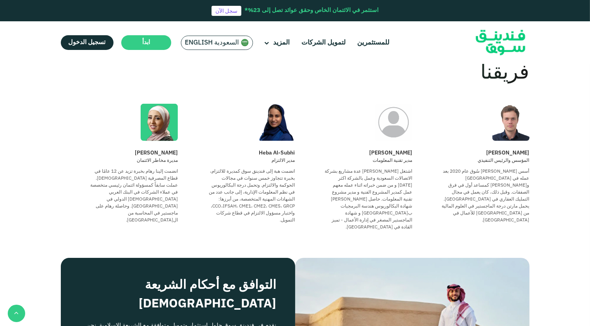
click at [387, 157] on div "مدير تقنية المعلومات" at bounding box center [353, 160] width 117 height 7
click at [269, 149] on div "Heba Al-Subhi" at bounding box center [236, 153] width 117 height 9
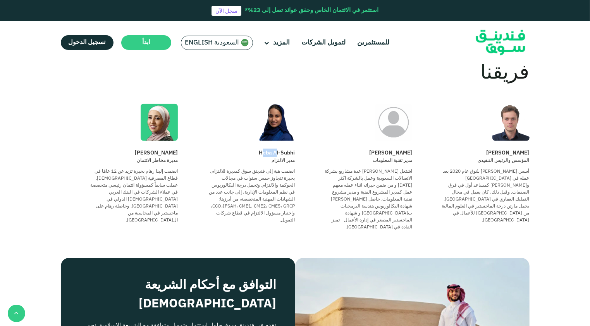
click at [269, 149] on div "Heba Al-Subhi" at bounding box center [236, 153] width 117 height 9
click at [284, 149] on div "Heba Al-Subhi" at bounding box center [236, 153] width 117 height 9
drag, startPoint x: 294, startPoint y: 96, endPoint x: 239, endPoint y: 134, distance: 66.2
click at [239, 134] on section "فريقنا [PERSON_NAME] المؤسس والرئيس التنفيذي أسس [PERSON_NAME] سُوق عام 2020 بع…" at bounding box center [295, 158] width 469 height 200
click at [239, 134] on div "Heba Al-Subhi مدير الالتزام انضمت هبة إلى فندينق سوق كمديرة للالتزام، بخبرة تتج…" at bounding box center [236, 167] width 117 height 127
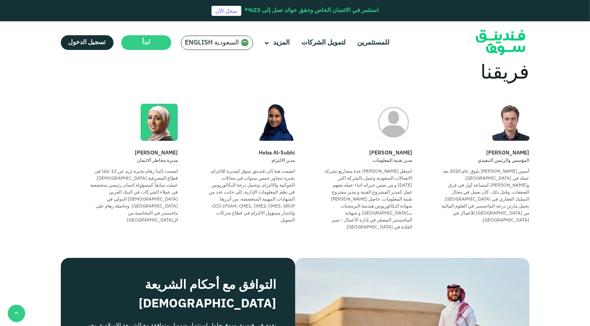
click at [241, 157] on div "مدير الالتزام" at bounding box center [236, 160] width 117 height 7
drag, startPoint x: 241, startPoint y: 154, endPoint x: 243, endPoint y: 169, distance: 14.8
click at [243, 169] on div "Heba Al-Subhi مدير الالتزام انضمت هبة إلى فندينق سوق كمديرة للالتزام، بخبرة تتج…" at bounding box center [236, 190] width 117 height 82
drag, startPoint x: 243, startPoint y: 169, endPoint x: 274, endPoint y: 174, distance: 31.5
click at [274, 174] on div "انضمت هبة إلى فندينق سوق كمديرة للالتزام، بخبرة تتجاوز خمس سنوات في مجالات الحو…" at bounding box center [251, 196] width 88 height 56
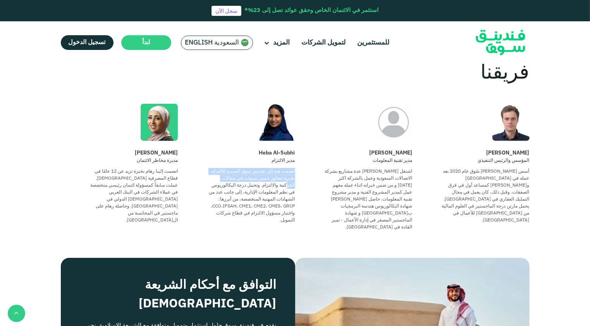
click at [293, 170] on div "انضمت هبة إلى فندينق سوق كمديرة للالتزام، بخبرة تتجاوز خمس سنوات في مجالات الحو…" at bounding box center [251, 196] width 88 height 56
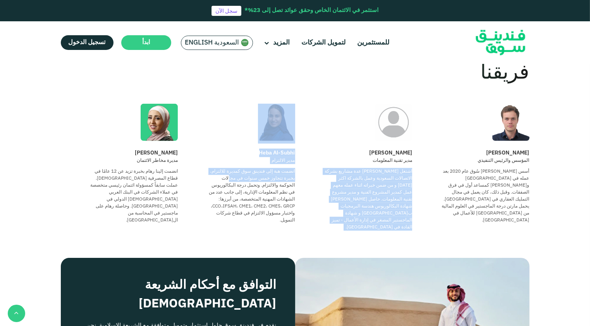
drag, startPoint x: 299, startPoint y: 172, endPoint x: 261, endPoint y: 171, distance: 38.4
click at [261, 171] on div "[PERSON_NAME] المؤسس والرئيس التنفيذي أسس [PERSON_NAME] سُوق عام 2020 بعد عمله …" at bounding box center [295, 167] width 469 height 127
click at [261, 171] on div "انضمت هبة إلى فندينق سوق كمديرة للالتزام، بخبرة تتجاوز خمس سنوات في مجالات الحو…" at bounding box center [251, 196] width 88 height 56
click at [260, 171] on div "انضمت هبة إلى فندينق سوق كمديرة للالتزام، بخبرة تتجاوز خمس سنوات في مجالات الحو…" at bounding box center [251, 196] width 88 height 56
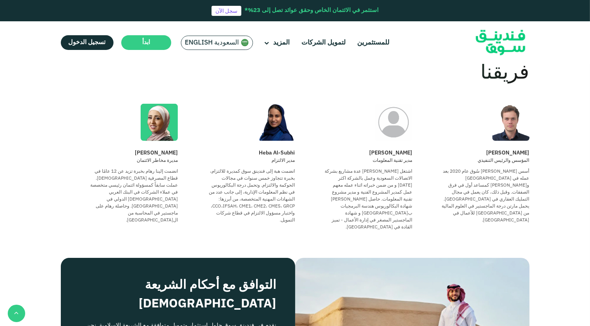
drag, startPoint x: 260, startPoint y: 171, endPoint x: 250, endPoint y: 170, distance: 10.1
click at [250, 170] on div "انضمت هبة إلى فندينق سوق كمديرة للالتزام، بخبرة تتجاوز خمس سنوات في مجالات الحو…" at bounding box center [251, 196] width 88 height 56
drag, startPoint x: 261, startPoint y: 171, endPoint x: 262, endPoint y: 214, distance: 43.0
click at [262, 214] on div "انضمت هبة إلى فندينق سوق كمديرة للالتزام، بخبرة تتجاوز خمس سنوات في مجالات الحو…" at bounding box center [251, 196] width 88 height 56
click at [263, 214] on div "انضمت هبة إلى فندينق سوق كمديرة للالتزام، بخبرة تتجاوز خمس سنوات في مجالات الحو…" at bounding box center [251, 196] width 88 height 56
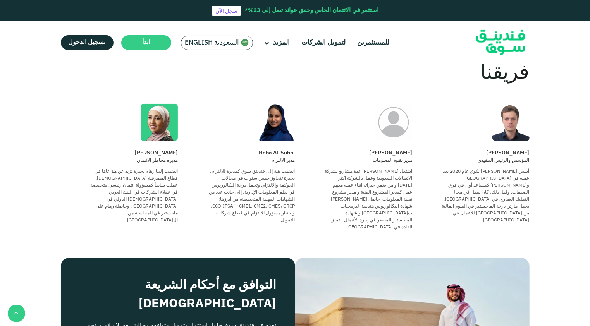
click at [263, 207] on div "انضمت هبة إلى فندينق سوق كمديرة للالتزام، بخبرة تتجاوز خمس سنوات في مجالات الحو…" at bounding box center [251, 196] width 88 height 56
click at [155, 149] on div "[PERSON_NAME]" at bounding box center [119, 153] width 117 height 9
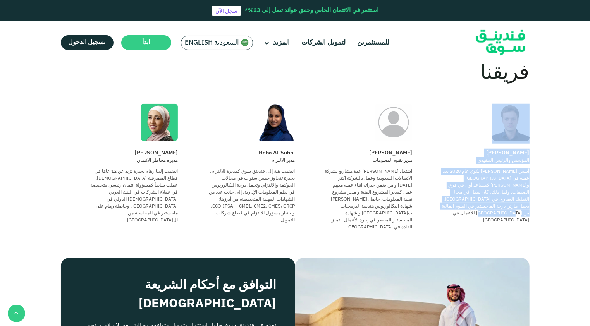
drag, startPoint x: 533, startPoint y: 110, endPoint x: 478, endPoint y: 198, distance: 103.7
click at [476, 198] on div "أسس [PERSON_NAME] سُوق عام 2020 بعد عمله في [GEOGRAPHIC_DATA] و[PERSON_NAME] كم…" at bounding box center [486, 196] width 88 height 56
click at [475, 193] on div "أسس [PERSON_NAME] سُوق عام 2020 بعد عمله في [GEOGRAPHIC_DATA] و[PERSON_NAME] كم…" at bounding box center [486, 196] width 88 height 56
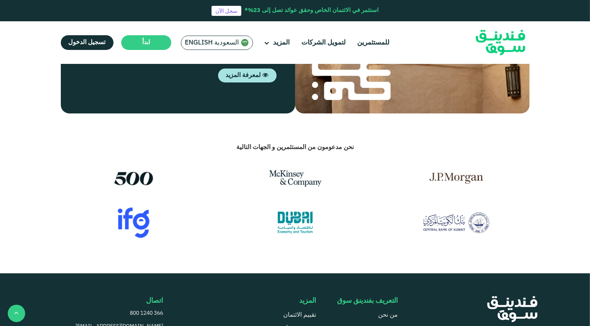
scroll to position [930, 0]
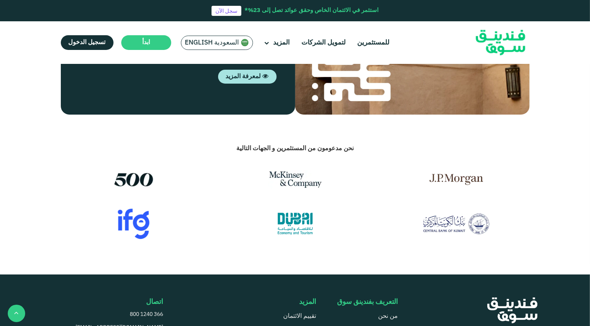
click at [270, 146] on span "نحن مدعومون من المستثمرين و الجهات التالية" at bounding box center [294, 149] width 117 height 6
drag, startPoint x: 270, startPoint y: 134, endPoint x: 212, endPoint y: 143, distance: 58.1
click at [212, 143] on div "نحن مدعومون من المستثمرين و الجهات التالية" at bounding box center [295, 191] width 480 height 98
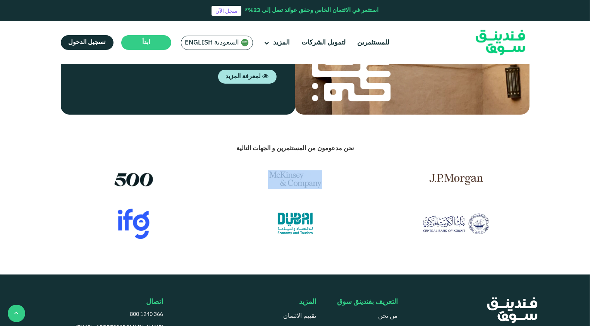
drag, startPoint x: 112, startPoint y: 145, endPoint x: 337, endPoint y: 174, distance: 227.3
click at [337, 174] on div "نحن مدعومون من المستثمرين و الجهات التالية" at bounding box center [295, 191] width 480 height 98
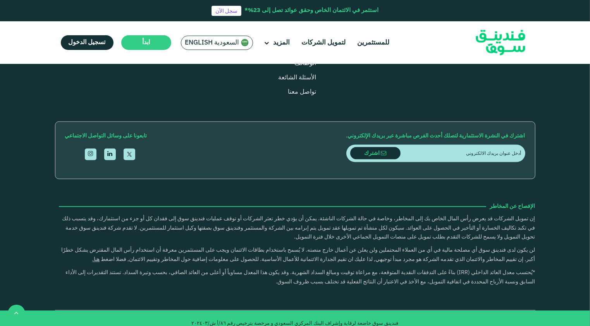
scroll to position [1314, 0]
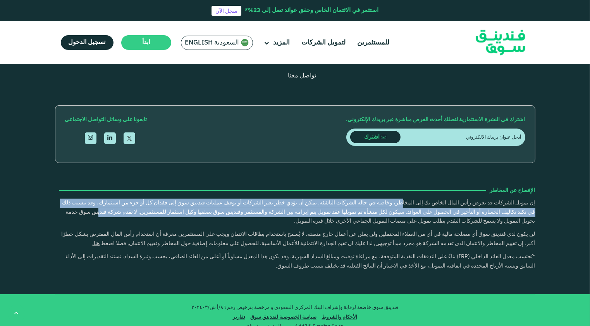
drag, startPoint x: 473, startPoint y: 189, endPoint x: 186, endPoint y: 196, distance: 286.8
click at [186, 199] on p "إن تمويل الشركات قد يعرض رأس المال الخاص بك إلى المخاطر، وخاصة في حالة الشركات …" at bounding box center [295, 213] width 480 height 28
click at [199, 201] on p "إن تمويل الشركات قد يعرض رأس المال الخاص بك إلى المخاطر، وخاصة في حالة الشركات …" at bounding box center [295, 213] width 480 height 28
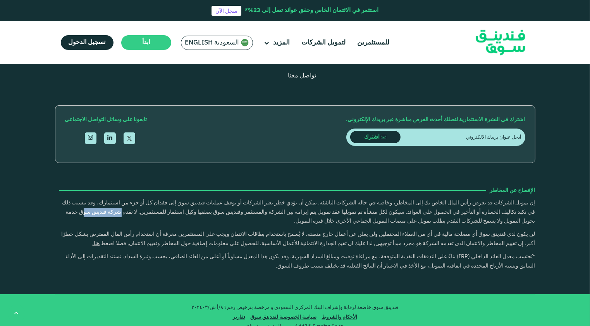
drag, startPoint x: 208, startPoint y: 199, endPoint x: 173, endPoint y: 198, distance: 34.9
click at [173, 199] on p "إن تمويل الشركات قد يعرض رأس المال الخاص بك إلى المخاطر، وخاصة في حالة الشركات …" at bounding box center [295, 213] width 480 height 28
drag, startPoint x: 173, startPoint y: 198, endPoint x: 157, endPoint y: 201, distance: 16.6
click at [157, 201] on p "إن تمويل الشركات قد يعرض رأس المال الخاص بك إلى المخاطر، وخاصة في حالة الشركات …" at bounding box center [295, 213] width 480 height 28
click at [164, 200] on p "إن تمويل الشركات قد يعرض رأس المال الخاص بك إلى المخاطر، وخاصة في حالة الشركات …" at bounding box center [295, 213] width 480 height 28
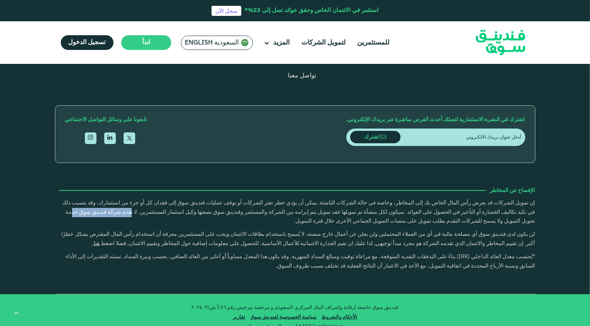
drag, startPoint x: 162, startPoint y: 200, endPoint x: 215, endPoint y: 202, distance: 53.5
click at [215, 202] on p "إن تمويل الشركات قد يعرض رأس المال الخاص بك إلى المخاطر، وخاصة في حالة الشركات …" at bounding box center [295, 213] width 480 height 28
click at [140, 199] on p "إن تمويل الشركات قد يعرض رأس المال الخاص بك إلى المخاطر، وخاصة في حالة الشركات …" at bounding box center [295, 213] width 480 height 28
drag, startPoint x: 521, startPoint y: 208, endPoint x: 338, endPoint y: 211, distance: 182.9
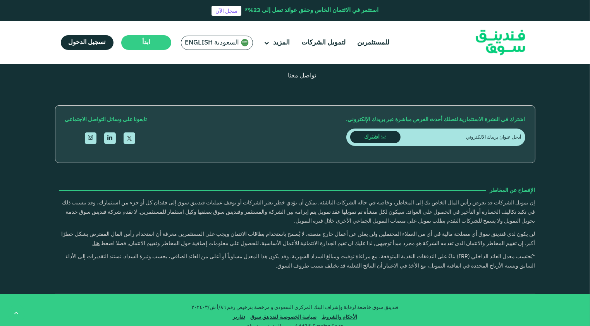
click at [338, 211] on p "إن تمويل الشركات قد يعرض رأس المال الخاص بك إلى المخاطر، وخاصة في حالة الشركات …" at bounding box center [295, 213] width 480 height 28
drag, startPoint x: 338, startPoint y: 211, endPoint x: 332, endPoint y: 211, distance: 5.4
click at [332, 211] on p "إن تمويل الشركات قد يعرض رأس المال الخاص بك إلى المخاطر، وخاصة في حالة الشركات …" at bounding box center [295, 213] width 480 height 28
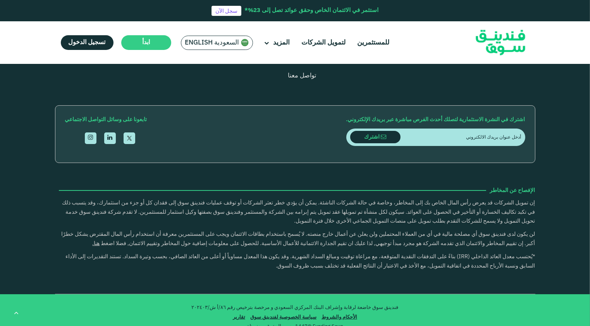
click at [311, 202] on p "إن تمويل الشركات قد يعرض رأس المال الخاص بك إلى المخاطر، وخاصة في حالة الشركات …" at bounding box center [295, 213] width 480 height 28
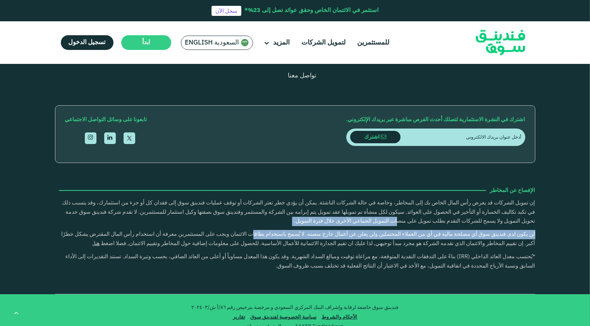
drag, startPoint x: 497, startPoint y: 206, endPoint x: 330, endPoint y: 214, distance: 166.8
click at [330, 214] on div "إن تمويل الشركات قد يعرض رأس المال الخاص بك إلى المخاطر، وخاصة في حالة الشركات …" at bounding box center [295, 224] width 480 height 50
click at [477, 232] on span "لن يكون لدى فندينق سوق أي مصلحة مالية في أي من العملاء المحتملين ولن يعلن عن أع…" at bounding box center [299, 239] width 474 height 15
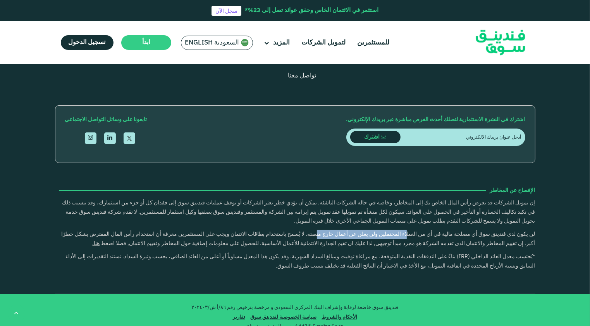
drag, startPoint x: 479, startPoint y: 219, endPoint x: 399, endPoint y: 223, distance: 80.3
click at [399, 230] on p "لن يكون لدى فندينق سوق أي مصلحة مالية في أي من العملاء المحتملين ولن يعلن عن أع…" at bounding box center [295, 239] width 480 height 19
drag, startPoint x: 399, startPoint y: 223, endPoint x: 350, endPoint y: 224, distance: 48.4
click at [350, 230] on p "لن يكون لدى فندينق سوق أي مصلحة مالية في أي من العملاء المحتملين ولن يعلن عن أع…" at bounding box center [295, 239] width 480 height 19
drag, startPoint x: 339, startPoint y: 220, endPoint x: 299, endPoint y: 225, distance: 40.5
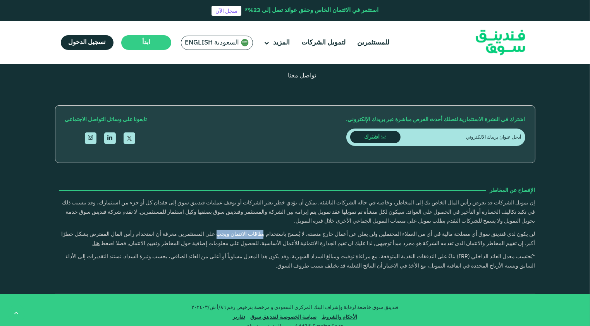
click at [299, 230] on p "لن يكون لدى فندينق سوق أي مصلحة مالية في أي من العملاء المحتملين ولن يعلن عن أع…" at bounding box center [295, 239] width 480 height 19
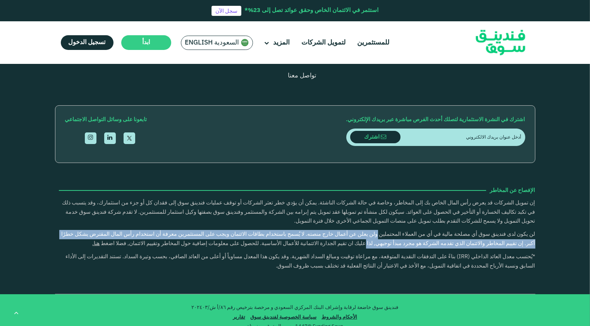
drag, startPoint x: 453, startPoint y: 222, endPoint x: 453, endPoint y: 229, distance: 6.2
click at [453, 230] on p "لن يكون لدى فندينق سوق أي مصلحة مالية في أي من العملاء المحتملين ولن يعلن عن أع…" at bounding box center [295, 239] width 480 height 19
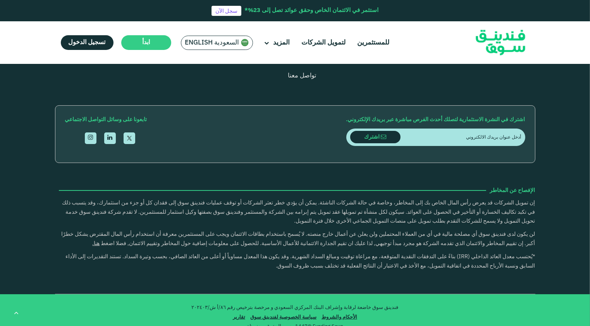
click at [364, 232] on span "لن يكون لدى فندينق سوق أي مصلحة مالية في أي من العملاء المحتملين ولن يعلن عن أع…" at bounding box center [299, 239] width 474 height 15
drag, startPoint x: 107, startPoint y: 232, endPoint x: 91, endPoint y: 227, distance: 15.9
click at [91, 230] on p "لن يكون لدى فندينق سوق أي مصلحة مالية في أي من العملاء المحتملين ولن يعلن عن أع…" at bounding box center [295, 239] width 480 height 19
click at [100, 241] on link "هنا." at bounding box center [96, 243] width 7 height 5
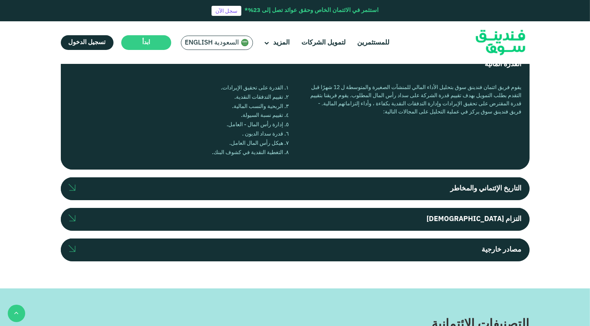
scroll to position [194, 0]
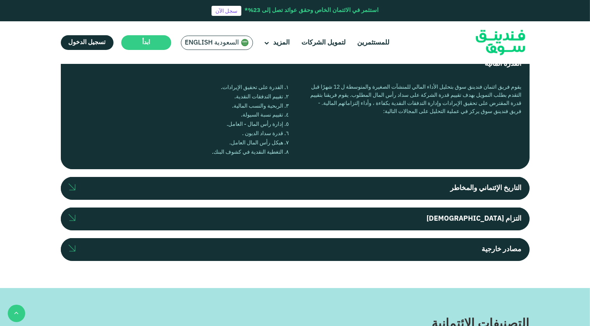
click at [72, 188] on img at bounding box center [72, 187] width 7 height 7
click at [0, 0] on input "التاريخ الإئتماني والمخاطر" at bounding box center [0, 0] width 0 height 0
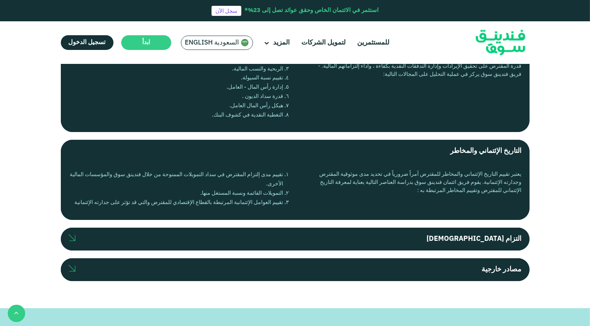
scroll to position [232, 0]
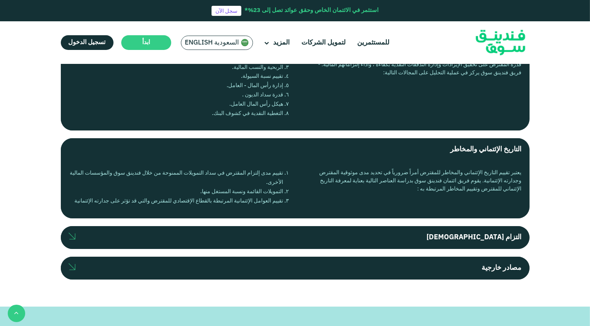
click at [76, 232] on label "التزام [DEMOGRAPHIC_DATA]" at bounding box center [295, 237] width 469 height 23
click at [0, 0] on input "التزام [DEMOGRAPHIC_DATA]" at bounding box center [0, 0] width 0 height 0
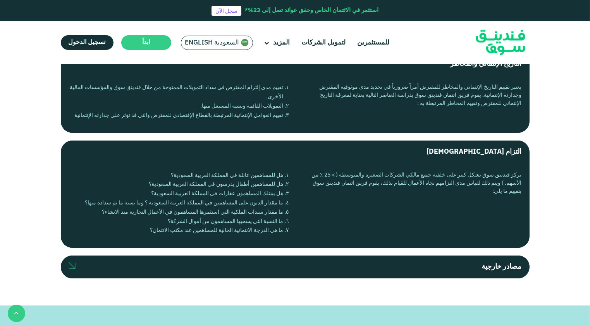
scroll to position [349, 0]
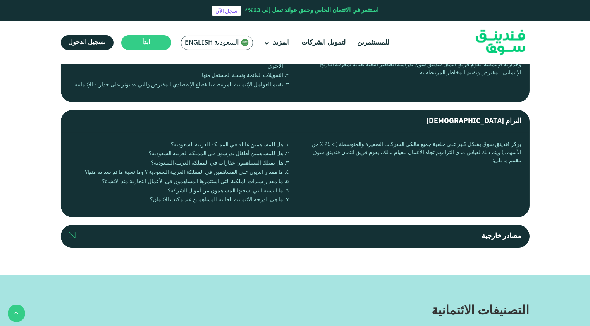
drag, startPoint x: 88, startPoint y: 235, endPoint x: 76, endPoint y: 238, distance: 12.1
click at [84, 236] on label "مصادر خارجية" at bounding box center [295, 236] width 469 height 23
click at [0, 0] on input "مصادر خارجية" at bounding box center [0, 0] width 0 height 0
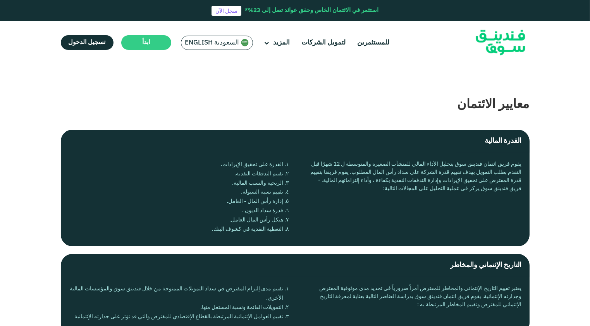
scroll to position [116, 0]
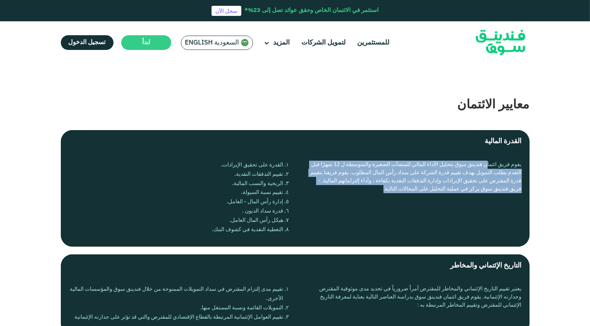
drag, startPoint x: 487, startPoint y: 161, endPoint x: 394, endPoint y: 199, distance: 100.9
click at [394, 199] on div "يقوم فريق ائتمان فندينق سوق بتحليل الأداء المالي للمنشآت الصغيرة والمتوسطة ل 12…" at bounding box center [295, 200] width 469 height 94
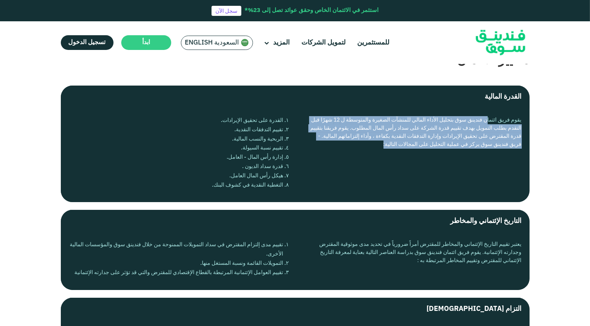
scroll to position [194, 0]
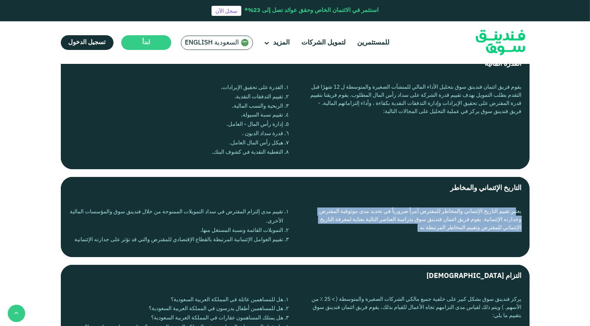
drag, startPoint x: 498, startPoint y: 212, endPoint x: 412, endPoint y: 232, distance: 88.4
click at [413, 232] on div "يعتبر تقييم التاريخ الإئتماني والمخاطر للمقترض أمراً ضرورياً في تحديد مدى موثوق…" at bounding box center [414, 228] width 215 height 41
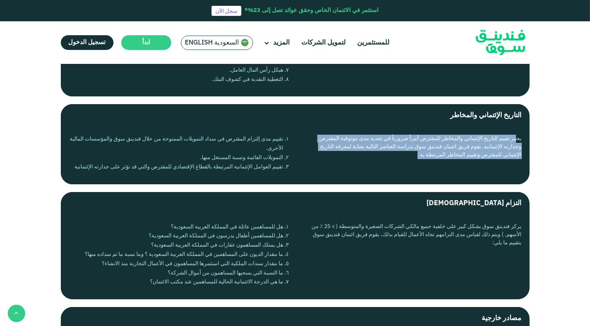
scroll to position [271, 0]
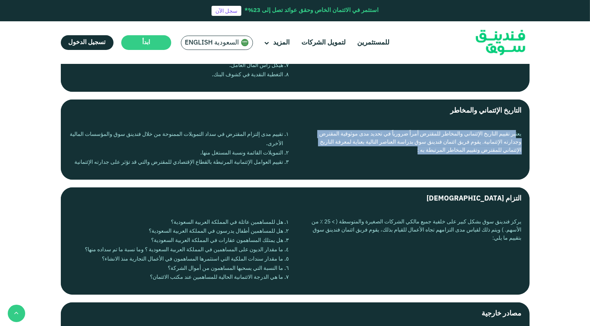
drag, startPoint x: 287, startPoint y: 133, endPoint x: 188, endPoint y: 157, distance: 102.7
click at [188, 157] on ol "تقييم مدى إلتزام المقترض في سداد التمويلات الممنوحة من خلال فندينق سوق والمؤسسا…" at bounding box center [176, 148] width 215 height 37
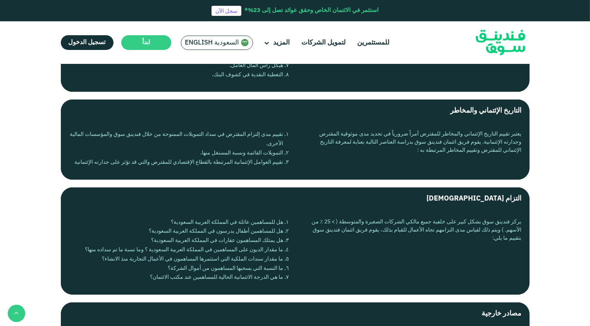
drag, startPoint x: 188, startPoint y: 157, endPoint x: 168, endPoint y: 166, distance: 21.7
click at [168, 166] on li "تقييم العوامل الإئتمانية المرتبطة بالقطاع الإقتصادي للمقترض والتي قد تؤثر على ج…" at bounding box center [176, 162] width 215 height 9
click at [166, 165] on li "تقييم العوامل الإئتمانية المرتبطة بالقطاع الإقتصادي للمقترض والتي قد تؤثر على ج…" at bounding box center [176, 162] width 215 height 9
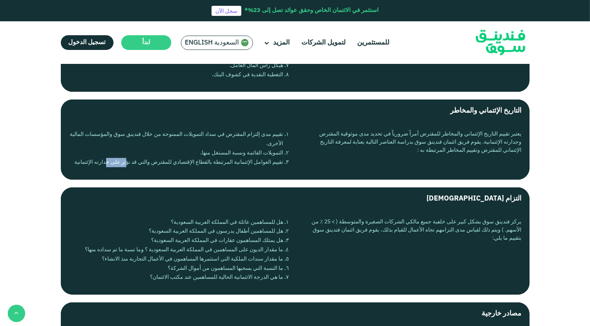
click at [166, 165] on li "تقييم العوامل الإئتمانية المرتبطة بالقطاع الإقتصادي للمقترض والتي قد تؤثر على ج…" at bounding box center [176, 162] width 215 height 9
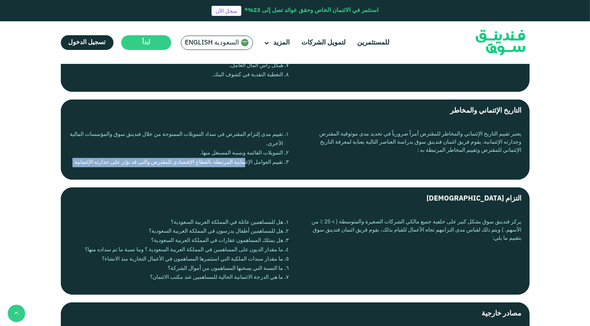
click at [166, 165] on li "تقييم العوامل الإئتمانية المرتبطة بالقطاع الإقتصادي للمقترض والتي قد تؤثر على ج…" at bounding box center [176, 162] width 215 height 9
drag, startPoint x: 166, startPoint y: 165, endPoint x: 119, endPoint y: 149, distance: 49.5
click at [119, 149] on ol "تقييم مدى إلتزام المقترض في سداد التمويلات الممنوحة من خلال فندينق سوق والمؤسسا…" at bounding box center [176, 148] width 215 height 37
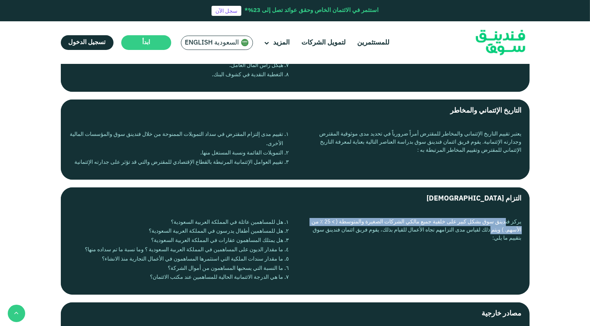
drag, startPoint x: 492, startPoint y: 220, endPoint x: 489, endPoint y: 231, distance: 10.9
click at [489, 231] on div "يركز فندينق سوق بشكل كبير على خلفية جميع مالكي الشركات الصغيرة والمتوسطة ( > 25…" at bounding box center [414, 252] width 215 height 69
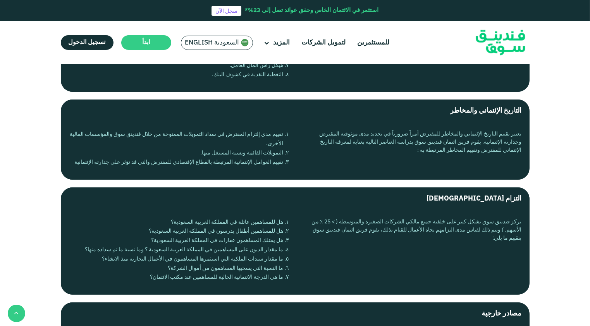
drag, startPoint x: 489, startPoint y: 231, endPoint x: 467, endPoint y: 231, distance: 21.3
click at [467, 231] on div "يركز فندينق سوق بشكل كبير على خلفية جميع مالكي الشركات الصغيرة والمتوسطة ( > 25…" at bounding box center [414, 252] width 215 height 69
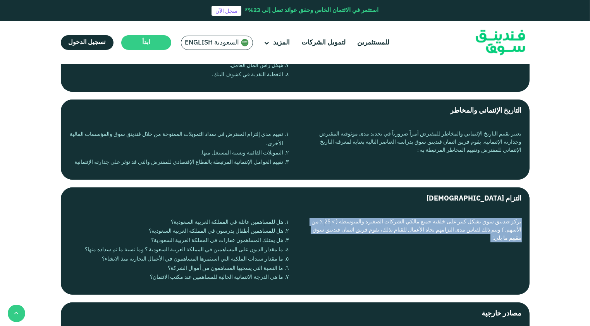
click at [467, 231] on div "يركز فندينق سوق بشكل كبير على خلفية جميع مالكي الشركات الصغيرة والمتوسطة ( > 25…" at bounding box center [414, 252] width 215 height 69
drag, startPoint x: 467, startPoint y: 231, endPoint x: 440, endPoint y: 234, distance: 27.7
click at [440, 234] on div "يركز فندينق سوق بشكل كبير على خلفية جميع مالكي الشركات الصغيرة والمتوسطة ( > 25…" at bounding box center [414, 252] width 215 height 69
click at [395, 230] on div "يركز فندينق سوق بشكل كبير على خلفية جميع مالكي الشركات الصغيرة والمتوسطة ( > 25…" at bounding box center [414, 252] width 215 height 69
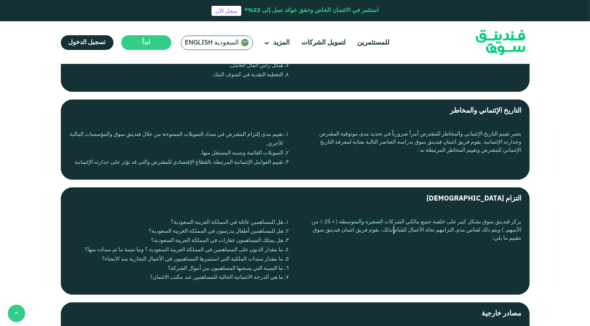
click at [395, 230] on div "يركز فندينق سوق بشكل كبير على خلفية جميع مالكي الشركات الصغيرة والمتوسطة ( > 25…" at bounding box center [414, 252] width 215 height 69
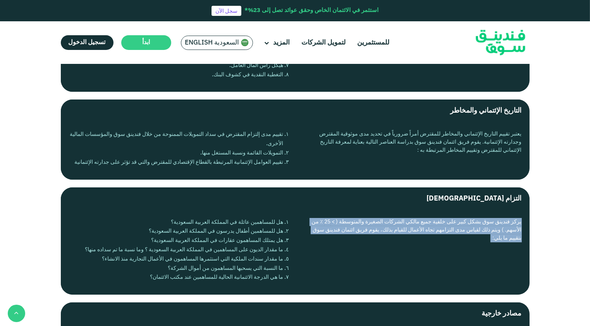
click at [395, 230] on div "يركز فندينق سوق بشكل كبير على خلفية جميع مالكي الشركات الصغيرة والمتوسطة ( > 25…" at bounding box center [414, 252] width 215 height 69
click at [394, 230] on div "يركز فندينق سوق بشكل كبير على خلفية جميع مالكي الشركات الصغيرة والمتوسطة ( > 25…" at bounding box center [414, 252] width 215 height 69
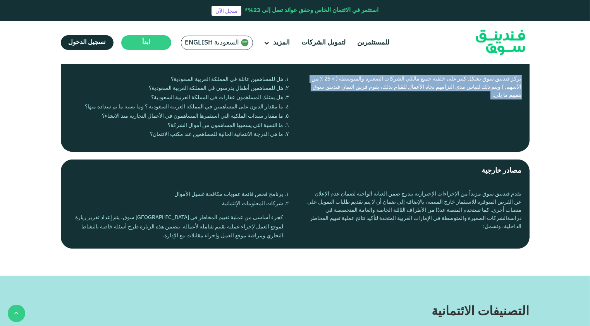
scroll to position [426, 0]
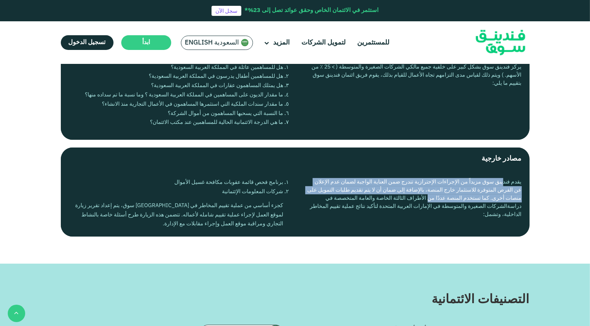
drag, startPoint x: 499, startPoint y: 179, endPoint x: 428, endPoint y: 202, distance: 74.1
click at [428, 202] on div "يقدم فندينق سوق مزيداً من الإجراءات الإحترازية تندرج ضمن العناية الواجبة لضمان …" at bounding box center [295, 203] width 469 height 66
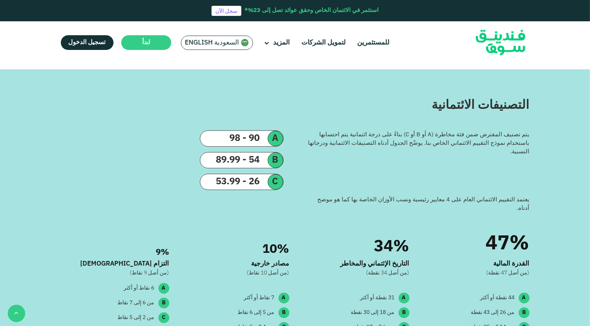
scroll to position [620, 0]
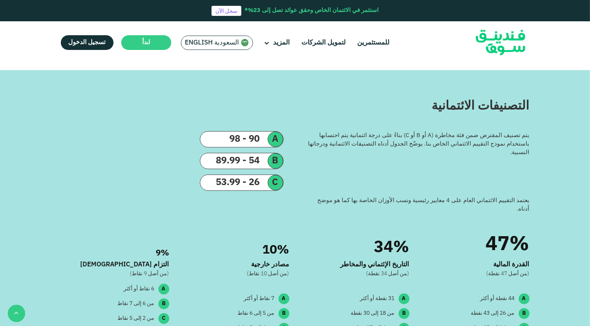
drag, startPoint x: 514, startPoint y: 136, endPoint x: 483, endPoint y: 155, distance: 36.8
click at [483, 155] on div "يتم تصنيف المقترض ضمن فئة مخاطرة (A أو B أو C) بناءً على درجة ائتمانية يتم احتس…" at bounding box center [418, 144] width 223 height 26
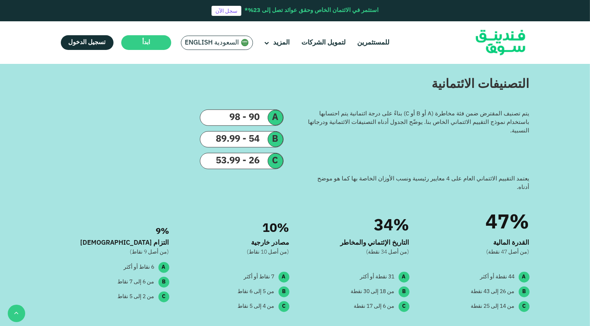
scroll to position [659, 0]
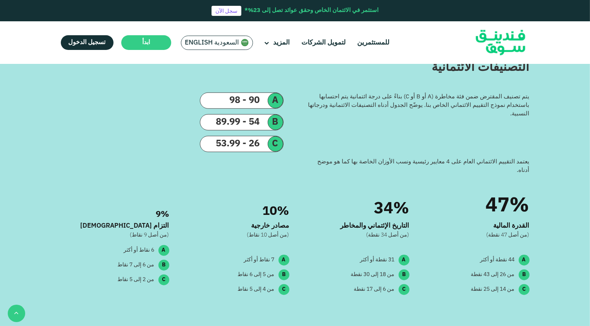
click at [511, 163] on div "يعتمد التقييم الائتماني العام على 4 معايير رئيسية ونسب الأوزان الخاصة بها كما ه…" at bounding box center [418, 166] width 223 height 17
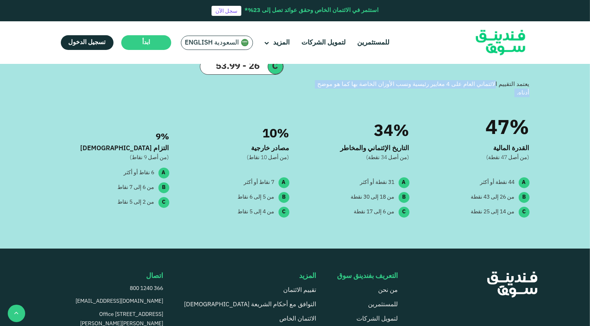
scroll to position [697, 0]
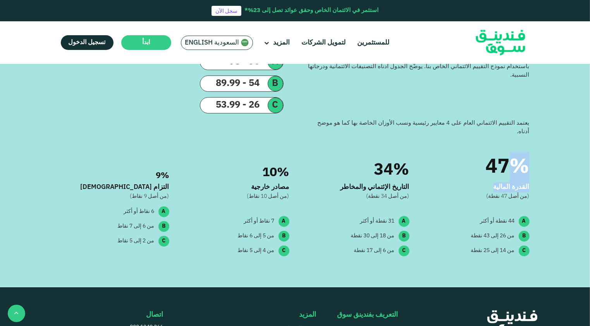
drag, startPoint x: 513, startPoint y: 152, endPoint x: 494, endPoint y: 179, distance: 33.1
click at [494, 179] on div "47% القدرة المالية (من أصل 47 نقطة) A 44 نقطة أو أكثر B من 26 إلى 43 نقطة C من …" at bounding box center [475, 198] width 108 height 124
drag, startPoint x: 494, startPoint y: 179, endPoint x: 492, endPoint y: 184, distance: 5.2
click at [492, 193] on div "(من أصل 47 نقطة)" at bounding box center [475, 197] width 108 height 8
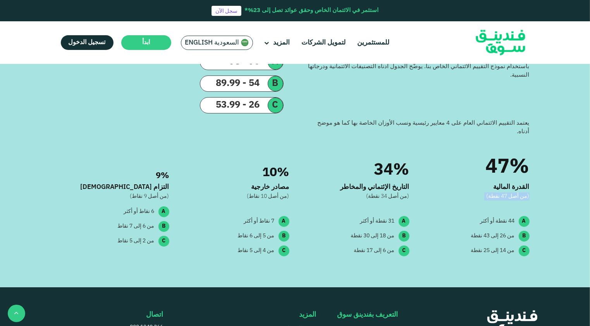
click at [492, 193] on div "(من أصل 47 نقطة)" at bounding box center [475, 197] width 108 height 8
drag, startPoint x: 492, startPoint y: 184, endPoint x: 460, endPoint y: 187, distance: 31.9
click at [460, 193] on div "(من أصل 47 نقطة)" at bounding box center [475, 197] width 108 height 8
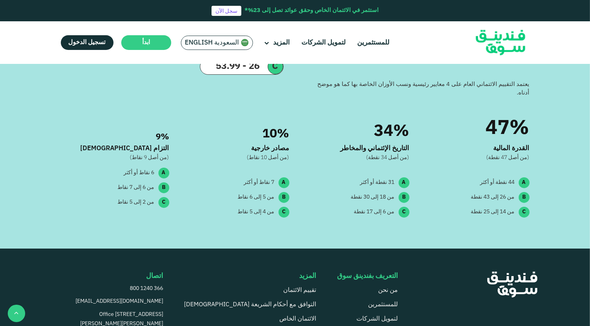
click at [496, 179] on div "44 نقطة أو أكثر" at bounding box center [497, 183] width 34 height 8
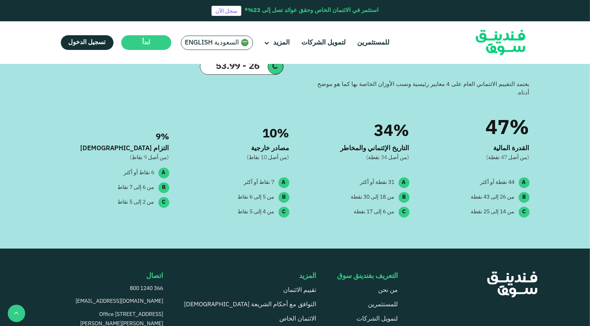
drag, startPoint x: 496, startPoint y: 174, endPoint x: 494, endPoint y: 188, distance: 14.5
click at [494, 193] on div "من 26 إلى 43 نقطة" at bounding box center [493, 197] width 44 height 8
drag, startPoint x: 494, startPoint y: 188, endPoint x: 475, endPoint y: 205, distance: 25.8
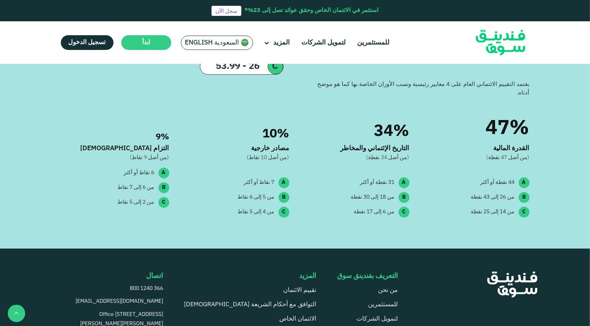
click at [475, 208] on div "من 14 إلى 25 نقطة" at bounding box center [493, 212] width 44 height 8
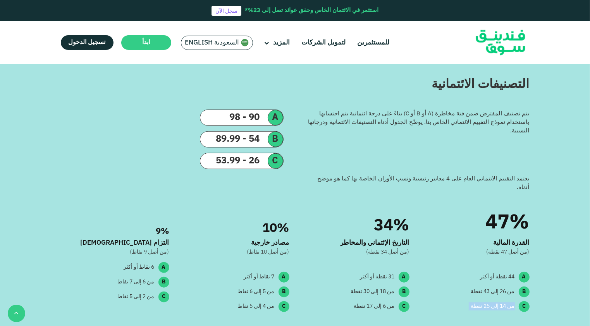
scroll to position [659, 0]
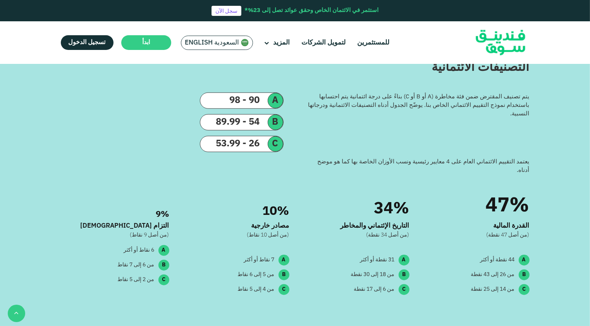
click at [370, 122] on div "يتم تصنيف المقترض ضمن فئة مخاطرة (A أو B أو C) بناءً على درجة ائتمانية يتم احتس…" at bounding box center [418, 119] width 223 height 52
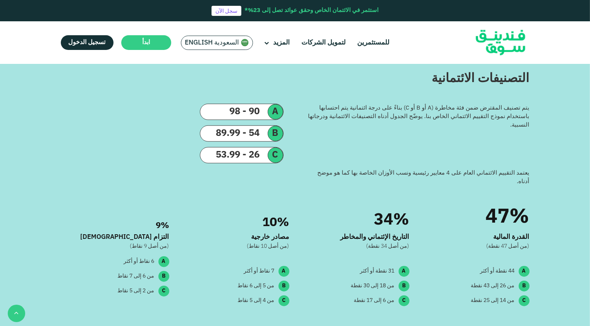
drag, startPoint x: 132, startPoint y: 165, endPoint x: 137, endPoint y: 154, distance: 11.8
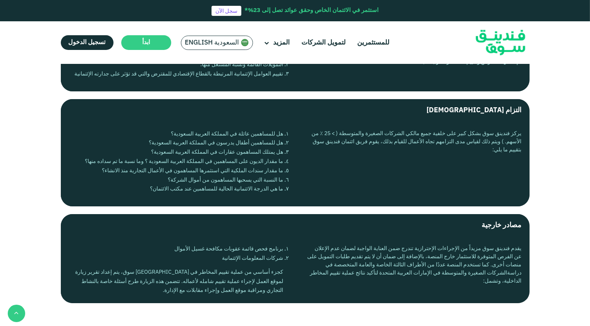
scroll to position [336, 0]
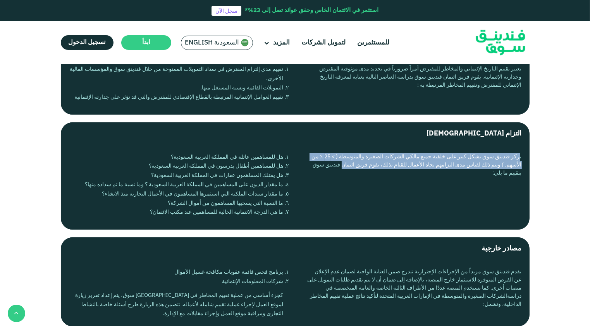
drag, startPoint x: 518, startPoint y: 157, endPoint x: 341, endPoint y: 165, distance: 176.5
click at [341, 165] on div "يركز فندينق سوق بشكل كبير على خلفية جميع مالكي الشركات الصغيرة والمتوسطة ( > 25…" at bounding box center [414, 187] width 215 height 69
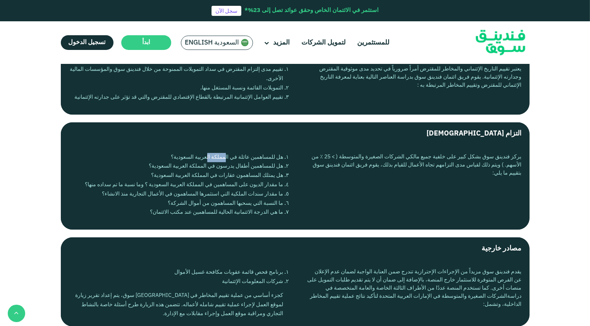
drag, startPoint x: 242, startPoint y: 156, endPoint x: 268, endPoint y: 161, distance: 26.4
click at [268, 161] on li "هل للمساهمين عائلة ‏في المملكة العربية السعودية؟" at bounding box center [176, 157] width 215 height 9
drag, startPoint x: 268, startPoint y: 161, endPoint x: 267, endPoint y: 165, distance: 4.4
click at [267, 165] on li "هل للمساهمين أطفال يدرسون في المملكة العربية السعودية؟" at bounding box center [176, 166] width 215 height 9
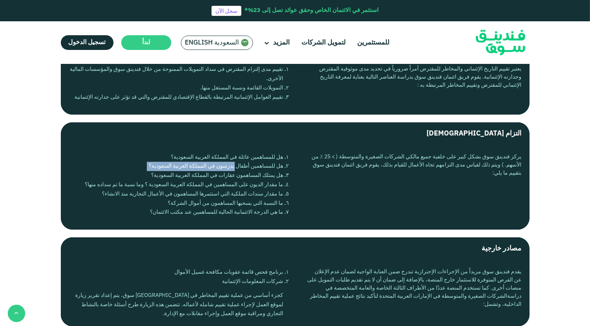
click at [267, 165] on li "هل للمساهمين أطفال يدرسون في المملكة العربية السعودية؟" at bounding box center [176, 166] width 215 height 9
drag, startPoint x: 267, startPoint y: 165, endPoint x: 236, endPoint y: 177, distance: 32.7
click at [236, 177] on li "هل يمتلك المساهمون عقارات في المملكة العربية السعودية؟" at bounding box center [176, 175] width 215 height 9
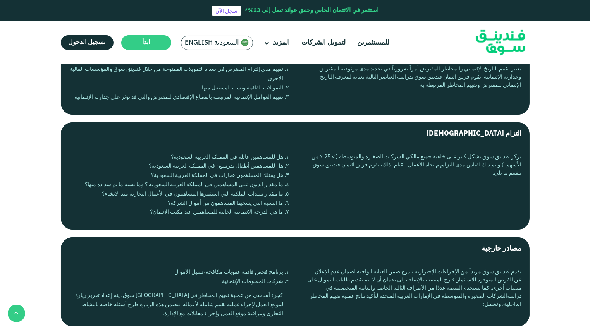
drag, startPoint x: 236, startPoint y: 177, endPoint x: 226, endPoint y: 185, distance: 12.9
click at [226, 185] on li "ما مقدار الديون على المساهمين في المملكة العربية السعودية ؟ وما نسبة ما تم سداد…" at bounding box center [176, 185] width 215 height 9
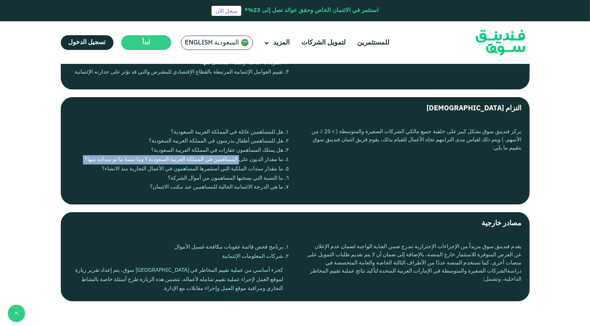
scroll to position [375, 0]
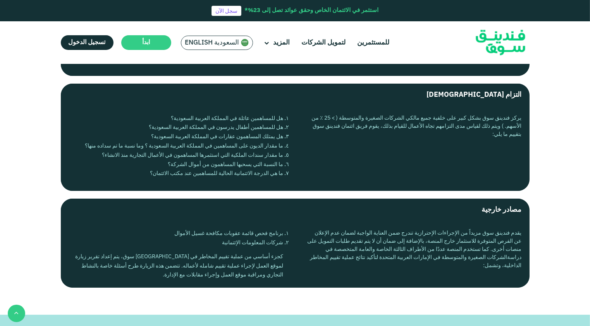
click at [263, 159] on li "ما مقدار سندات الملكية التي استثمرها المساهمون في الأعمال التجارية منذ الانشاء؟" at bounding box center [176, 155] width 215 height 9
click at [263, 158] on li "ما مقدار سندات الملكية التي استثمرها المساهمون في الأعمال التجارية منذ الانشاء؟" at bounding box center [176, 155] width 215 height 9
click at [221, 156] on li "ما مقدار سندات الملكية التي استثمرها المساهمون في الأعمال التجارية منذ الانشاء؟" at bounding box center [176, 155] width 215 height 9
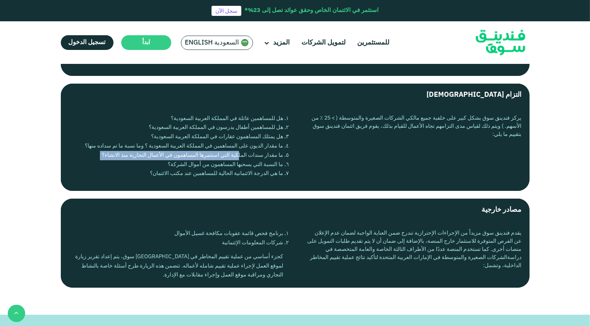
click at [221, 156] on li "ما مقدار سندات الملكية التي استثمرها المساهمون في الأعمال التجارية منذ الانشاء؟" at bounding box center [176, 155] width 215 height 9
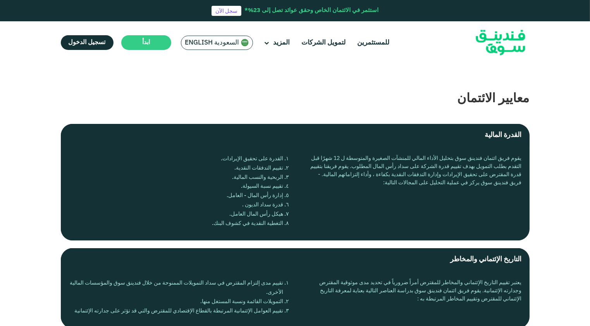
scroll to position [143, 0]
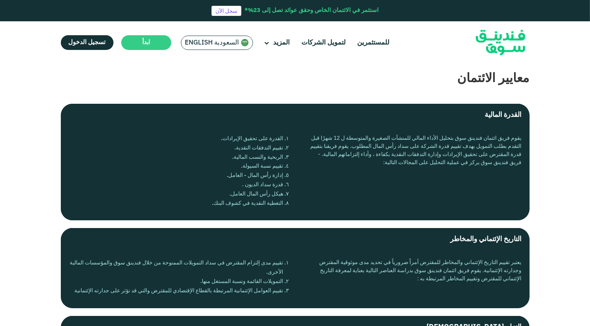
click at [485, 81] on div "معايير الائتمان" at bounding box center [295, 79] width 469 height 19
copy div "معايير الائتمان"
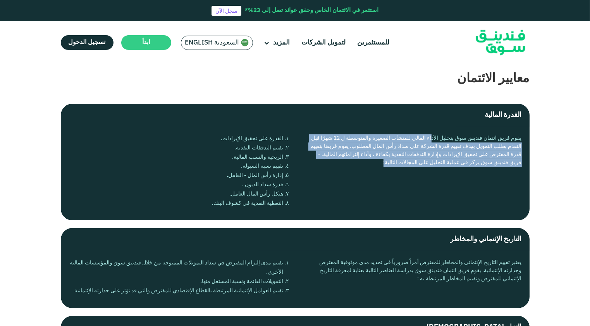
drag, startPoint x: 431, startPoint y: 136, endPoint x: 364, endPoint y: 162, distance: 71.9
click at [364, 162] on div "يقوم فريق ائتمان فندينق سوق بتحليل الأداء المالي للمنشآت الصغيرة والمتوسطة ل 12…" at bounding box center [414, 173] width 215 height 78
drag, startPoint x: 364, startPoint y: 162, endPoint x: 393, endPoint y: 164, distance: 29.5
click at [393, 164] on div "يقوم فريق ائتمان فندينق سوق بتحليل الأداء المالي للمنشآت الصغيرة والمتوسطة ل 12…" at bounding box center [414, 173] width 215 height 78
click at [392, 164] on div "يقوم فريق ائتمان فندينق سوق بتحليل الأداء المالي للمنشآت الصغيرة والمتوسطة ل 12…" at bounding box center [414, 173] width 215 height 78
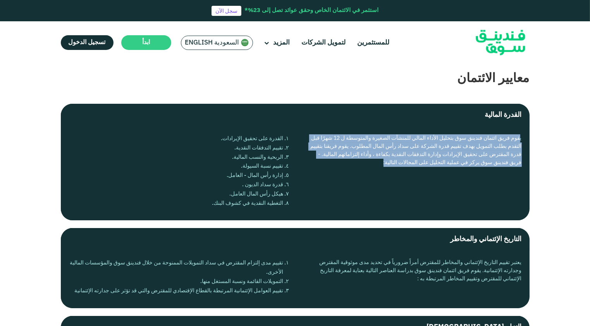
drag, startPoint x: 399, startPoint y: 163, endPoint x: 520, endPoint y: 139, distance: 123.8
click at [520, 139] on div "يقوم فريق ائتمان فندينق سوق بتحليل الأداء المالي للمنشآت الصغيرة والمتوسطة ل 12…" at bounding box center [414, 173] width 215 height 78
drag, startPoint x: 520, startPoint y: 139, endPoint x: 495, endPoint y: 148, distance: 26.8
click at [509, 143] on div "يقوم فريق ائتمان فندينق سوق بتحليل الأداء المالي للمنشآت الصغيرة والمتوسطة ل 12…" at bounding box center [414, 173] width 215 height 78
click at [426, 163] on div "يقوم فريق ائتمان فندينق سوق بتحليل الأداء المالي للمنشآت الصغيرة والمتوسطة ل 12…" at bounding box center [414, 173] width 215 height 78
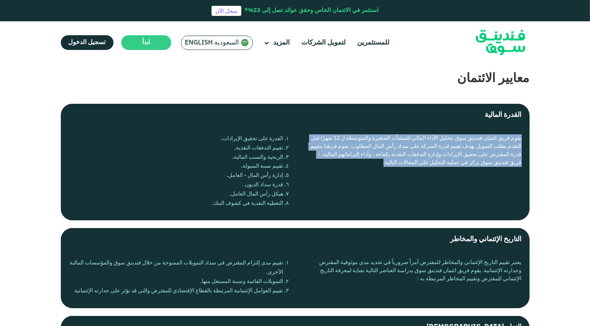
drag, startPoint x: 398, startPoint y: 163, endPoint x: 530, endPoint y: 134, distance: 135.2
click at [530, 134] on div "معايير الائتمان القدرة المالية يقوم فريق ائتمان فندينق سوق بتحليل الأداء المالي…" at bounding box center [295, 295] width 480 height 451
drag, startPoint x: 530, startPoint y: 134, endPoint x: 497, endPoint y: 140, distance: 33.9
copy div "يقوم فريق ائتمان فندينق سوق بتحليل الأداء المالي للمنشآت الصغيرة والمتوسطة ل 12…"
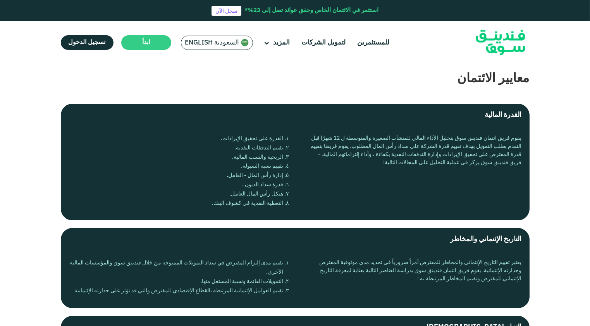
click at [181, 217] on div "يقوم فريق ائتمان فندينق سوق بتحليل الأداء المالي للمنشآت الصغيرة والمتوسطة ل 12…" at bounding box center [295, 174] width 469 height 94
click at [198, 214] on div "يقوم فريق ائتمان فندينق سوق بتحليل الأداء المالي للمنشآت الصغيرة والمتوسطة ل 12…" at bounding box center [295, 174] width 469 height 94
drag, startPoint x: 205, startPoint y: 210, endPoint x: 288, endPoint y: 140, distance: 108.9
click at [288, 140] on div "يقوم فريق ائتمان فندينق سوق بتحليل الأداء المالي للمنشآت الصغيرة والمتوسطة ل 12…" at bounding box center [295, 174] width 469 height 94
drag, startPoint x: 288, startPoint y: 140, endPoint x: 272, endPoint y: 139, distance: 16.3
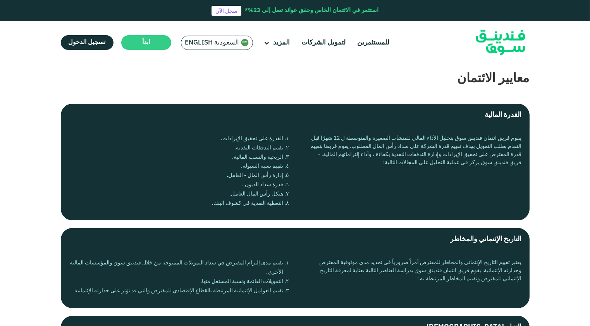
copy ol "القدرة على تحقيق الإيرادات. تقييم التدفقات النقدية. الربحية والنسب المالية. تقي…"
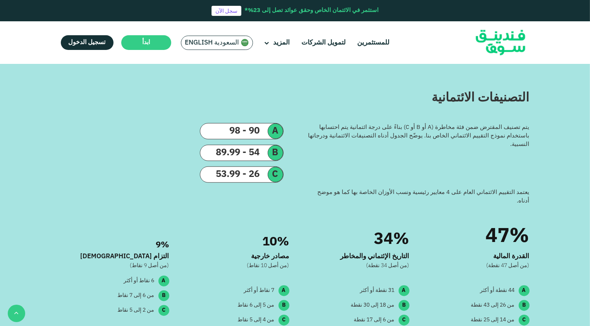
scroll to position [646, 0]
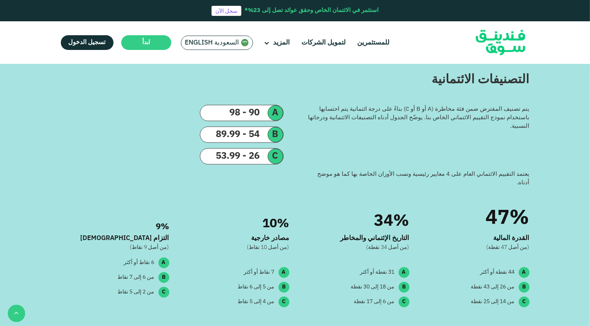
click at [365, 110] on div "يتم تصنيف المقترض ضمن فئة مخاطرة (A أو B أو C) بناءً على درجة ائتمانية يتم احتس…" at bounding box center [418, 118] width 223 height 26
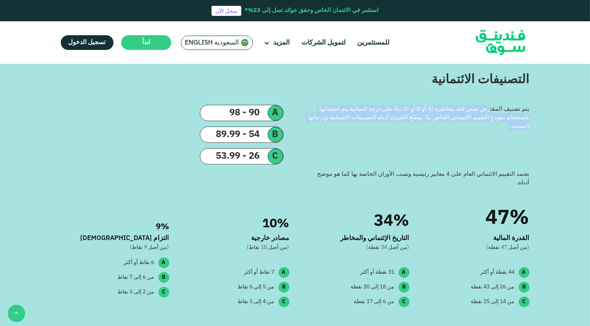
click at [365, 110] on div "يتم تصنيف المقترض ضمن فئة مخاطرة (A أو B أو C) بناءً على درجة ائتمانية يتم احتس…" at bounding box center [418, 118] width 223 height 26
click at [315, 111] on div "يتم تصنيف المقترض ضمن فئة مخاطرة (A أو B أو C) بناءً على درجة ائتمانية يتم احتس…" at bounding box center [418, 118] width 223 height 26
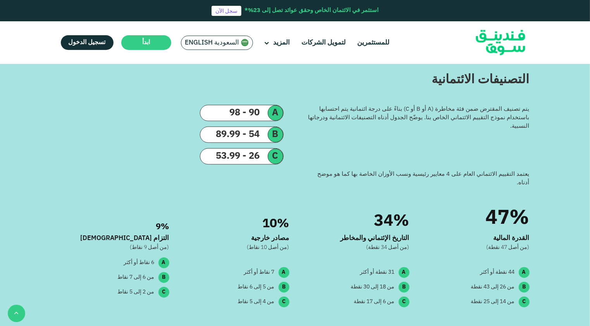
click at [391, 114] on div "يتم تصنيف المقترض ضمن فئة مخاطرة (A أو B أو C) بناءً على درجة ائتمانية يتم احتس…" at bounding box center [418, 118] width 223 height 26
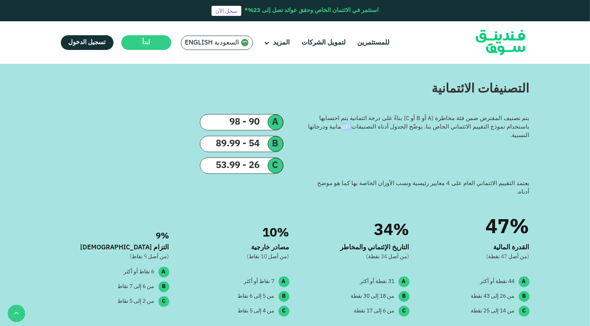
scroll to position [607, 0]
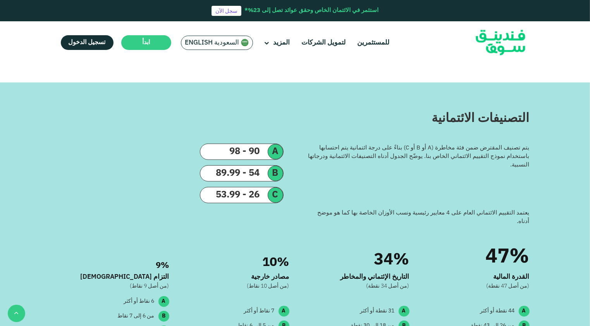
click at [478, 120] on div "التصنيفات الائتمانية" at bounding box center [295, 119] width 469 height 19
copy div "التصنيفات الائتمانية"
click at [530, 148] on div "التصنيفات الائتمانية يتم تصنيف المقترض ضمن فئة مخاطرة (A أو B أو C) بناءً على د…" at bounding box center [295, 230] width 480 height 241
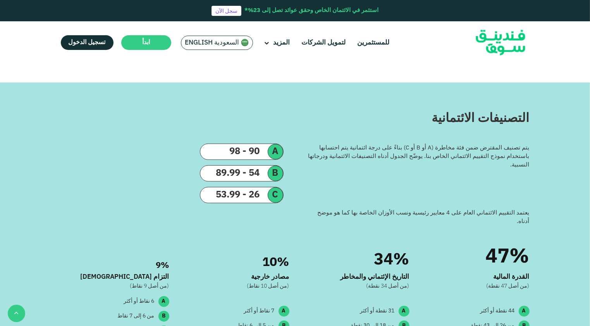
drag, startPoint x: 528, startPoint y: 148, endPoint x: 457, endPoint y: 176, distance: 76.7
click at [457, 176] on div "يتم تصنيف المقترض ضمن فئة مخاطرة (A أو B أو C) بناءً على درجة ائتمانية يتم احتس…" at bounding box center [418, 170] width 223 height 52
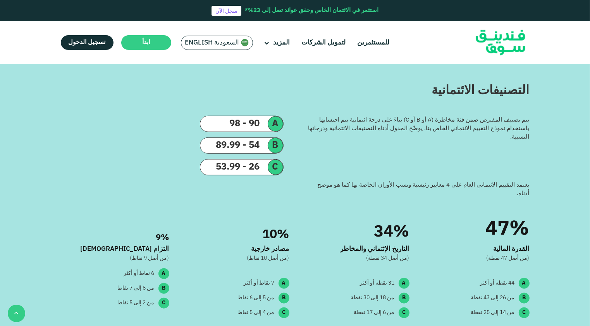
scroll to position [646, 0]
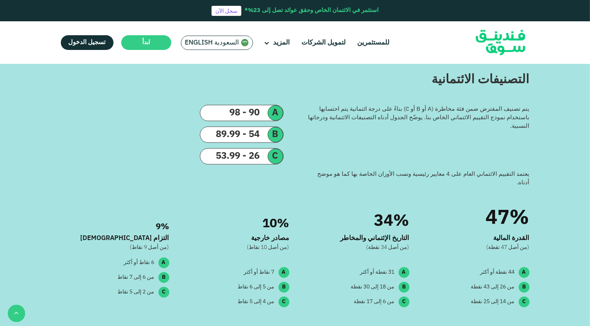
click at [241, 112] on div "90 - 98" at bounding box center [233, 113] width 67 height 14
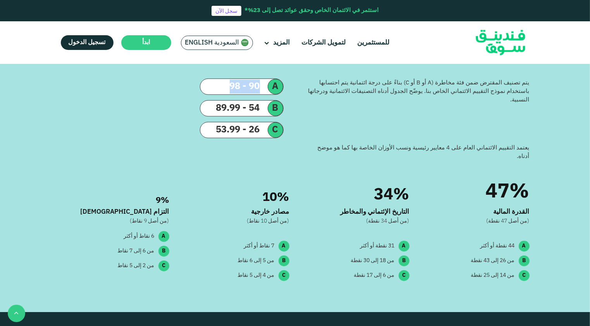
scroll to position [685, 0]
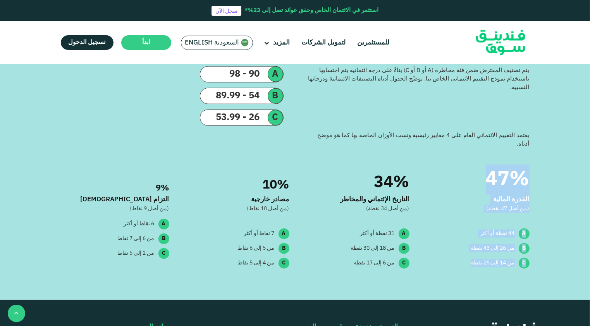
drag, startPoint x: 469, startPoint y: 255, endPoint x: 530, endPoint y: 174, distance: 100.7
click at [530, 174] on div "التصنيفات الائتمانية يتم تصنيف المقترض ضمن فئة مخاطرة (A أو B أو C) بناءً على د…" at bounding box center [295, 152] width 480 height 241
drag, startPoint x: 530, startPoint y: 174, endPoint x: 519, endPoint y: 174, distance: 11.2
copy div "47% القدرة المالية (من أصل 47 نقطة) A 44 نقطة أو أكثر B من 26 إلى 43 نقطة C من …"
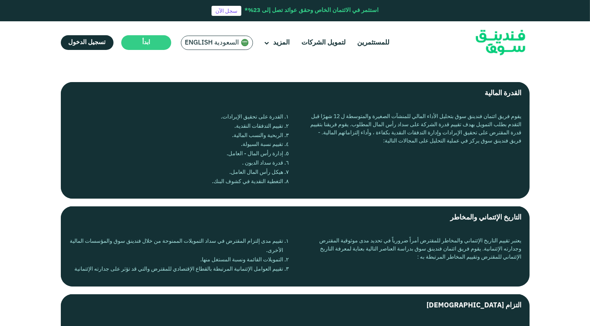
scroll to position [181, 0]
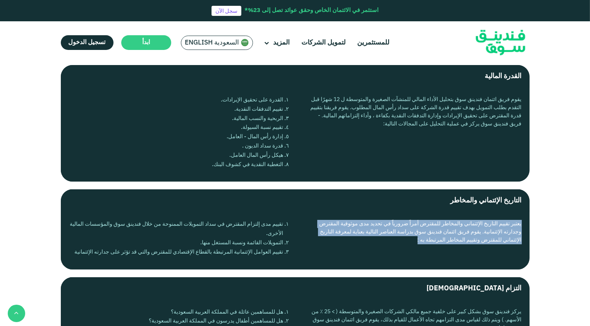
drag, startPoint x: 411, startPoint y: 243, endPoint x: 523, endPoint y: 224, distance: 113.6
click at [523, 224] on div "يعتبر تقييم التاريخ الإئتماني والمخاطر للمقترض أمراً ضرورياً في تحديد مدى موثوق…" at bounding box center [295, 240] width 469 height 57
drag, startPoint x: 523, startPoint y: 224, endPoint x: 496, endPoint y: 228, distance: 27.1
copy div "يعتبر تقييم التاريخ الإئتماني والمخاطر للمقترض أمراً ضرورياً في تحديد مدى موثوق…"
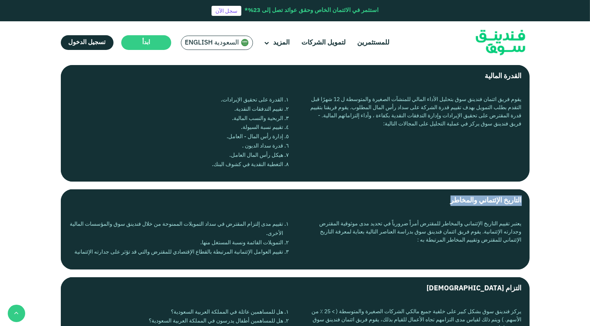
drag, startPoint x: 449, startPoint y: 199, endPoint x: 523, endPoint y: 201, distance: 74.4
click at [523, 201] on label "التاريخ الإئتماني والمخاطر" at bounding box center [295, 200] width 469 height 23
drag, startPoint x: 523, startPoint y: 201, endPoint x: 500, endPoint y: 202, distance: 23.3
copy div "التاريخ الإئتماني والمخاطر"
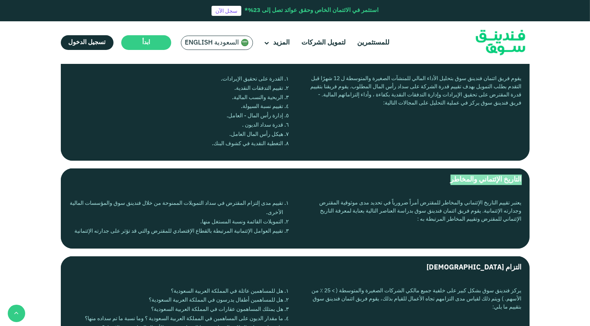
scroll to position [220, 0]
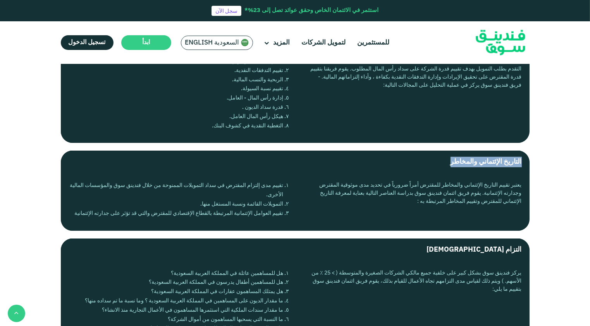
drag, startPoint x: 277, startPoint y: 185, endPoint x: 102, endPoint y: 218, distance: 178.5
click at [102, 218] on ol "تقييم مدى إلتزام المقترض في سداد التمويلات الممنوحة من خلال فندينق سوق والمؤسسا…" at bounding box center [176, 199] width 215 height 37
drag, startPoint x: 102, startPoint y: 218, endPoint x: 71, endPoint y: 217, distance: 30.2
click at [71, 217] on li "تقييم العوامل الإئتمانية المرتبطة بالقطاع الإقتصادي للمقترض والتي قد تؤثر على ج…" at bounding box center [176, 213] width 215 height 9
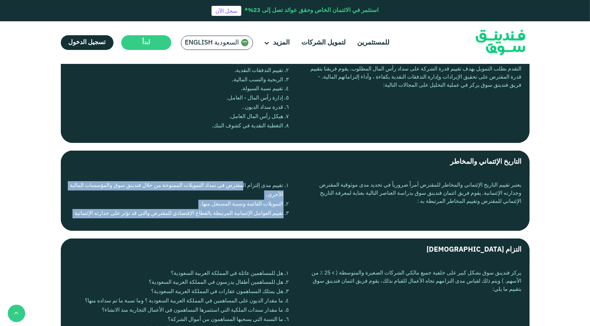
drag, startPoint x: 86, startPoint y: 214, endPoint x: 285, endPoint y: 188, distance: 200.4
click at [284, 188] on ol "تقييم مدى إلتزام المقترض في سداد التمويلات الممنوحة من خلال فندينق سوق والمؤسسا…" at bounding box center [176, 199] width 215 height 37
drag, startPoint x: 285, startPoint y: 188, endPoint x: 267, endPoint y: 187, distance: 18.6
copy div "تقييم مدى إلتزام المقترض في سداد التمويلات الممنوحة من خلال فندينق سوق والمؤسسا…"
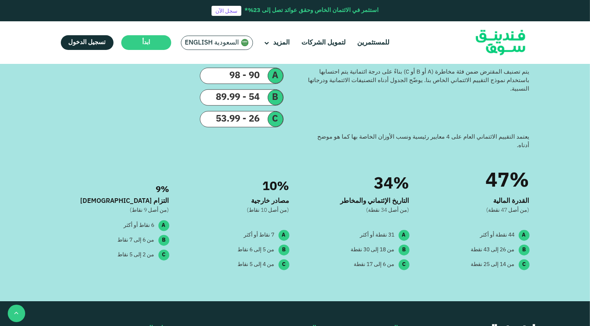
scroll to position [685, 0]
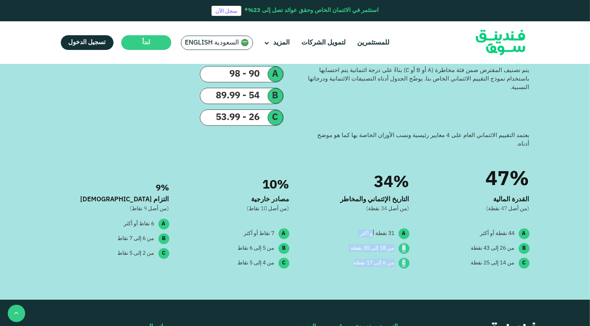
drag, startPoint x: 347, startPoint y: 258, endPoint x: 372, endPoint y: 223, distance: 42.2
click at [372, 223] on div "34% التاريخ الإئتماني والمخاطر (من أصل 34 نقطة) A 31 نقطة أو أكثر B من 18 إلى 3…" at bounding box center [355, 210] width 108 height 124
click at [356, 259] on div "من 6 إلى 17 نقطة" at bounding box center [374, 263] width 41 height 8
drag, startPoint x: 352, startPoint y: 256, endPoint x: 409, endPoint y: 169, distance: 104.1
click at [409, 169] on div "34% التاريخ الإئتماني والمخاطر (من أصل 34 نقطة) A 31 نقطة أو أكثر B من 18 إلى 3…" at bounding box center [355, 210] width 108 height 124
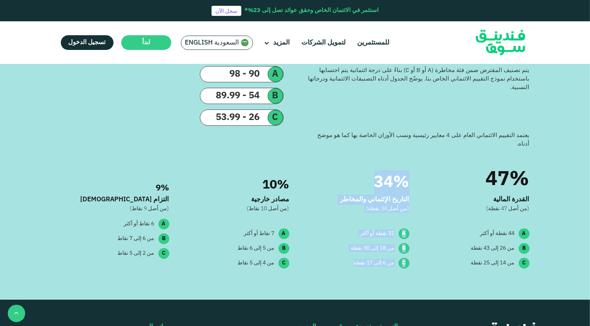
drag, startPoint x: 409, startPoint y: 169, endPoint x: 402, endPoint y: 174, distance: 9.1
copy div "34% التاريخ الإئتماني والمخاطر (من أصل 34 نقطة) A 31 نقطة أو أكثر B من 18 إلى 3…"
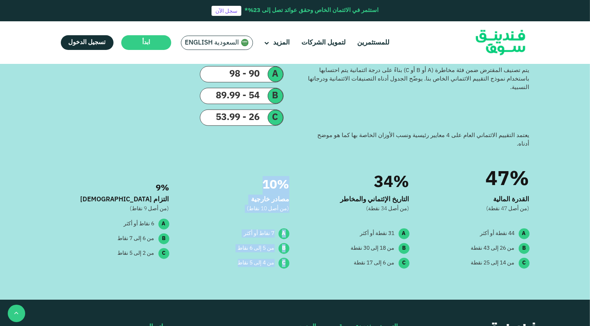
drag, startPoint x: 234, startPoint y: 260, endPoint x: 288, endPoint y: 178, distance: 98.1
click at [288, 178] on div "10% مصادر خارجية (من أصل 10 نقاط) A 7 نقاط أو أكثر B من 5 إلى 6 نقاط C من 4 إلى…" at bounding box center [235, 210] width 108 height 124
drag, startPoint x: 288, startPoint y: 178, endPoint x: 267, endPoint y: 180, distance: 21.8
copy div "10% مصادر خارجية (من أصل 10 نقاط) A 7 نقاط أو أكثر B من 5 إلى 6 نقاط C من 4 إلى…"
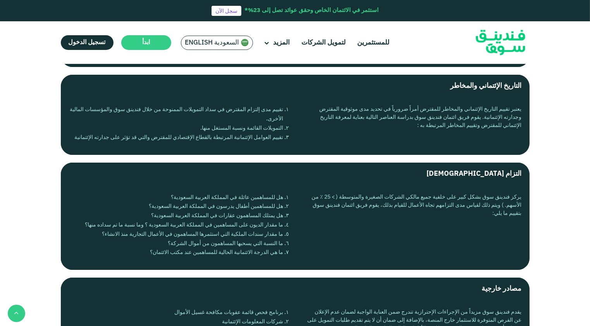
scroll to position [298, 0]
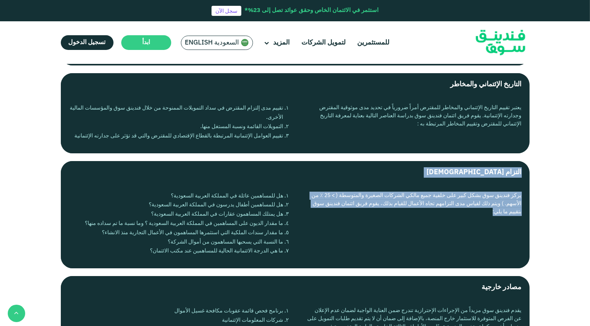
drag, startPoint x: 522, startPoint y: 172, endPoint x: 471, endPoint y: 218, distance: 68.6
click at [472, 219] on div "التزام [DEMOGRAPHIC_DATA] يركز فندينق سوق بشكل كبير على خلفية جميع مالكي الشركا…" at bounding box center [295, 215] width 469 height 108
drag, startPoint x: 471, startPoint y: 218, endPoint x: 437, endPoint y: 197, distance: 39.7
drag, startPoint x: 145, startPoint y: 250, endPoint x: 219, endPoint y: 208, distance: 85.0
click at [219, 208] on ol "هل للمساهمين عائلة ‏في المملكة العربية السعودية؟ هل للمساهمين أطفال يدرسون في ا…" at bounding box center [176, 224] width 215 height 65
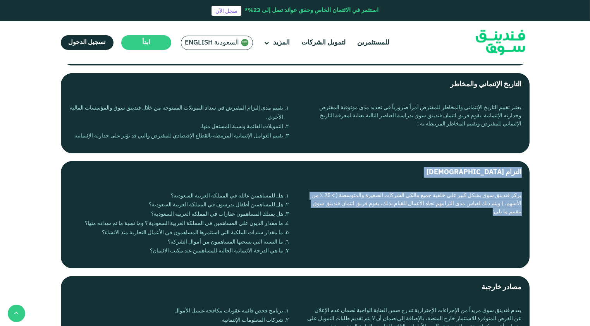
click at [225, 229] on li "ما مقدار سندات الملكية التي استثمرها المساهمون في الأعمال التجارية منذ الانشاء؟" at bounding box center [176, 233] width 215 height 9
click at [240, 241] on li "ما النسبة التي يسحبها المساهمون من أموال الشركة؟" at bounding box center [176, 242] width 215 height 9
click at [165, 241] on li "ما النسبة التي يسحبها المساهمون من أموال الشركة؟" at bounding box center [176, 242] width 215 height 9
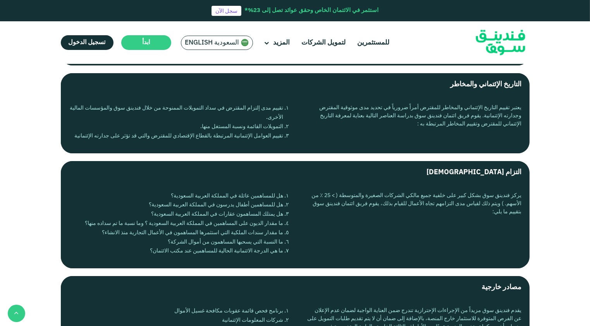
drag, startPoint x: 144, startPoint y: 251, endPoint x: 286, endPoint y: 199, distance: 151.2
click at [284, 199] on ol "هل للمساهمين عائلة ‏في المملكة العربية السعودية؟ هل للمساهمين أطفال يدرسون في ا…" at bounding box center [176, 224] width 215 height 65
drag, startPoint x: 286, startPoint y: 199, endPoint x: 279, endPoint y: 199, distance: 7.4
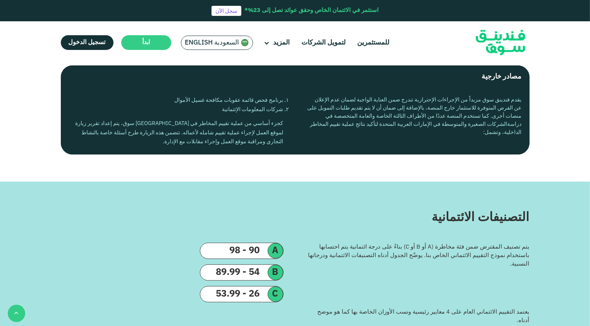
scroll to position [491, 0]
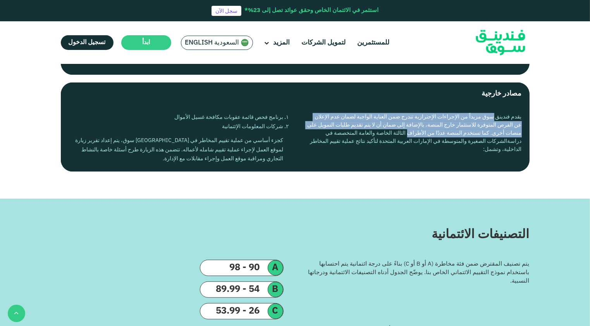
drag, startPoint x: 492, startPoint y: 119, endPoint x: 411, endPoint y: 138, distance: 84.0
click at [411, 138] on div "يقدم فندينق سوق مزيداً من الإجراءات الإحترازية تندرج ضمن العناية الواجبة لضمان …" at bounding box center [414, 138] width 215 height 51
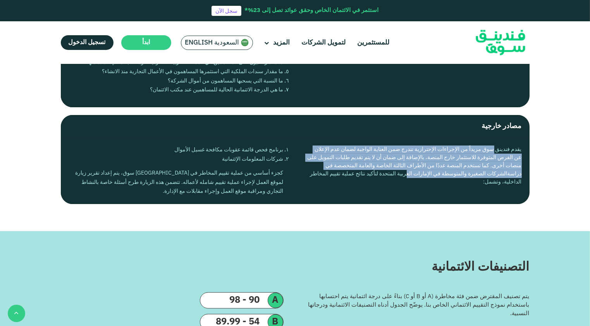
scroll to position [414, 0]
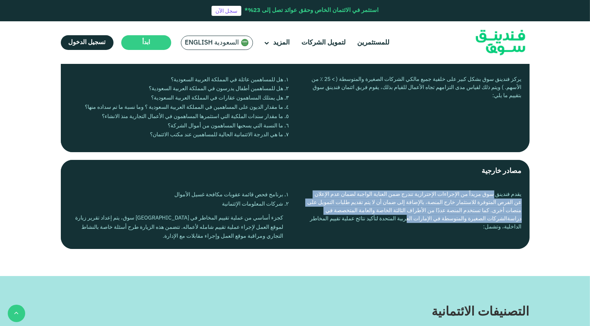
click at [394, 201] on div "يقدم فندينق سوق مزيداً من الإجراءات الإحترازية تندرج ضمن العناية الواجبة لضمان …" at bounding box center [414, 216] width 215 height 51
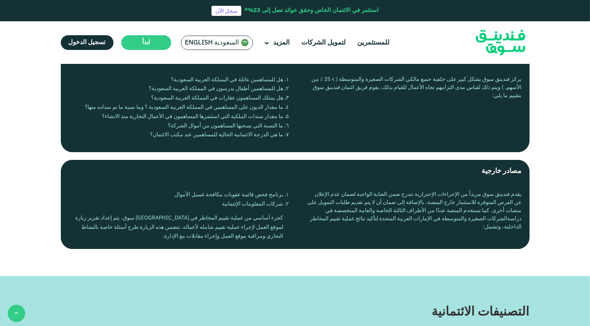
click at [472, 227] on div "يقدم فندينق سوق مزيداً من الإجراءات الإحترازية تندرج ضمن العناية الواجبة لضمان …" at bounding box center [414, 216] width 215 height 51
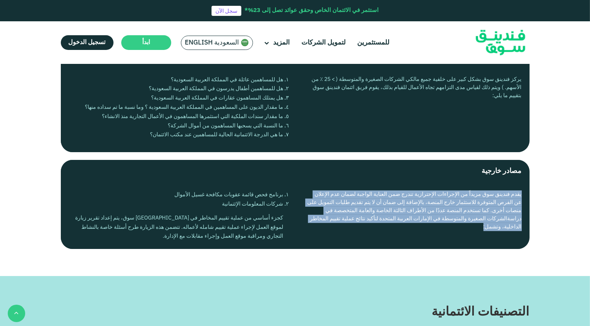
drag, startPoint x: 477, startPoint y: 225, endPoint x: 524, endPoint y: 191, distance: 58.3
click at [524, 191] on div "يقدم فندينق سوق مزيداً من الإجراءات الإحترازية تندرج ضمن العناية الواجبة لضمان …" at bounding box center [295, 216] width 469 height 66
drag, startPoint x: 524, startPoint y: 191, endPoint x: 486, endPoint y: 200, distance: 38.6
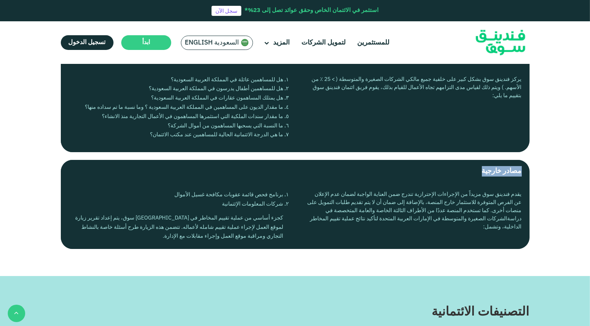
drag, startPoint x: 480, startPoint y: 172, endPoint x: 525, endPoint y: 172, distance: 44.9
click at [525, 172] on label "مصادر خارجية" at bounding box center [295, 171] width 469 height 23
drag, startPoint x: 525, startPoint y: 172, endPoint x: 503, endPoint y: 176, distance: 22.4
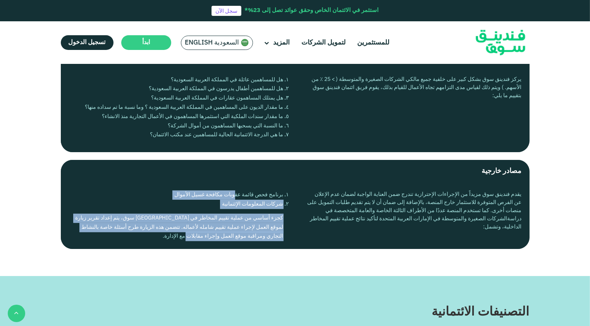
drag, startPoint x: 212, startPoint y: 237, endPoint x: 290, endPoint y: 195, distance: 88.1
click at [290, 195] on div "يقدم فندينق سوق مزيداً من الإجراءات الإحترازية تندرج ضمن العناية الواجبة لضمان …" at bounding box center [295, 216] width 469 height 66
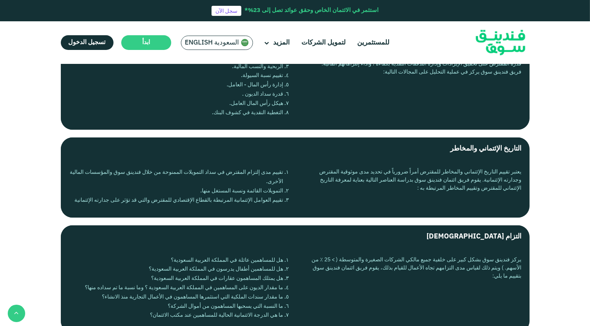
scroll to position [220, 0]
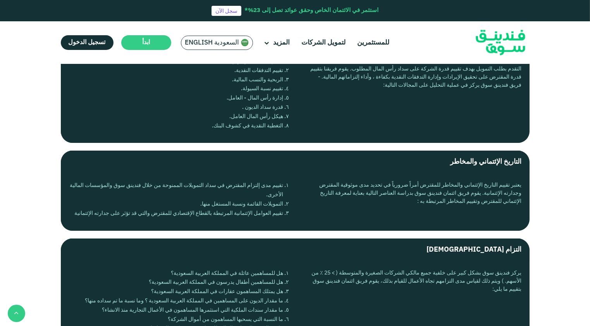
click at [364, 163] on label "التاريخ الإئتماني والمخاطر" at bounding box center [295, 162] width 469 height 23
click at [0, 0] on input "التاريخ الإئتماني والمخاطر" at bounding box center [0, 0] width 0 height 0
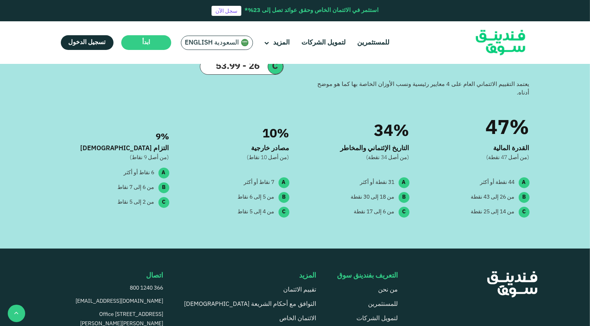
scroll to position [602, 0]
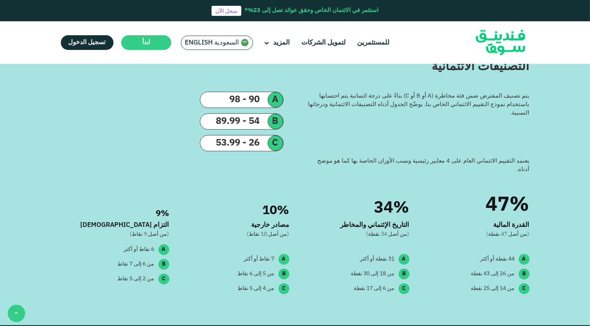
drag, startPoint x: 504, startPoint y: 93, endPoint x: 454, endPoint y: 118, distance: 56.0
click at [454, 118] on div "يتم تصنيف المقترض ضمن فئة مخاطرة (A أو B أو C) بناءً على درجة ائتمانية يتم احتس…" at bounding box center [418, 118] width 223 height 52
drag, startPoint x: 490, startPoint y: 162, endPoint x: 320, endPoint y: 162, distance: 170.1
click at [320, 162] on div "يعتمد التقييم الائتماني العام على 4 معايير رئيسية ونسب الأوزان الخاصة بها كما ه…" at bounding box center [418, 165] width 223 height 17
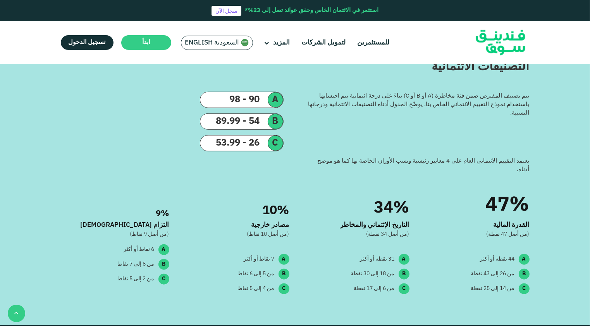
drag, startPoint x: 320, startPoint y: 162, endPoint x: 352, endPoint y: 179, distance: 36.9
click at [352, 179] on div "34% التاريخ الإئتماني والمخاطر (من أصل 34 نقطة) A 31 نقطة أو أكثر B من 18 إلى 3…" at bounding box center [355, 236] width 108 height 124
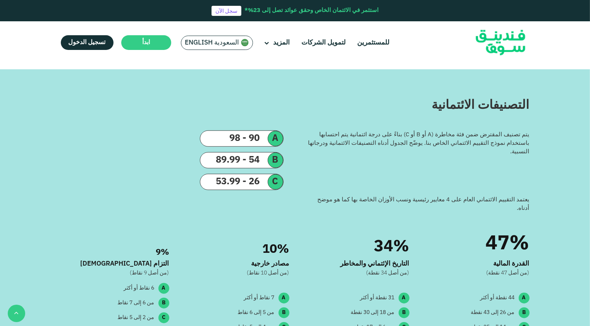
click at [448, 101] on div "التصنيفات الائتمانية" at bounding box center [295, 105] width 469 height 19
drag, startPoint x: 448, startPoint y: 101, endPoint x: 443, endPoint y: 105, distance: 6.4
click at [443, 105] on div "التصنيفات الائتمانية" at bounding box center [295, 105] width 469 height 19
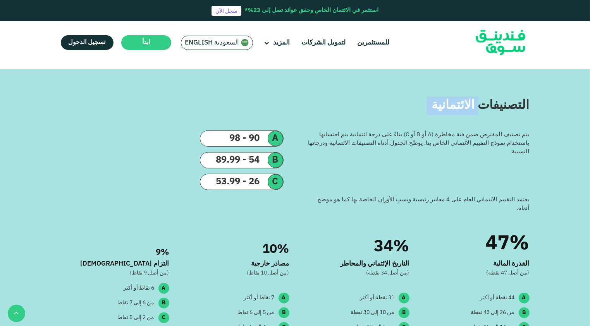
click at [443, 105] on div "التصنيفات الائتمانية" at bounding box center [295, 105] width 469 height 19
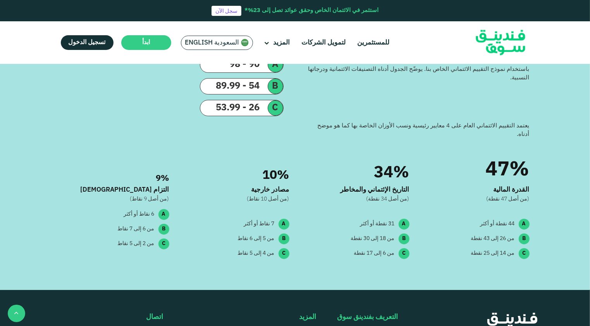
scroll to position [641, 0]
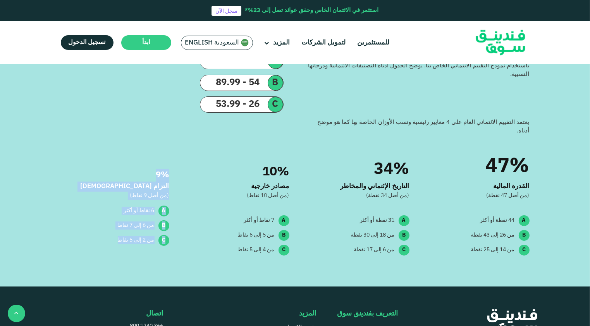
drag, startPoint x: 115, startPoint y: 232, endPoint x: 167, endPoint y: 167, distance: 82.6
click at [167, 167] on div "9% التزام [DEMOGRAPHIC_DATA] (من أصل 9 نقاط) A 6 نقاط أو أكثر B من 6 إلى 7 نقاط…" at bounding box center [115, 197] width 108 height 124
drag, startPoint x: 167, startPoint y: 167, endPoint x: 162, endPoint y: 167, distance: 5.0
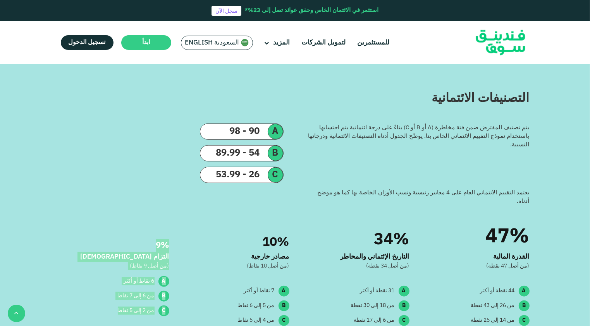
scroll to position [525, 0]
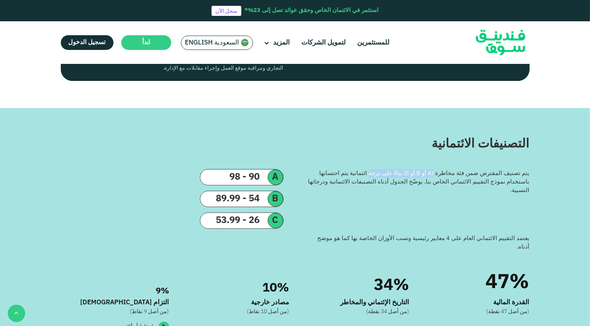
drag, startPoint x: 478, startPoint y: 175, endPoint x: 407, endPoint y: 177, distance: 70.9
click at [407, 177] on div "يتم تصنيف المقترض ضمن فئة مخاطرة (A أو B أو C) بناءً على درجة ائتمانية يتم احتس…" at bounding box center [418, 182] width 223 height 26
drag, startPoint x: 407, startPoint y: 177, endPoint x: 422, endPoint y: 175, distance: 14.8
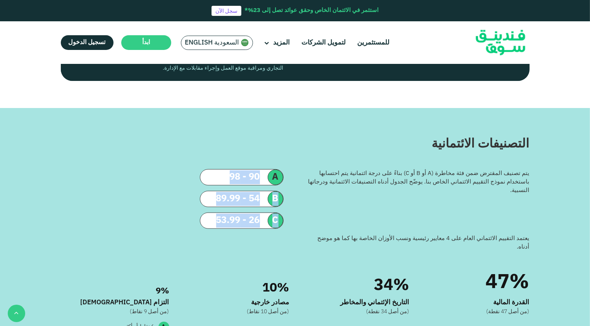
drag, startPoint x: 194, startPoint y: 222, endPoint x: 271, endPoint y: 177, distance: 88.9
click at [271, 177] on div "A 90 - 98 B 54 - 89.99 C 26 - 53.99" at bounding box center [172, 201] width 223 height 65
drag, startPoint x: 271, startPoint y: 177, endPoint x: 266, endPoint y: 177, distance: 5.0
click at [200, 217] on div "A 90 - 98 B 54 - 89.99 C 26 - 53.99" at bounding box center [172, 201] width 223 height 65
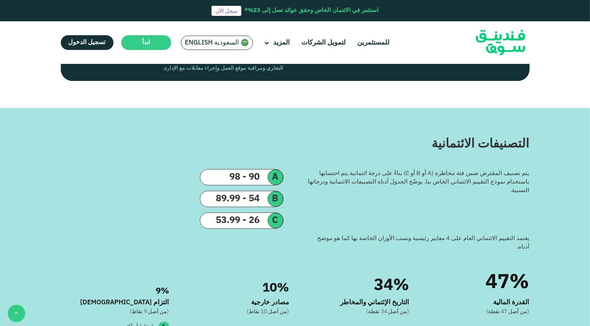
drag, startPoint x: 209, startPoint y: 221, endPoint x: 218, endPoint y: 218, distance: 8.9
click at [218, 218] on div "26 - 53.99" at bounding box center [233, 221] width 67 height 14
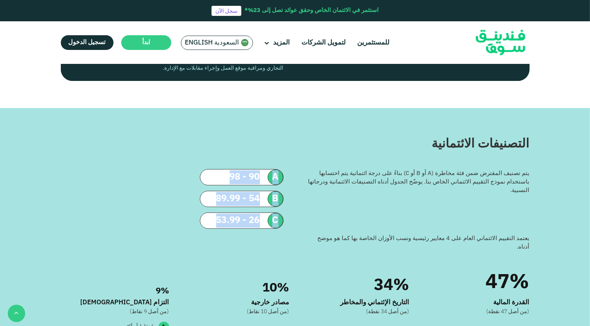
drag, startPoint x: 215, startPoint y: 219, endPoint x: 279, endPoint y: 177, distance: 76.1
click at [279, 177] on div "A 90 - 98 B 54 - 89.99 C 26 - 53.99" at bounding box center [172, 201] width 223 height 65
drag, startPoint x: 279, startPoint y: 177, endPoint x: 270, endPoint y: 179, distance: 9.0
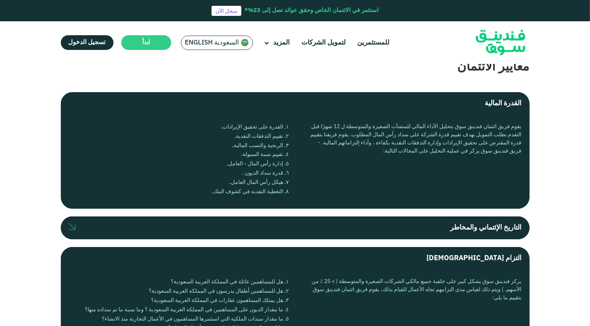
scroll to position [0, 0]
